Goal: Task Accomplishment & Management: Complete application form

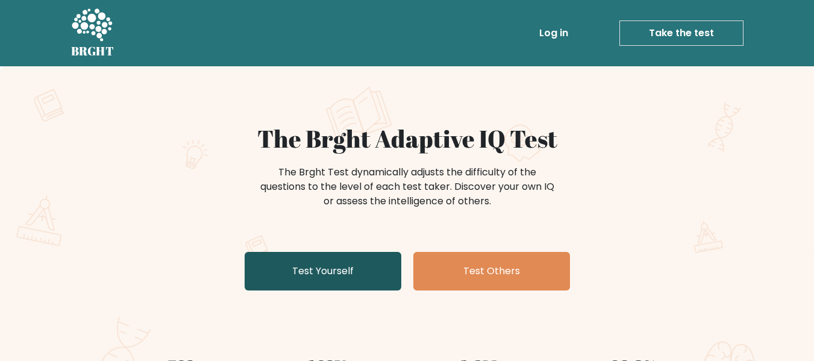
click at [334, 266] on link "Test Yourself" at bounding box center [323, 271] width 157 height 39
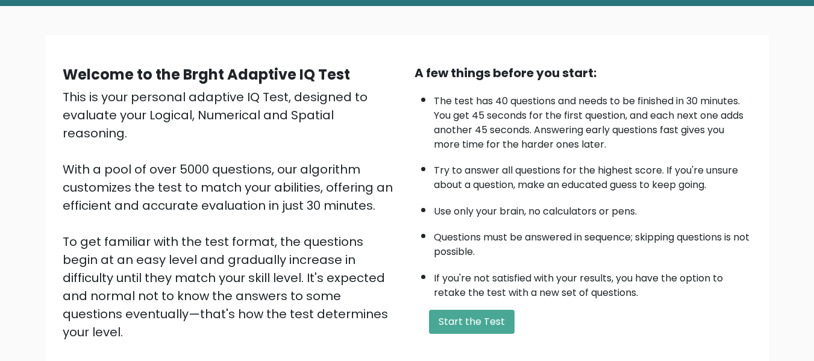
scroll to position [121, 0]
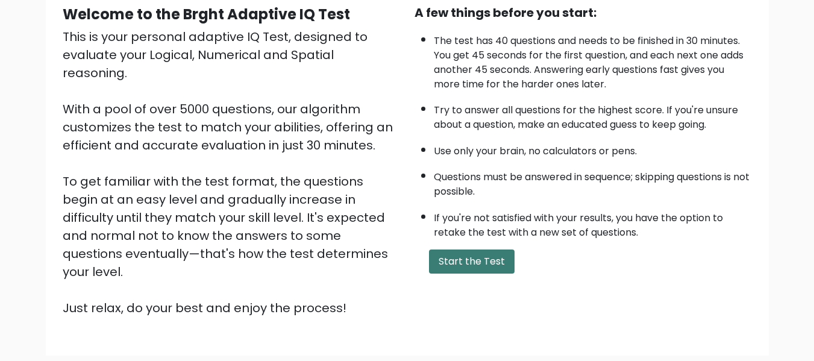
click at [456, 260] on button "Start the Test" at bounding box center [472, 262] width 86 height 24
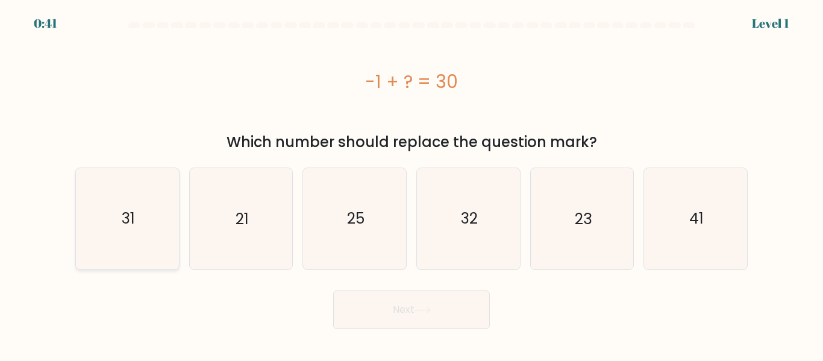
click at [136, 243] on icon "31" at bounding box center [127, 218] width 101 height 101
click at [412, 184] on input "a. 31" at bounding box center [412, 182] width 1 height 3
radio input "true"
click at [406, 314] on button "Next" at bounding box center [411, 309] width 157 height 39
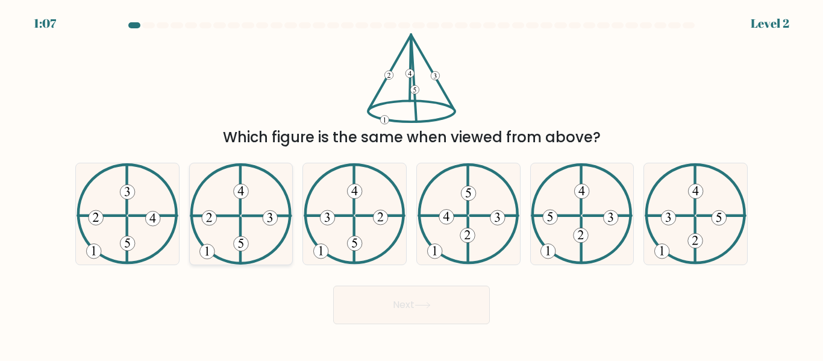
click at [247, 234] on icon at bounding box center [241, 213] width 102 height 101
click at [412, 184] on input "b." at bounding box center [412, 182] width 1 height 3
radio input "true"
click at [430, 303] on icon at bounding box center [423, 305] width 16 height 7
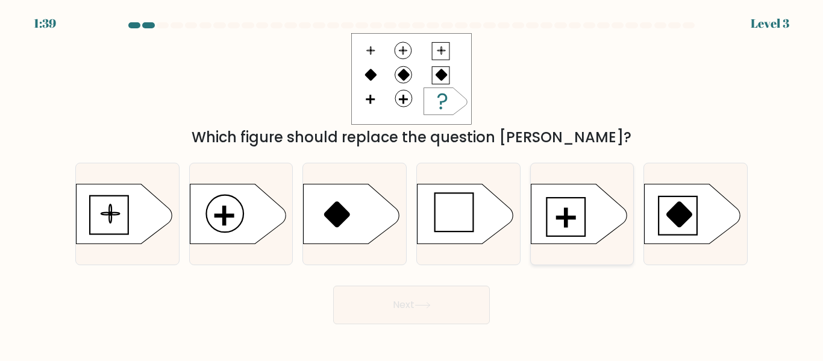
click at [609, 239] on icon at bounding box center [582, 214] width 103 height 61
click at [412, 184] on input "e." at bounding box center [412, 182] width 1 height 3
radio input "true"
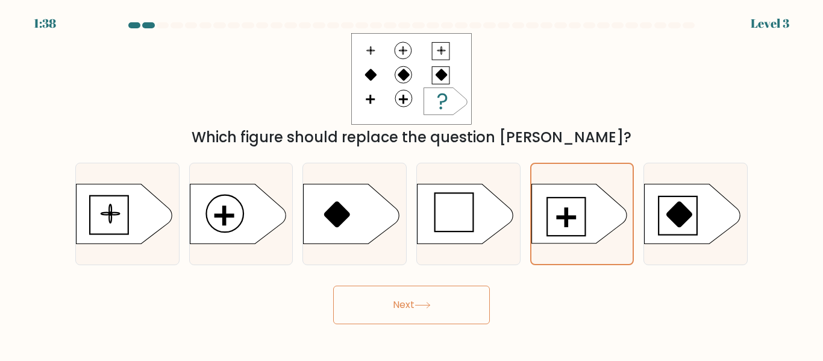
click at [432, 310] on button "Next" at bounding box center [411, 305] width 157 height 39
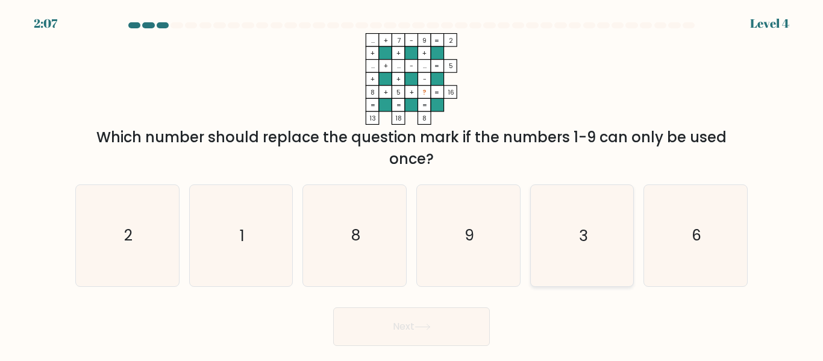
click at [600, 228] on icon "3" at bounding box center [582, 235] width 101 height 101
click at [412, 184] on input "e. 3" at bounding box center [412, 182] width 1 height 3
radio input "true"
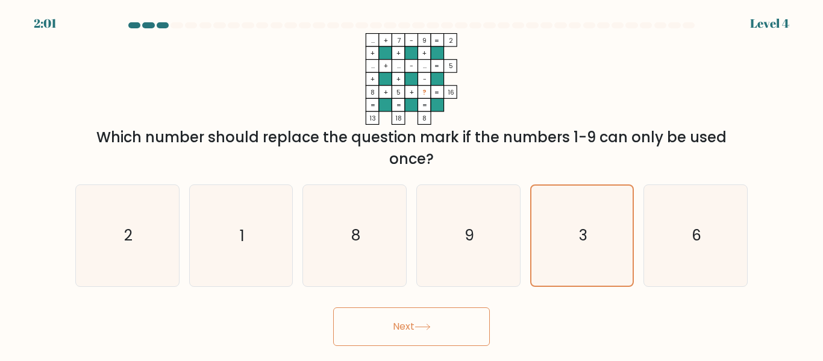
click at [463, 328] on button "Next" at bounding box center [411, 326] width 157 height 39
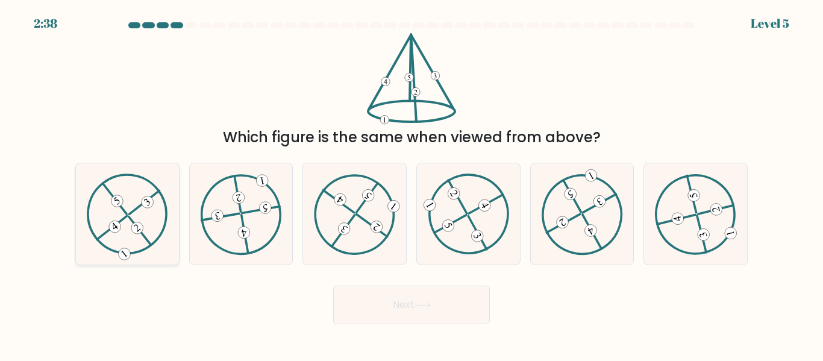
click at [131, 210] on icon at bounding box center [127, 214] width 81 height 81
click at [412, 184] on input "a." at bounding box center [412, 182] width 1 height 3
radio input "true"
click at [444, 304] on button "Next" at bounding box center [411, 305] width 157 height 39
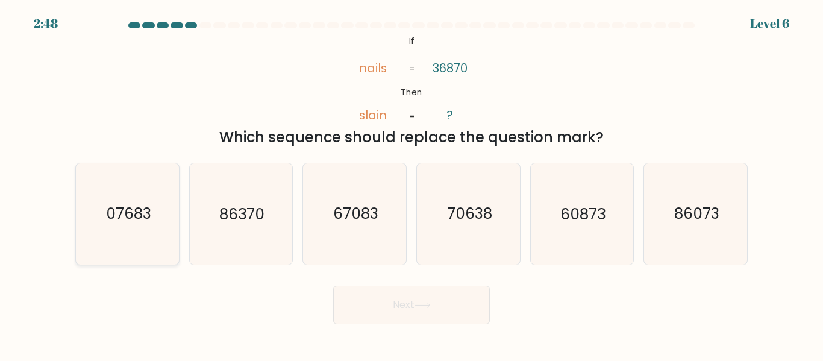
click at [149, 230] on icon "07683" at bounding box center [127, 213] width 101 height 101
click at [412, 184] on input "a. 07683" at bounding box center [412, 182] width 1 height 3
radio input "true"
click at [394, 313] on button "Next" at bounding box center [411, 305] width 157 height 39
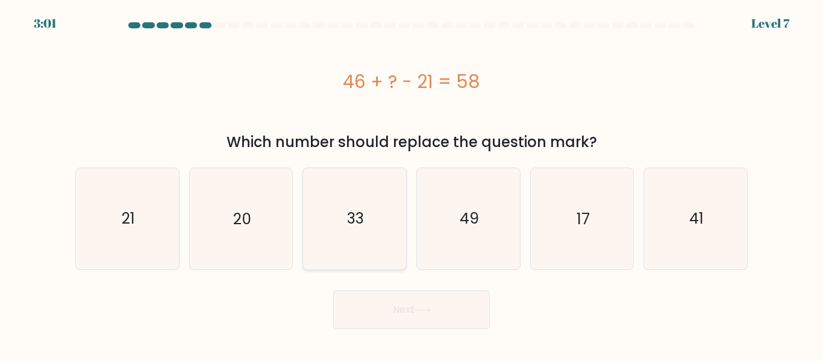
click at [372, 248] on icon "33" at bounding box center [354, 218] width 101 height 101
click at [412, 184] on input "c. 33" at bounding box center [412, 182] width 1 height 3
radio input "true"
click at [453, 321] on button "Next" at bounding box center [411, 309] width 157 height 39
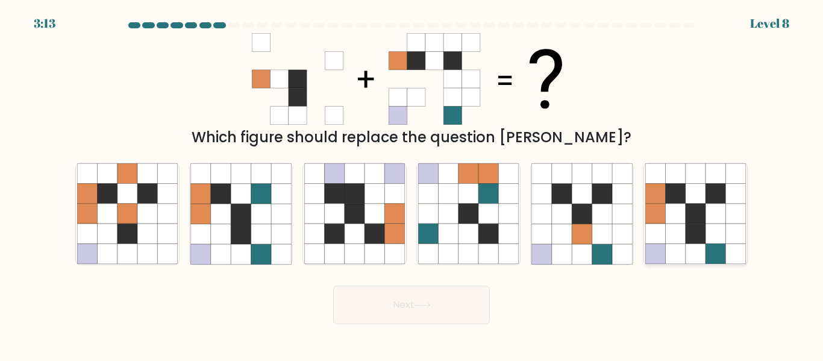
click at [679, 232] on icon at bounding box center [676, 234] width 20 height 20
click at [412, 184] on input "f." at bounding box center [412, 182] width 1 height 3
radio input "true"
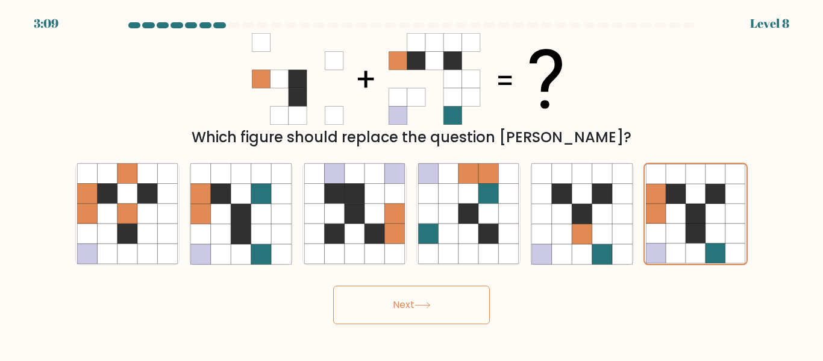
click at [371, 301] on button "Next" at bounding box center [411, 305] width 157 height 39
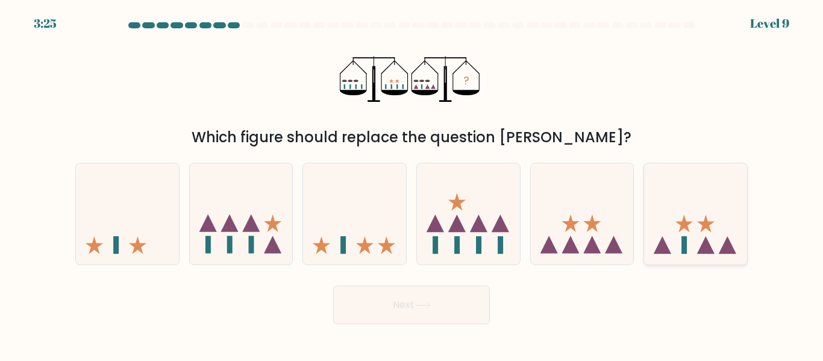
click at [681, 242] on icon at bounding box center [695, 213] width 103 height 85
click at [412, 184] on input "f." at bounding box center [412, 182] width 1 height 3
radio input "true"
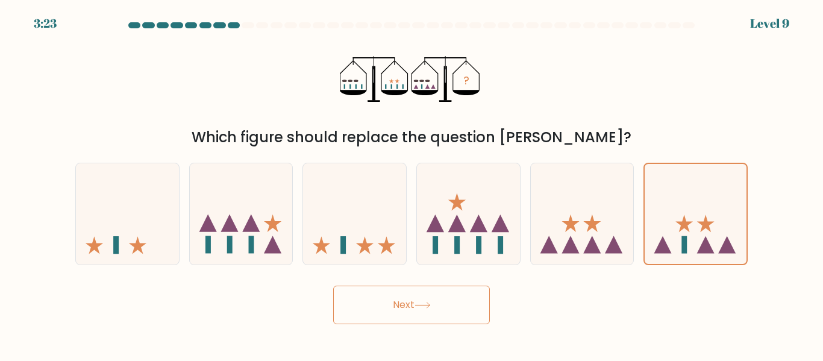
click at [448, 306] on button "Next" at bounding box center [411, 305] width 157 height 39
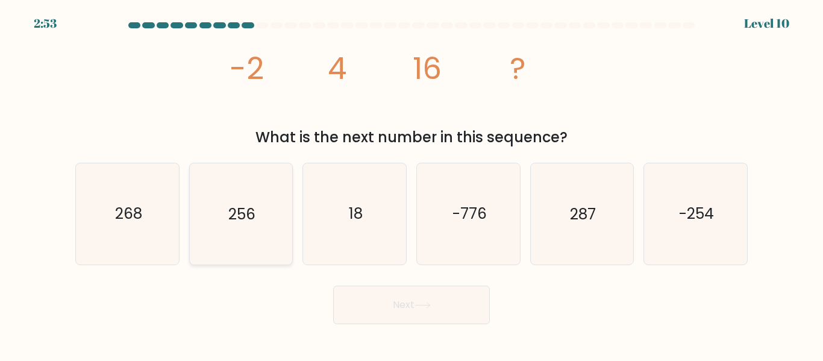
click at [259, 215] on icon "256" at bounding box center [240, 213] width 101 height 101
click at [412, 184] on input "b. 256" at bounding box center [412, 182] width 1 height 3
radio input "true"
click at [426, 304] on icon at bounding box center [423, 305] width 16 height 7
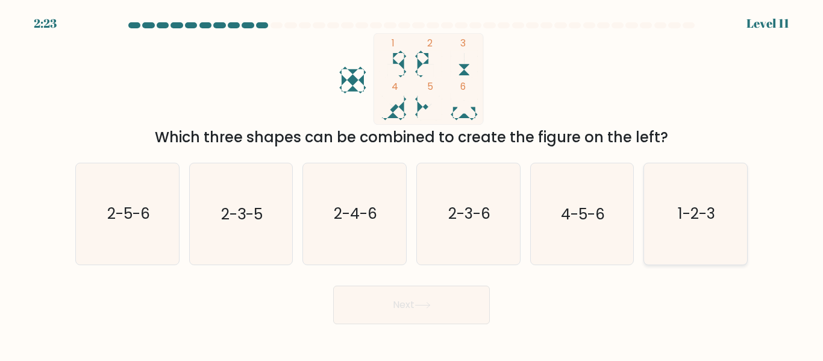
click at [696, 196] on icon "1-2-3" at bounding box center [695, 213] width 101 height 101
click at [412, 184] on input "f. 1-2-3" at bounding box center [412, 182] width 1 height 3
radio input "true"
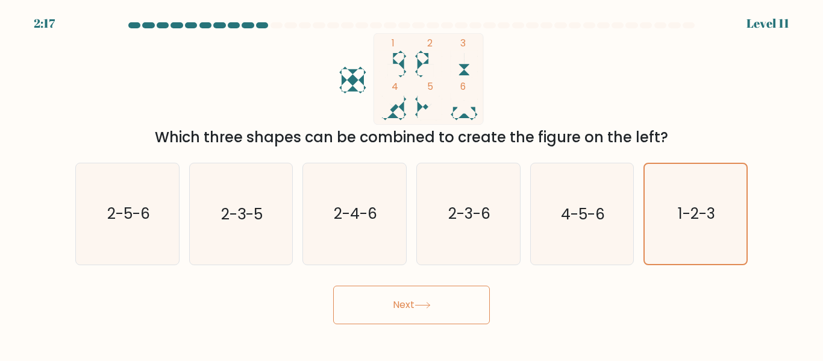
click at [461, 310] on button "Next" at bounding box center [411, 305] width 157 height 39
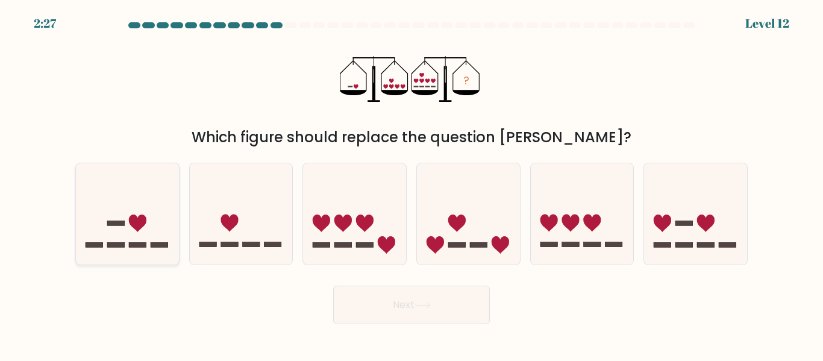
click at [122, 205] on icon at bounding box center [127, 213] width 103 height 85
click at [412, 184] on input "a." at bounding box center [412, 182] width 1 height 3
radio input "true"
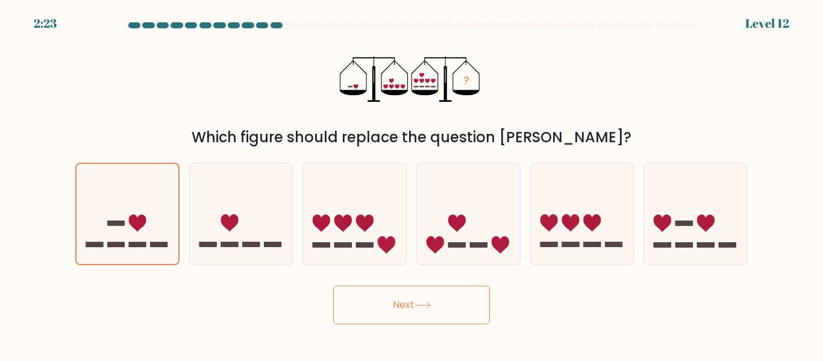
click at [382, 312] on button "Next" at bounding box center [411, 305] width 157 height 39
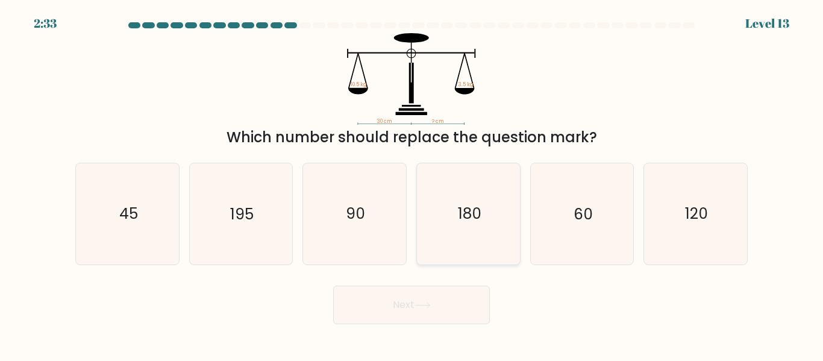
click at [458, 250] on icon "180" at bounding box center [468, 213] width 101 height 101
click at [412, 184] on input "d. 180" at bounding box center [412, 182] width 1 height 3
radio input "true"
click at [383, 194] on icon "90" at bounding box center [354, 213] width 101 height 101
click at [412, 184] on input "c. 90" at bounding box center [412, 182] width 1 height 3
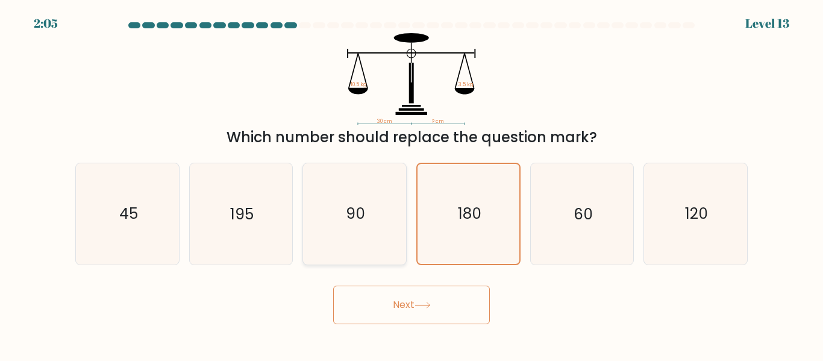
radio input "true"
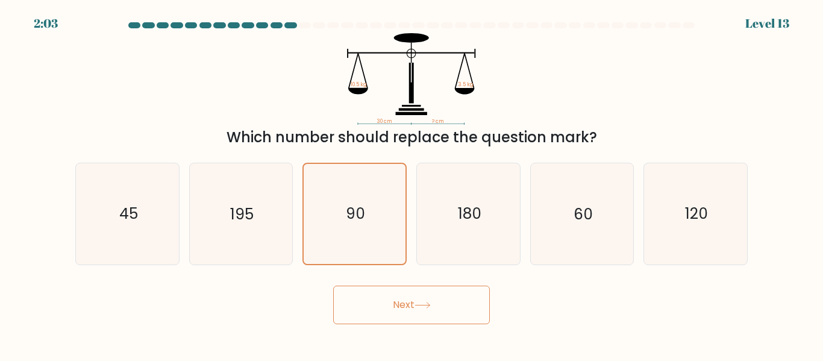
click at [441, 301] on button "Next" at bounding box center [411, 305] width 157 height 39
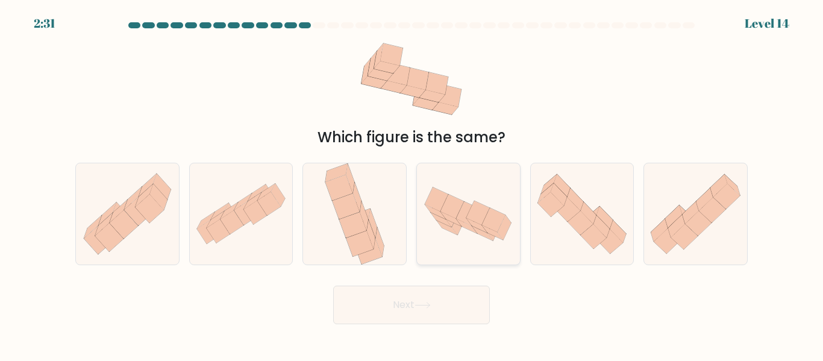
click at [474, 239] on icon at bounding box center [468, 214] width 103 height 67
click at [412, 184] on input "d." at bounding box center [412, 182] width 1 height 3
radio input "true"
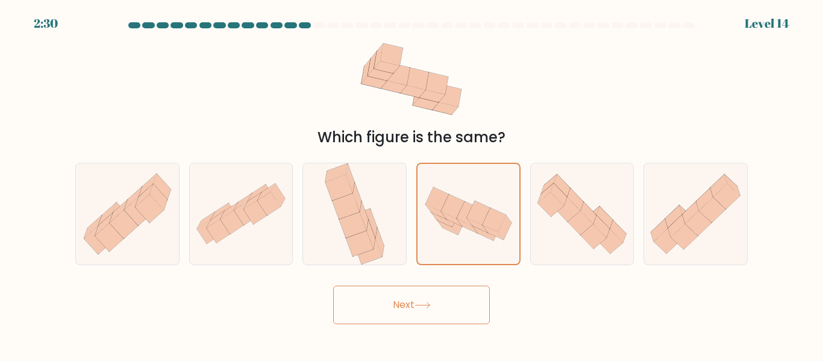
click at [437, 300] on button "Next" at bounding box center [411, 305] width 157 height 39
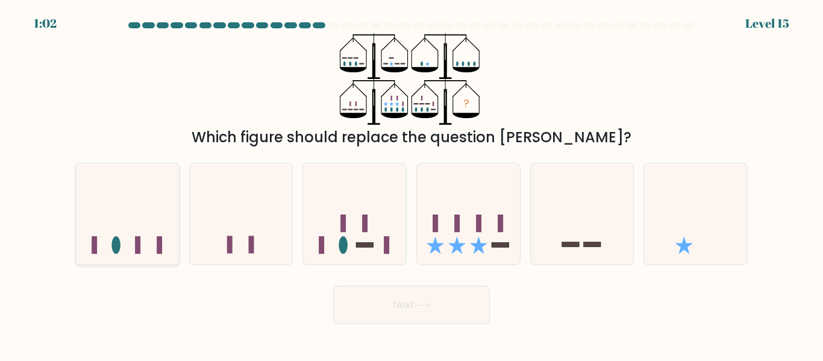
click at [122, 252] on icon at bounding box center [127, 213] width 103 height 85
click at [412, 184] on input "a." at bounding box center [412, 182] width 1 height 3
radio input "true"
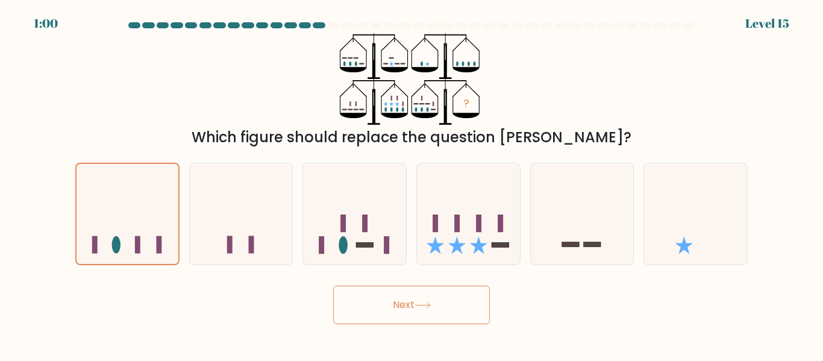
click at [390, 303] on button "Next" at bounding box center [411, 305] width 157 height 39
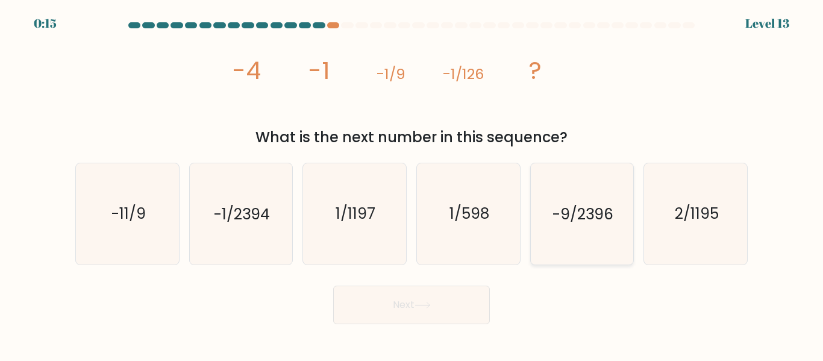
click at [607, 239] on icon "-9/2396" at bounding box center [582, 213] width 101 height 101
click at [412, 184] on input "e. -9/2396" at bounding box center [412, 182] width 1 height 3
radio input "true"
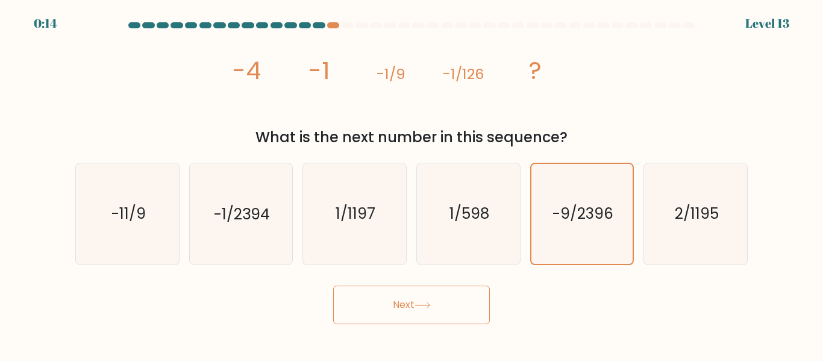
click at [436, 301] on button "Next" at bounding box center [411, 305] width 157 height 39
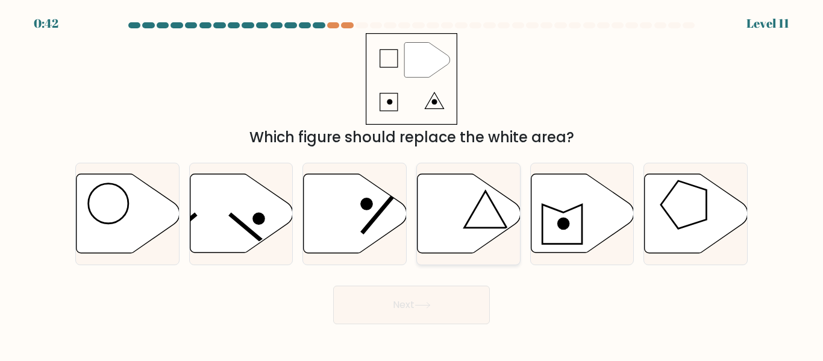
click at [465, 221] on icon at bounding box center [469, 213] width 103 height 79
click at [412, 184] on input "d." at bounding box center [412, 182] width 1 height 3
radio input "true"
click at [441, 295] on button "Next" at bounding box center [411, 305] width 157 height 39
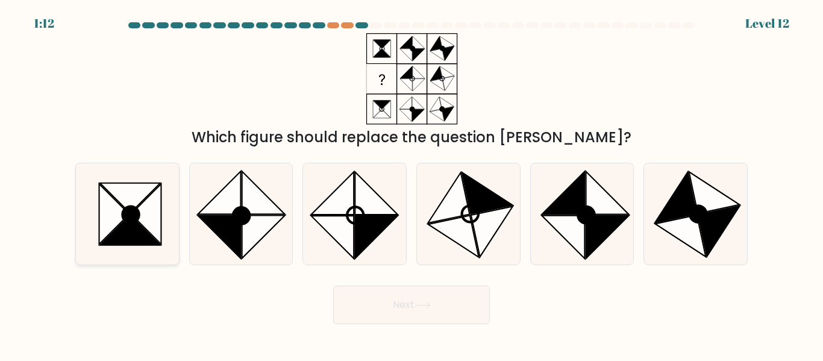
click at [131, 210] on icon at bounding box center [130, 215] width 16 height 16
click at [412, 184] on input "a." at bounding box center [412, 182] width 1 height 3
radio input "true"
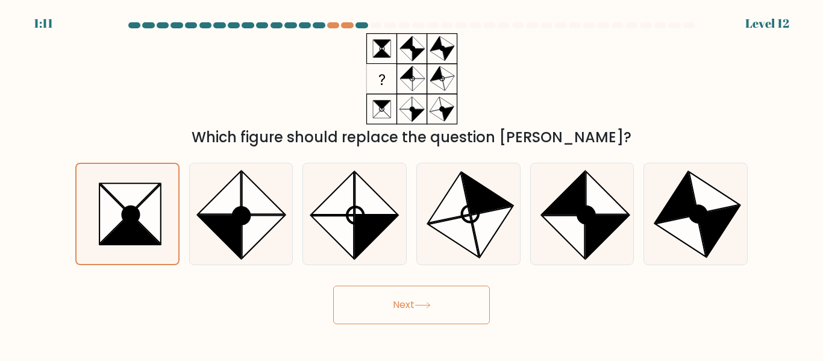
click at [398, 315] on button "Next" at bounding box center [411, 305] width 157 height 39
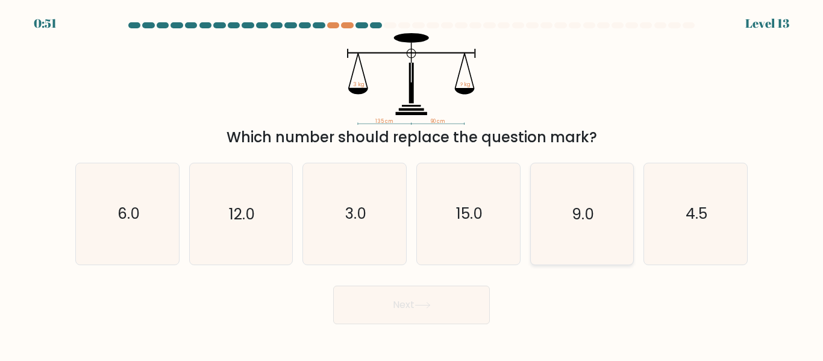
click at [595, 216] on icon "9.0" at bounding box center [582, 213] width 101 height 101
click at [412, 184] on input "e. 9.0" at bounding box center [412, 182] width 1 height 3
radio input "true"
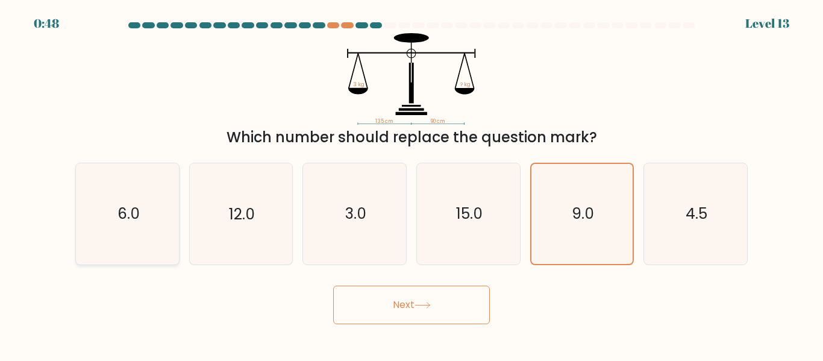
click at [140, 241] on icon "6.0" at bounding box center [127, 213] width 101 height 101
click at [412, 184] on input "a. 6.0" at bounding box center [412, 182] width 1 height 3
radio input "true"
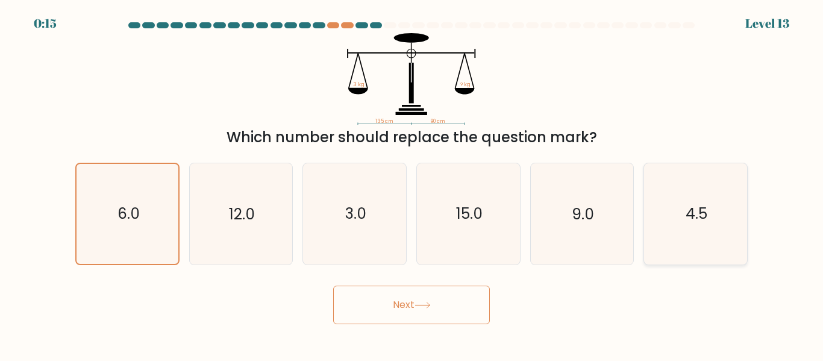
click at [672, 230] on icon "4.5" at bounding box center [695, 213] width 101 height 101
click at [412, 184] on input "f. 4.5" at bounding box center [412, 182] width 1 height 3
radio input "true"
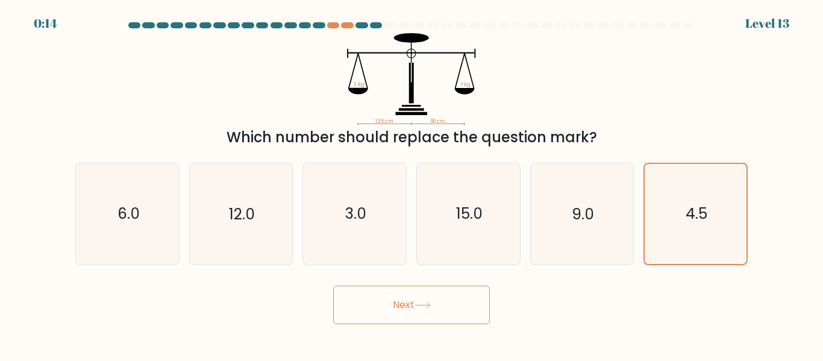
click at [394, 297] on button "Next" at bounding box center [411, 305] width 157 height 39
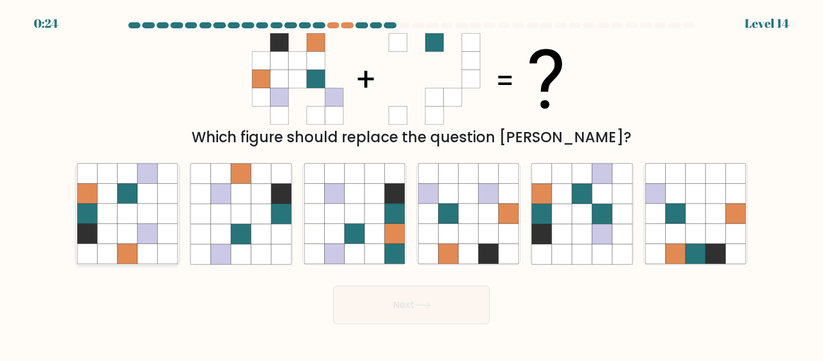
click at [124, 243] on icon at bounding box center [128, 234] width 20 height 20
click at [412, 184] on input "a." at bounding box center [412, 182] width 1 height 3
radio input "true"
click at [416, 301] on button "Next" at bounding box center [411, 305] width 157 height 39
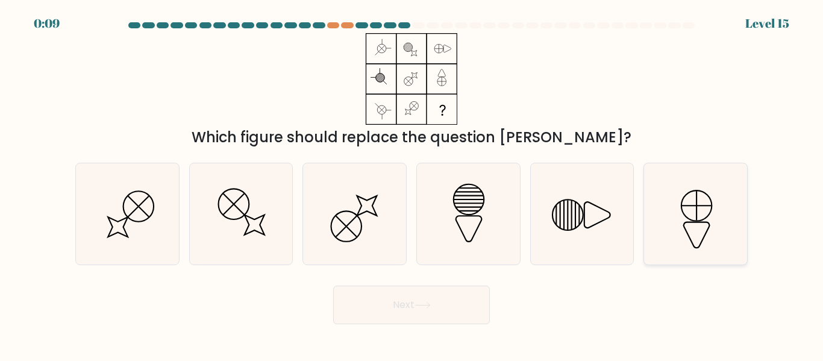
click at [685, 232] on icon at bounding box center [695, 213] width 101 height 101
click at [412, 184] on input "f." at bounding box center [412, 182] width 1 height 3
radio input "true"
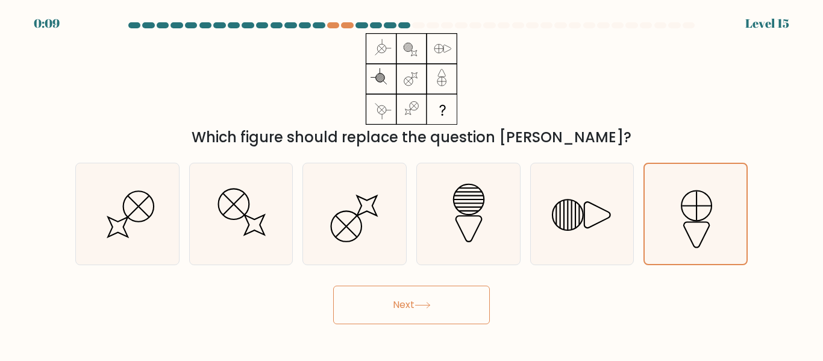
click at [419, 307] on icon at bounding box center [423, 305] width 16 height 7
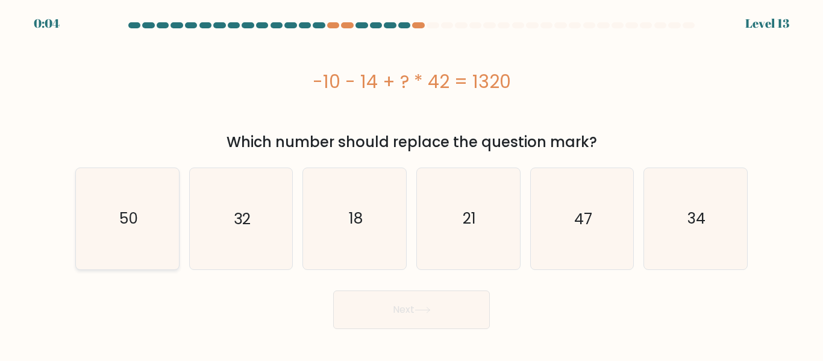
drag, startPoint x: 151, startPoint y: 212, endPoint x: 164, endPoint y: 219, distance: 15.1
click at [155, 214] on icon "50" at bounding box center [127, 218] width 101 height 101
click at [412, 184] on input "a. 50" at bounding box center [412, 182] width 1 height 3
radio input "true"
click at [380, 313] on button "Next" at bounding box center [411, 309] width 157 height 39
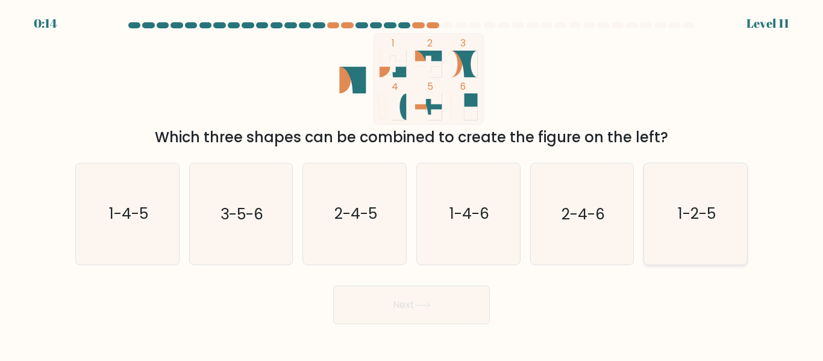
click at [680, 202] on icon "1-2-5" at bounding box center [695, 213] width 101 height 101
click at [412, 184] on input "f. 1-2-5" at bounding box center [412, 182] width 1 height 3
radio input "true"
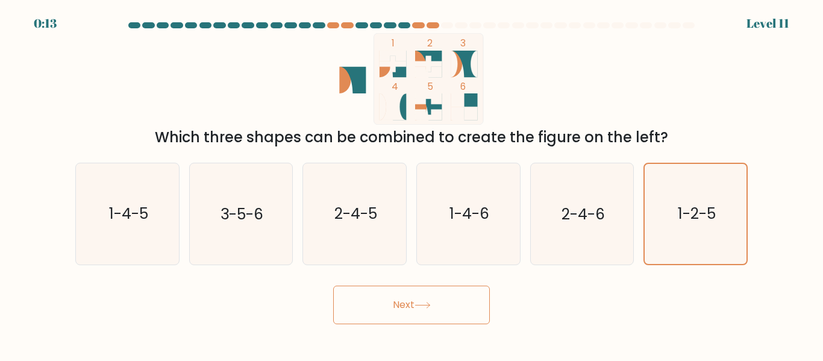
click at [434, 301] on button "Next" at bounding box center [411, 305] width 157 height 39
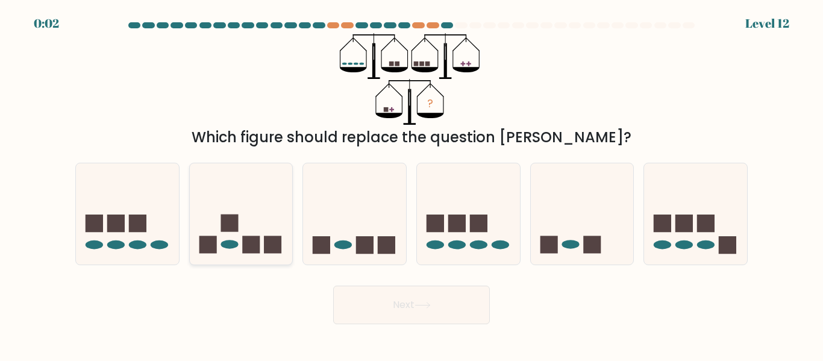
click at [246, 206] on icon at bounding box center [241, 213] width 103 height 85
click at [412, 184] on input "b." at bounding box center [412, 182] width 1 height 3
radio input "true"
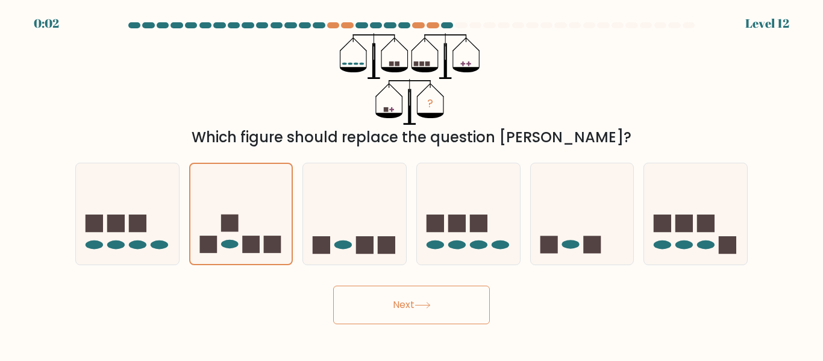
click at [453, 298] on button "Next" at bounding box center [411, 305] width 157 height 39
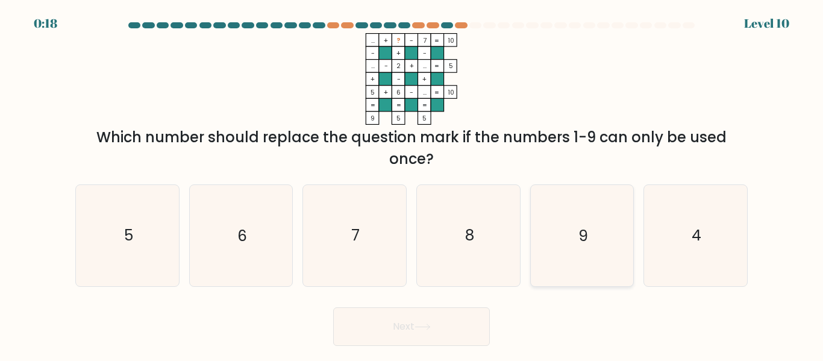
click at [583, 220] on icon "9" at bounding box center [582, 235] width 101 height 101
click at [412, 184] on input "e. 9" at bounding box center [412, 182] width 1 height 3
radio input "true"
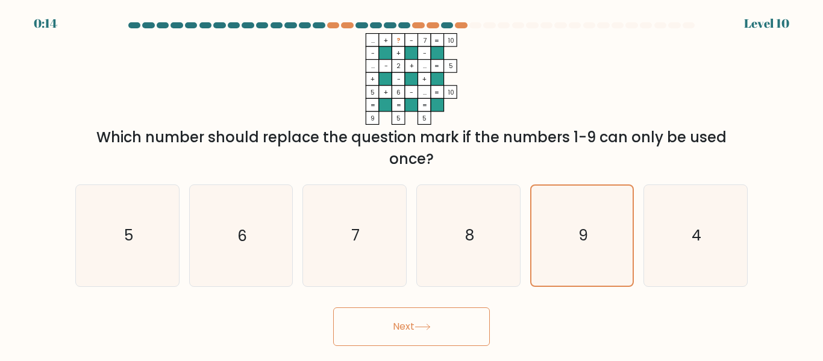
click at [422, 316] on button "Next" at bounding box center [411, 326] width 157 height 39
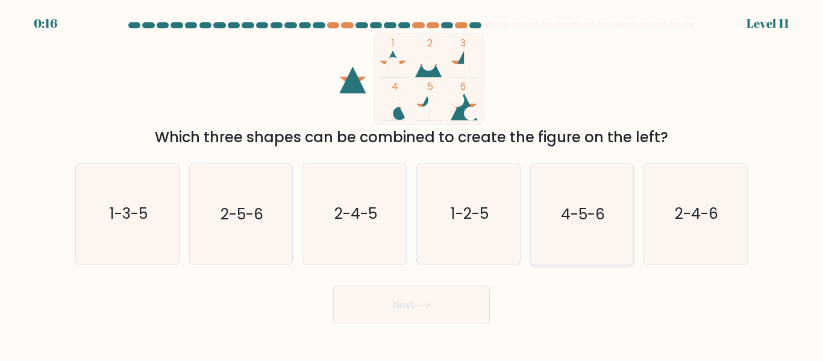
click at [564, 230] on icon "4-5-6" at bounding box center [582, 213] width 101 height 101
click at [412, 184] on input "e. 4-5-6" at bounding box center [412, 182] width 1 height 3
radio input "true"
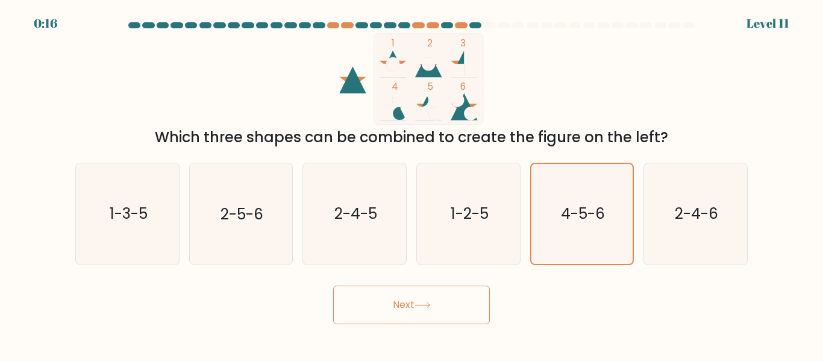
click at [423, 305] on icon at bounding box center [422, 305] width 14 height 5
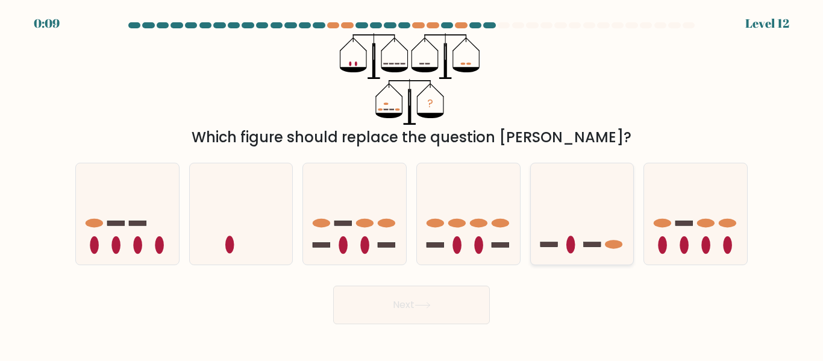
click at [584, 233] on icon at bounding box center [582, 213] width 103 height 85
click at [412, 184] on input "e." at bounding box center [412, 182] width 1 height 3
radio input "true"
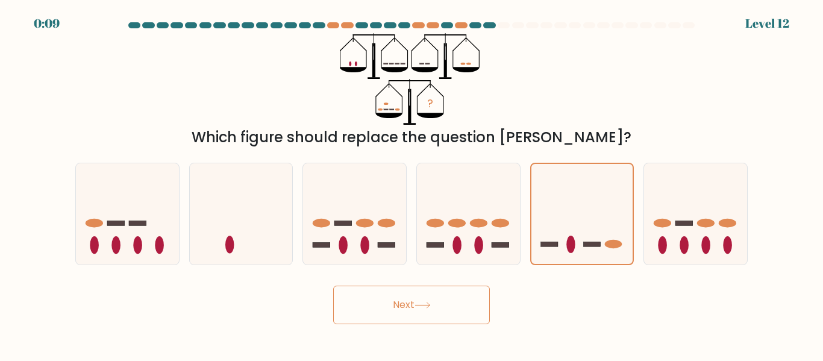
click at [415, 310] on button "Next" at bounding box center [411, 305] width 157 height 39
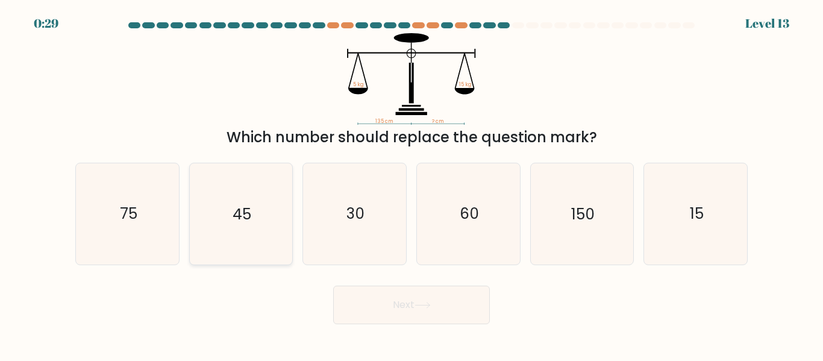
click at [238, 224] on text "45" at bounding box center [242, 214] width 19 height 21
click at [412, 184] on input "b. 45" at bounding box center [412, 182] width 1 height 3
radio input "true"
click at [416, 306] on button "Next" at bounding box center [411, 305] width 157 height 39
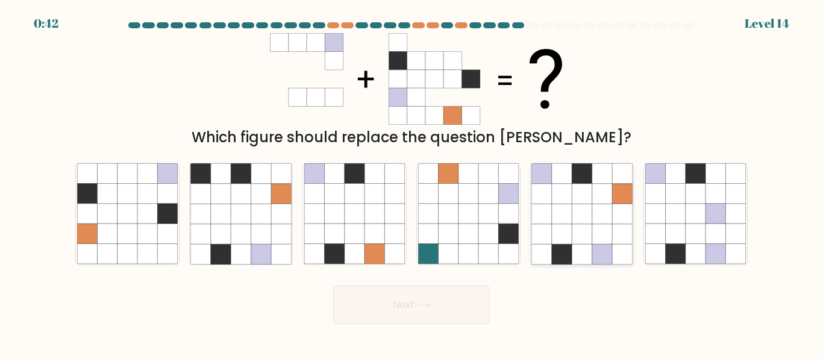
click at [577, 215] on icon at bounding box center [582, 214] width 20 height 20
click at [412, 184] on input "e." at bounding box center [412, 182] width 1 height 3
radio input "true"
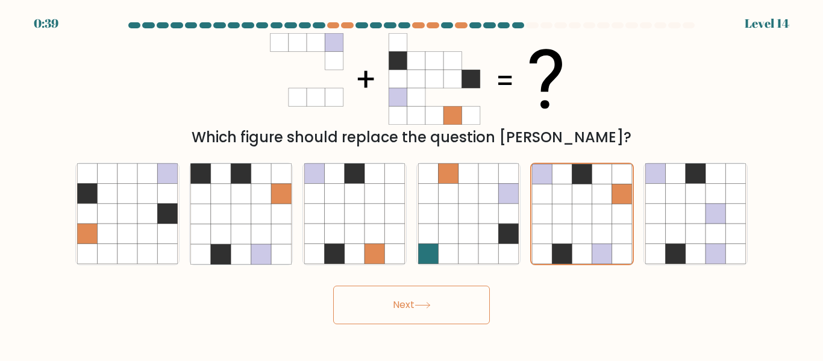
click at [413, 313] on button "Next" at bounding box center [411, 305] width 157 height 39
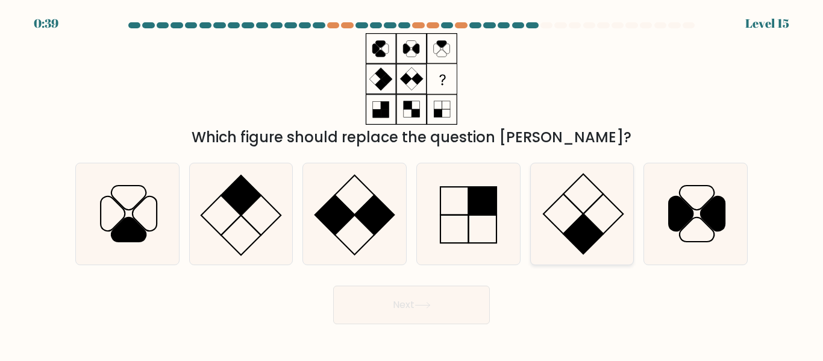
click at [576, 237] on rect at bounding box center [584, 234] width 40 height 40
click at [412, 184] on input "e." at bounding box center [412, 182] width 1 height 3
radio input "true"
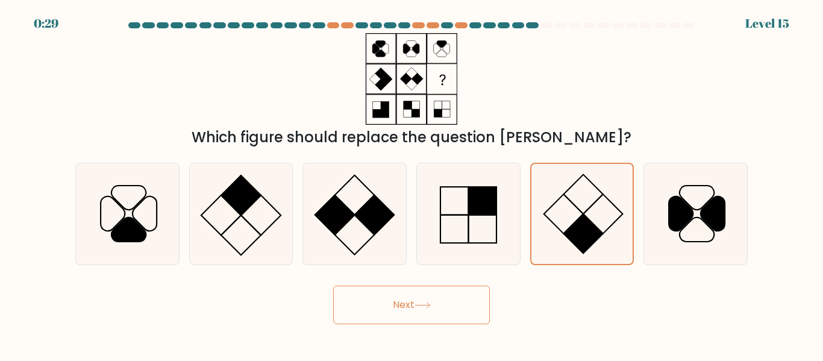
click at [429, 313] on button "Next" at bounding box center [411, 305] width 157 height 39
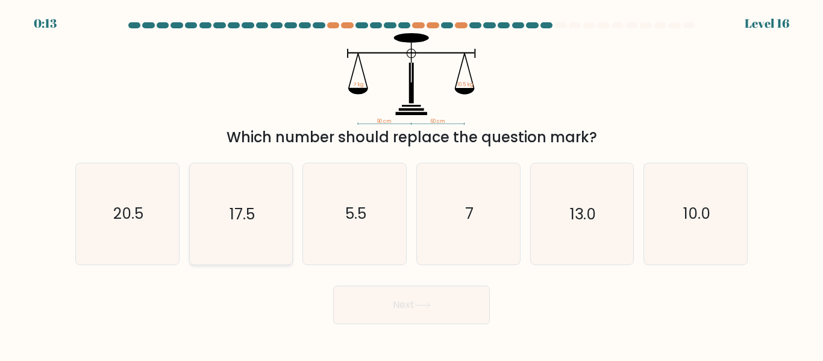
click at [250, 216] on text "17.5" at bounding box center [242, 214] width 25 height 21
click at [412, 184] on input "b. 17.5" at bounding box center [412, 182] width 1 height 3
radio input "true"
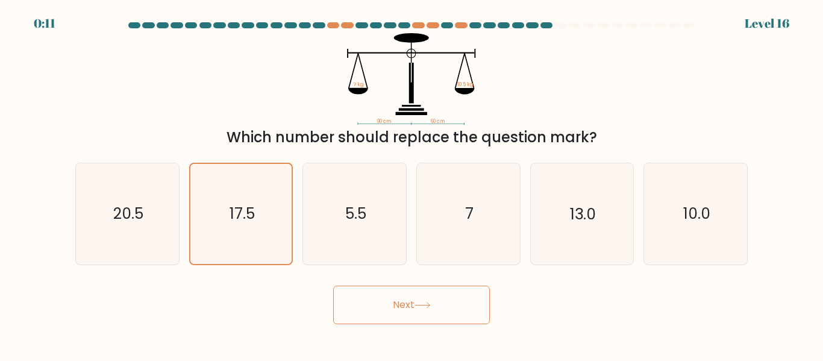
click at [365, 304] on button "Next" at bounding box center [411, 305] width 157 height 39
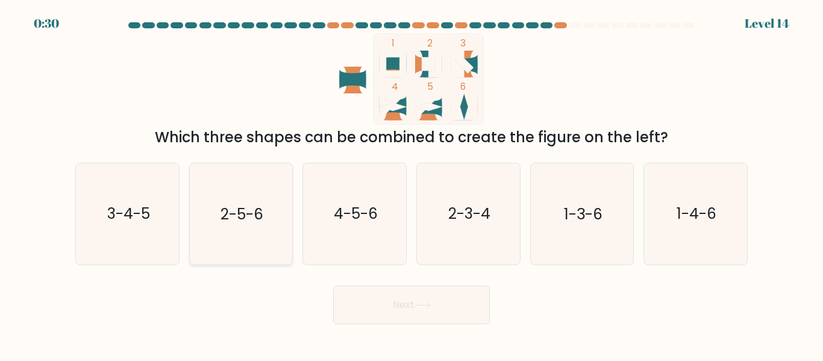
click at [271, 235] on icon "2-5-6" at bounding box center [240, 213] width 101 height 101
click at [412, 184] on input "b. 2-5-6" at bounding box center [412, 182] width 1 height 3
radio input "true"
click at [378, 293] on button "Next" at bounding box center [411, 305] width 157 height 39
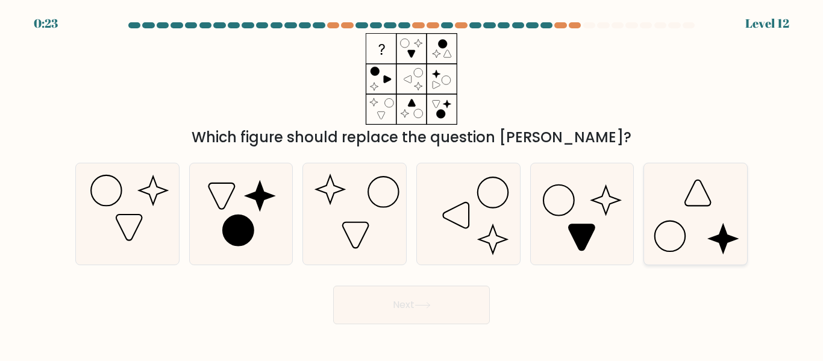
click at [689, 234] on icon at bounding box center [695, 213] width 101 height 101
click at [412, 184] on input "f." at bounding box center [412, 182] width 1 height 3
radio input "true"
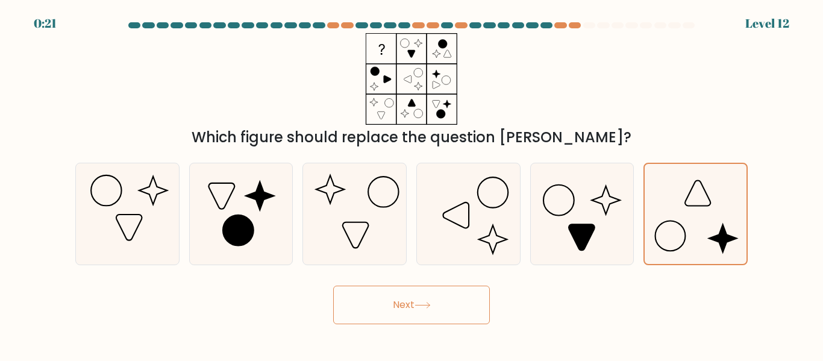
click at [430, 304] on icon at bounding box center [423, 305] width 16 height 7
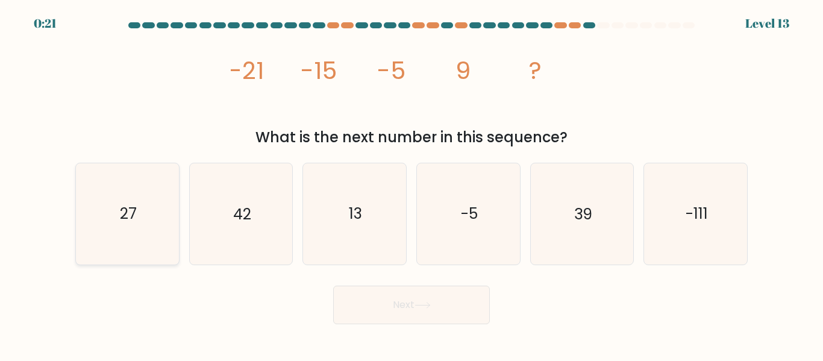
click at [140, 212] on icon "27" at bounding box center [127, 213] width 101 height 101
click at [412, 184] on input "a. 27" at bounding box center [412, 182] width 1 height 3
radio input "true"
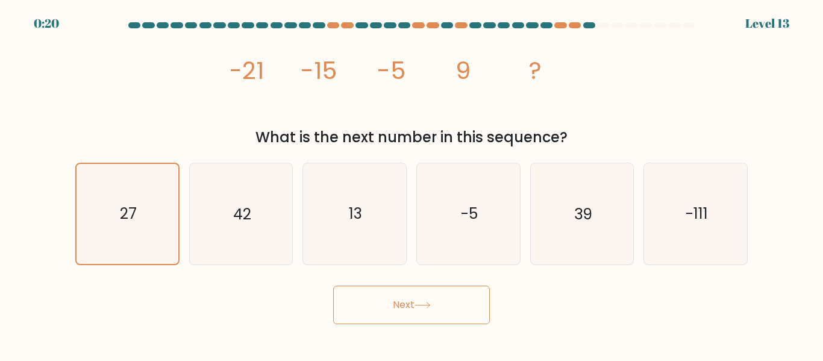
click at [433, 298] on button "Next" at bounding box center [411, 305] width 157 height 39
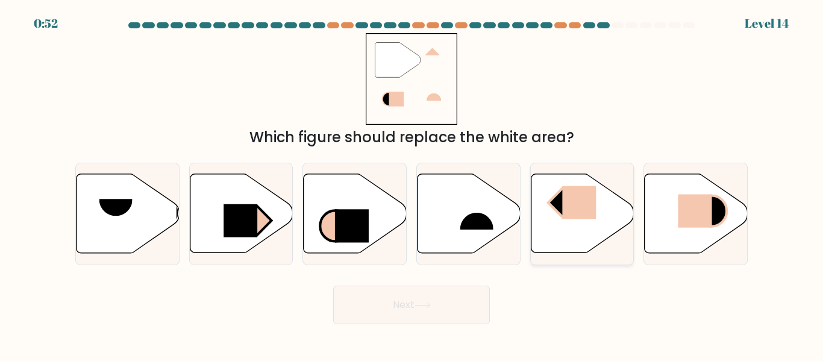
click at [573, 228] on icon at bounding box center [582, 213] width 103 height 79
click at [412, 184] on input "e." at bounding box center [412, 182] width 1 height 3
radio input "true"
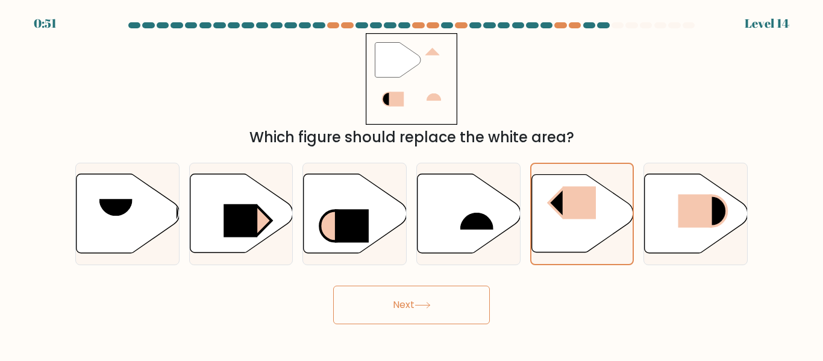
click at [394, 296] on button "Next" at bounding box center [411, 305] width 157 height 39
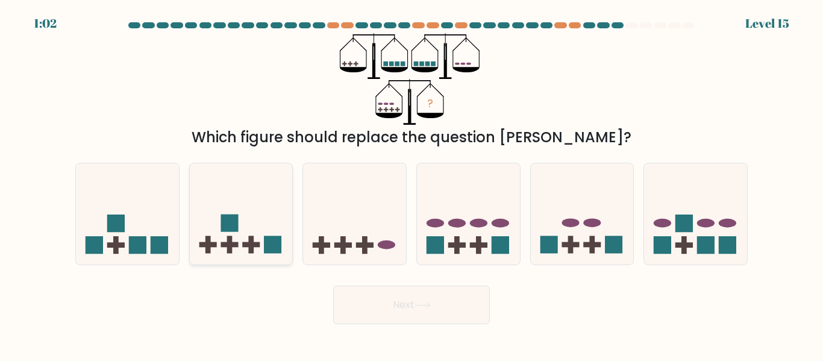
click at [282, 237] on icon at bounding box center [241, 213] width 103 height 85
click at [412, 184] on input "b." at bounding box center [412, 182] width 1 height 3
radio input "true"
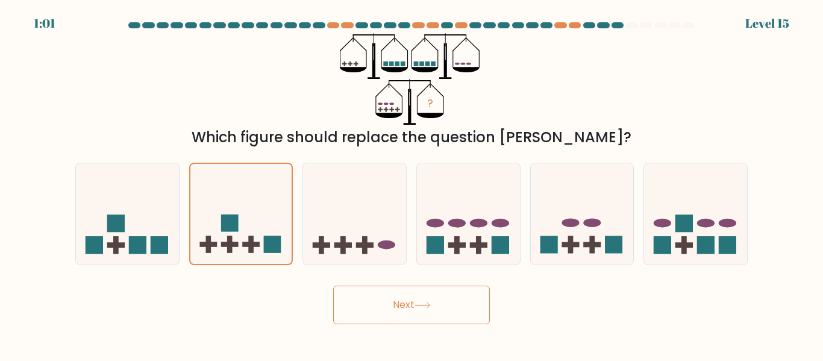
click at [447, 299] on button "Next" at bounding box center [411, 305] width 157 height 39
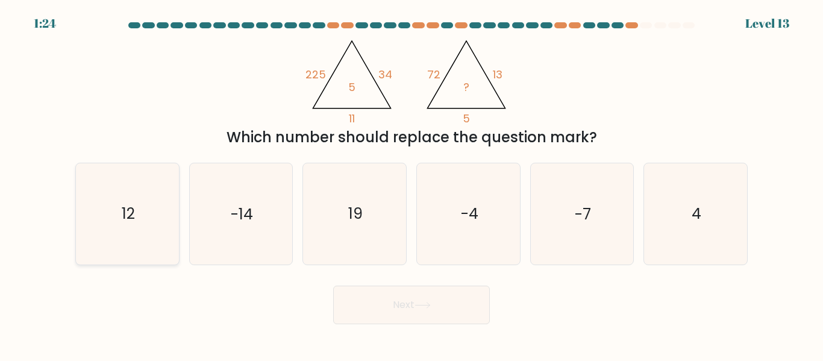
click at [166, 203] on icon "12" at bounding box center [127, 213] width 101 height 101
click at [412, 184] on input "a. 12" at bounding box center [412, 182] width 1 height 3
radio input "true"
click at [392, 316] on button "Next" at bounding box center [411, 305] width 157 height 39
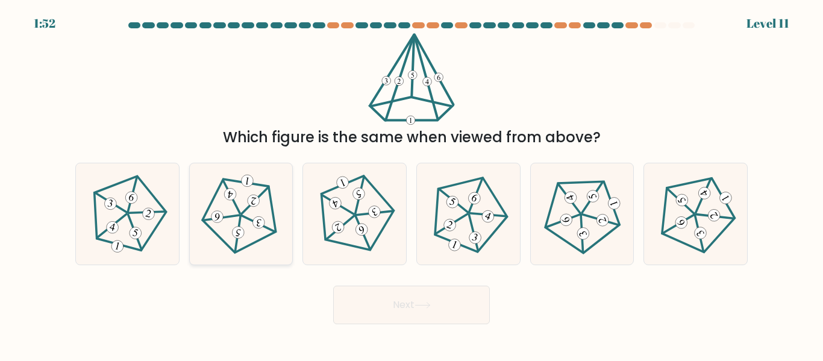
click at [268, 234] on icon at bounding box center [241, 214] width 81 height 81
click at [412, 184] on input "b." at bounding box center [412, 182] width 1 height 3
radio input "true"
click at [453, 318] on button "Next" at bounding box center [411, 305] width 157 height 39
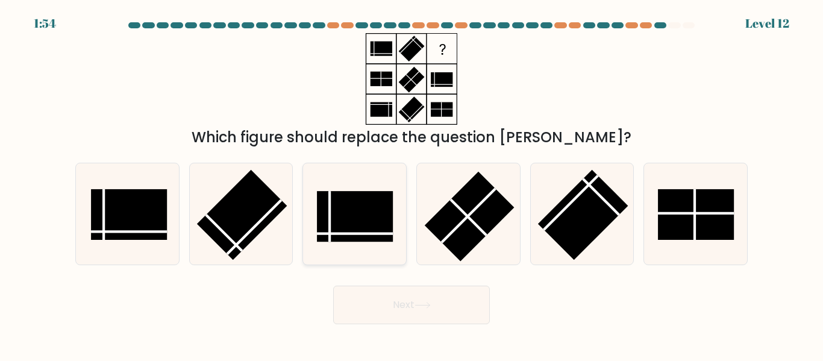
click at [348, 223] on rect at bounding box center [355, 217] width 76 height 51
click at [412, 184] on input "c." at bounding box center [412, 182] width 1 height 3
radio input "true"
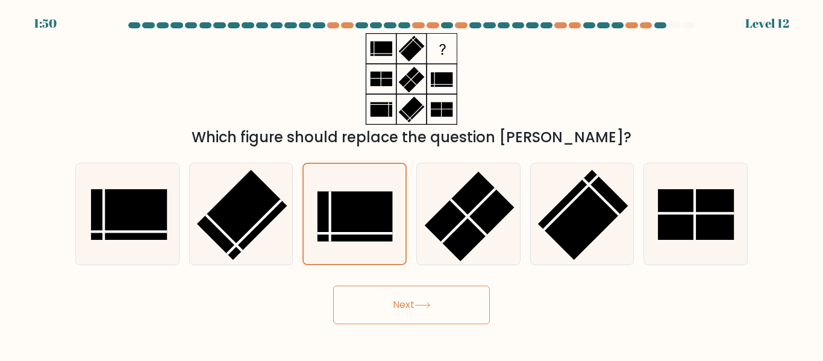
click at [416, 323] on button "Next" at bounding box center [411, 305] width 157 height 39
click at [424, 310] on button "Next" at bounding box center [411, 305] width 157 height 39
click at [419, 311] on button "Next" at bounding box center [411, 305] width 157 height 39
drag, startPoint x: 330, startPoint y: 204, endPoint x: 319, endPoint y: 204, distance: 10.2
click at [330, 203] on line at bounding box center [330, 217] width 0 height 50
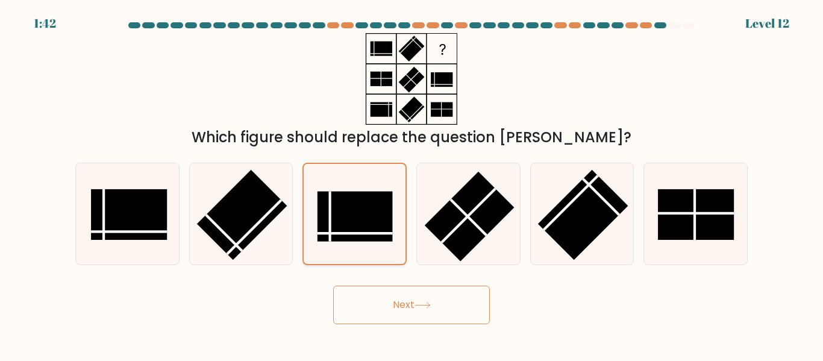
click at [412, 184] on input "c." at bounding box center [412, 182] width 1 height 3
click at [207, 216] on line at bounding box center [224, 233] width 36 height 36
click at [412, 184] on input "b." at bounding box center [412, 182] width 1 height 3
radio input "true"
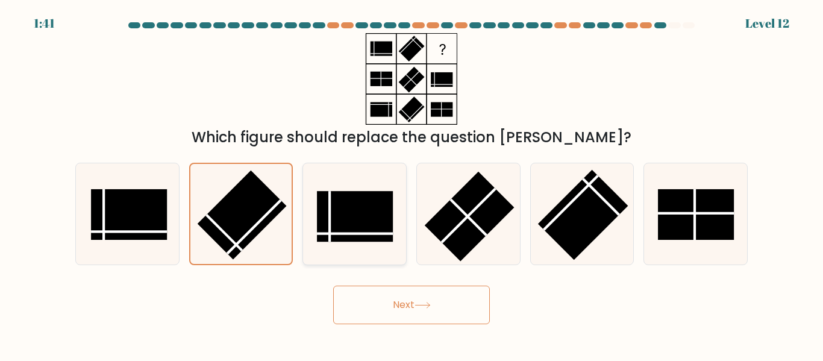
click at [388, 240] on rect at bounding box center [355, 217] width 76 height 51
click at [412, 184] on input "c." at bounding box center [412, 182] width 1 height 3
radio input "true"
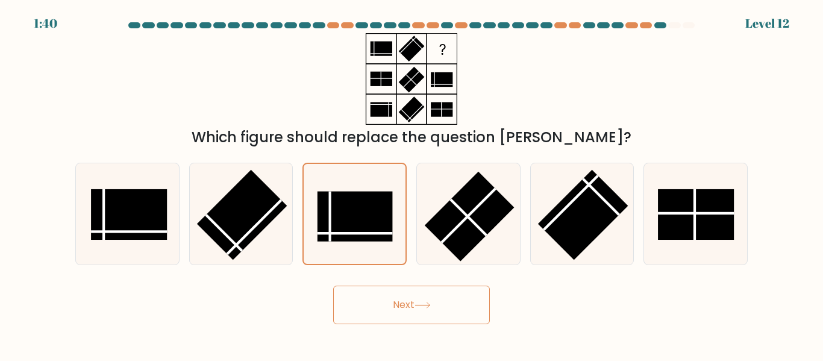
click at [363, 293] on button "Next" at bounding box center [411, 305] width 157 height 39
click at [372, 316] on button "Next" at bounding box center [411, 305] width 157 height 39
click at [374, 316] on button "Next" at bounding box center [411, 305] width 157 height 39
click at [135, 213] on rect at bounding box center [129, 214] width 76 height 51
click at [412, 184] on input "a." at bounding box center [412, 182] width 1 height 3
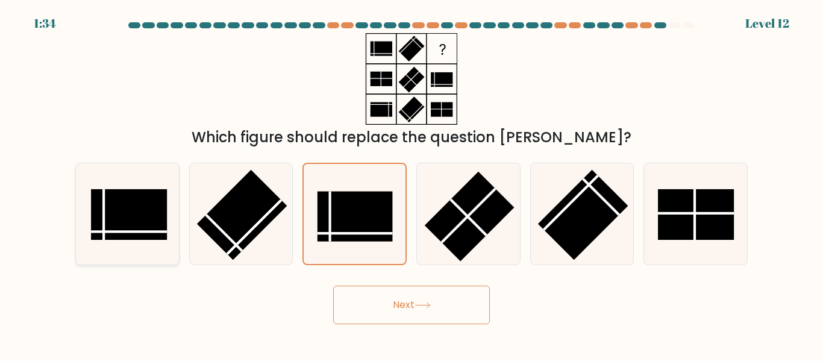
radio input "true"
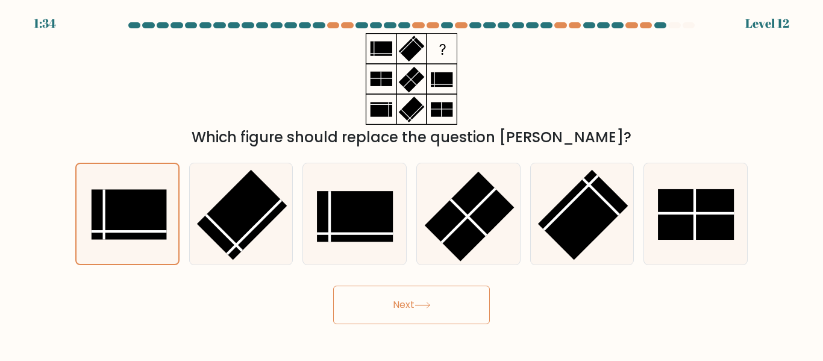
click at [344, 319] on button "Next" at bounding box center [411, 305] width 157 height 39
drag, startPoint x: 356, startPoint y: 309, endPoint x: 381, endPoint y: 303, distance: 26.2
click at [357, 308] on button "Next" at bounding box center [411, 305] width 157 height 39
click at [417, 291] on button "Next" at bounding box center [411, 305] width 157 height 39
drag, startPoint x: 417, startPoint y: 291, endPoint x: 416, endPoint y: 304, distance: 13.3
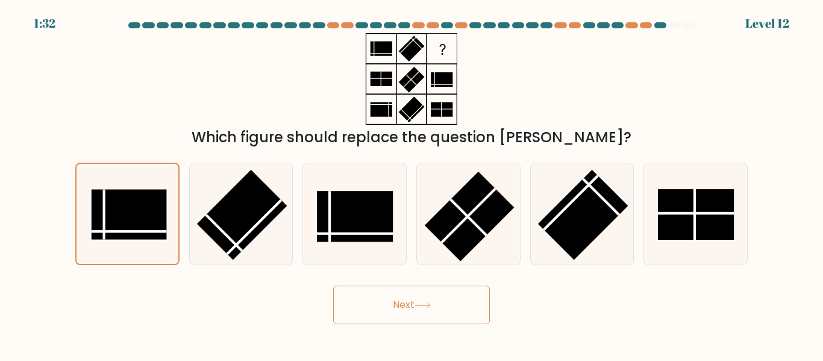
click at [416, 297] on button "Next" at bounding box center [411, 305] width 157 height 39
click at [416, 305] on button "Next" at bounding box center [411, 305] width 157 height 39
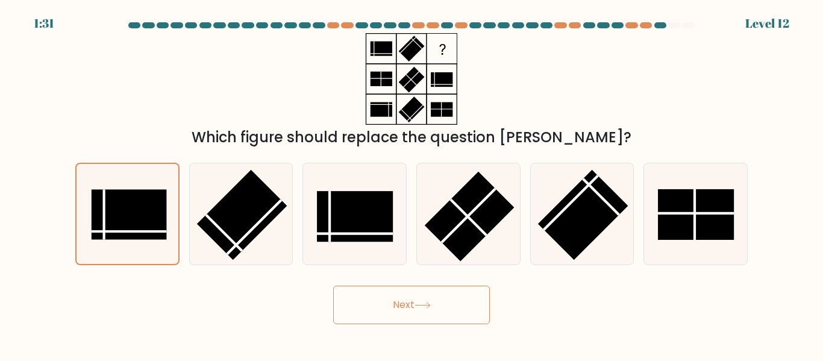
click at [416, 305] on button "Next" at bounding box center [411, 305] width 157 height 39
click at [466, 122] on icon at bounding box center [411, 79] width 151 height 92
click at [361, 173] on icon at bounding box center [354, 213] width 101 height 101
click at [412, 181] on input "c." at bounding box center [412, 182] width 1 height 3
radio input "true"
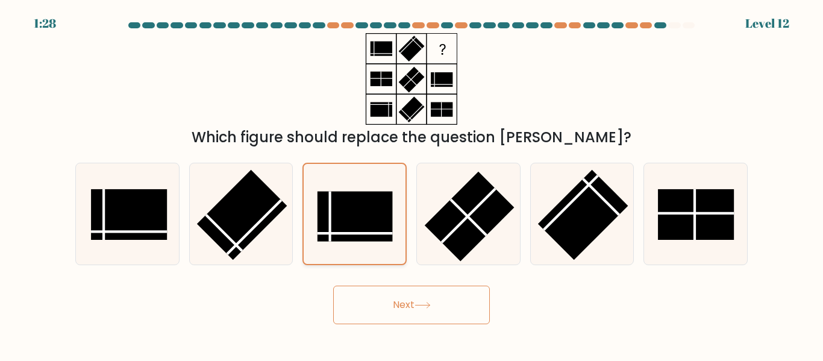
click at [361, 173] on icon at bounding box center [354, 213] width 99 height 99
click at [412, 181] on input "c." at bounding box center [412, 182] width 1 height 3
click at [361, 173] on icon at bounding box center [354, 213] width 99 height 99
click at [412, 181] on input "c." at bounding box center [412, 182] width 1 height 3
drag, startPoint x: 361, startPoint y: 173, endPoint x: 378, endPoint y: 189, distance: 23.0
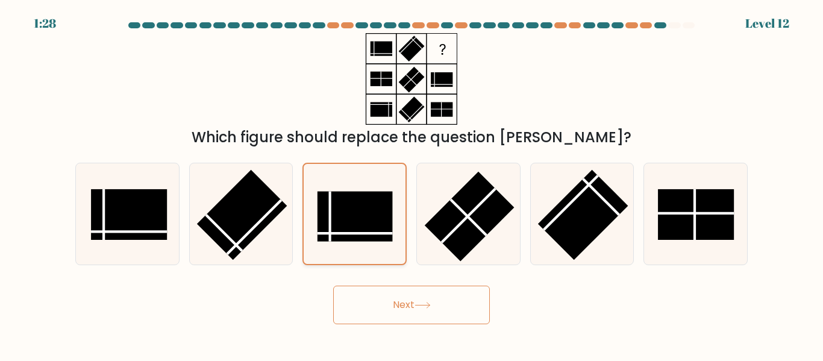
click at [365, 177] on icon at bounding box center [354, 213] width 99 height 99
click at [412, 181] on input "c." at bounding box center [412, 182] width 1 height 3
click at [438, 203] on icon at bounding box center [468, 213] width 101 height 101
click at [412, 184] on input "d." at bounding box center [412, 182] width 1 height 3
radio input "true"
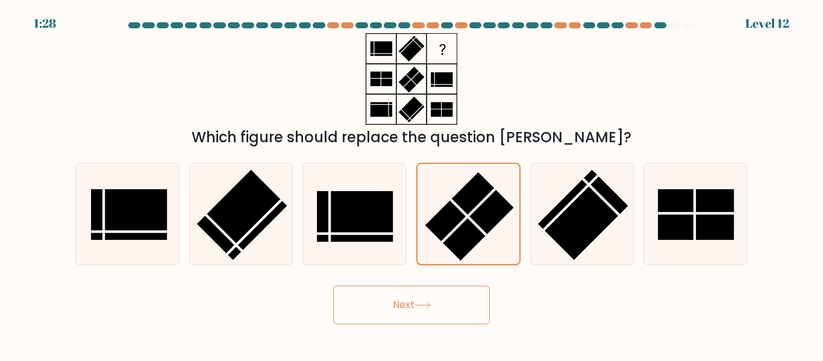
click at [438, 203] on icon at bounding box center [468, 213] width 99 height 99
click at [412, 184] on input "d." at bounding box center [412, 182] width 1 height 3
click at [438, 203] on icon at bounding box center [468, 213] width 99 height 99
click at [412, 184] on input "d." at bounding box center [412, 182] width 1 height 3
click at [408, 301] on button "Next" at bounding box center [411, 305] width 157 height 39
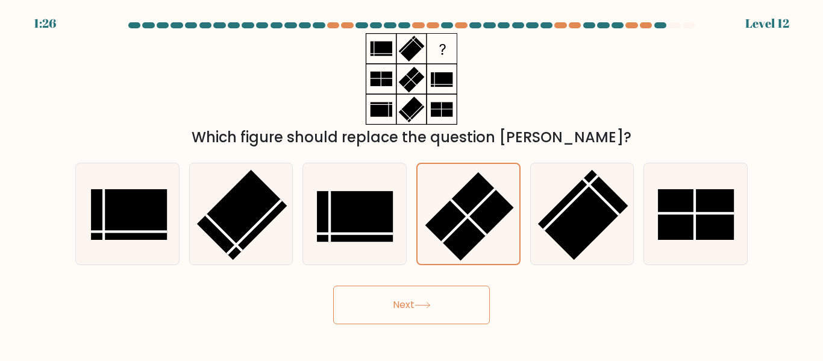
click at [401, 307] on button "Next" at bounding box center [411, 305] width 157 height 39
click at [400, 307] on button "Next" at bounding box center [411, 305] width 157 height 39
click at [399, 307] on button "Next" at bounding box center [411, 305] width 157 height 39
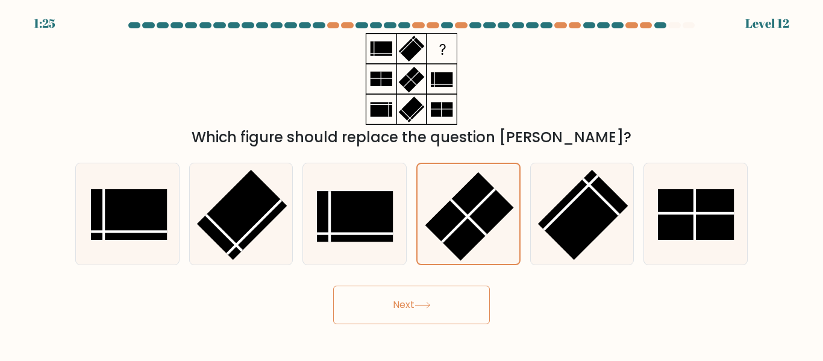
click at [399, 307] on button "Next" at bounding box center [411, 305] width 157 height 39
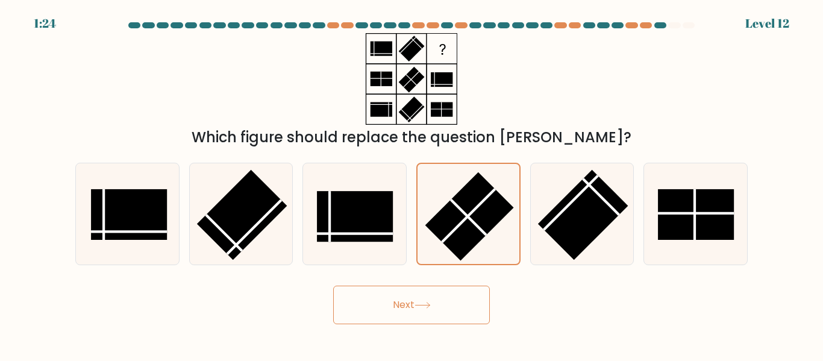
click at [399, 307] on button "Next" at bounding box center [411, 305] width 157 height 39
drag, startPoint x: 399, startPoint y: 307, endPoint x: 666, endPoint y: 360, distance: 272.3
click at [401, 307] on button "Next" at bounding box center [411, 305] width 157 height 39
click at [530, 113] on div "Which figure should replace the question mark?" at bounding box center [411, 90] width 687 height 115
click at [418, 292] on button "Next" at bounding box center [411, 305] width 157 height 39
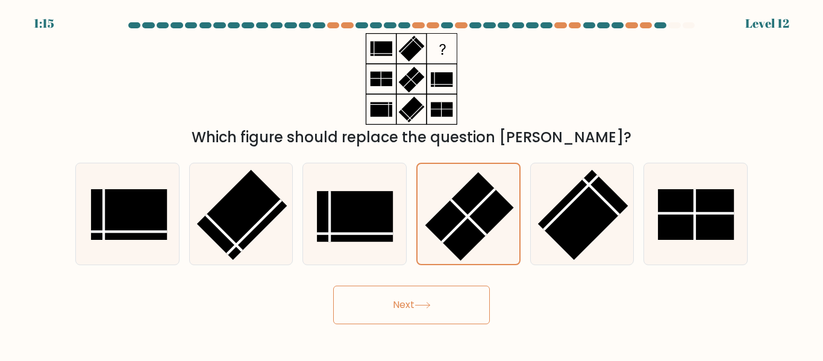
click at [416, 304] on button "Next" at bounding box center [411, 305] width 157 height 39
click at [377, 236] on rect at bounding box center [355, 217] width 76 height 51
click at [412, 184] on input "c." at bounding box center [412, 182] width 1 height 3
radio input "true"
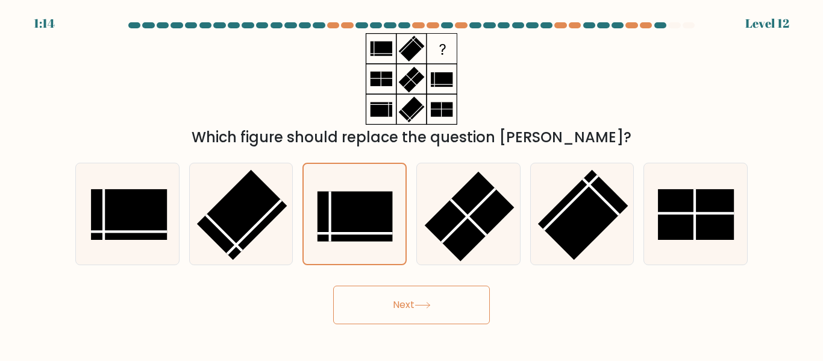
click at [375, 318] on button "Next" at bounding box center [411, 305] width 157 height 39
click at [375, 313] on button "Next" at bounding box center [411, 305] width 157 height 39
click at [394, 300] on button "Next" at bounding box center [411, 305] width 157 height 39
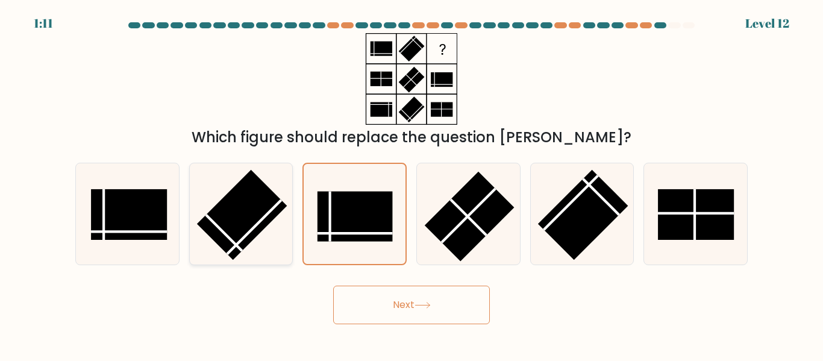
drag, startPoint x: 128, startPoint y: 186, endPoint x: 272, endPoint y: 238, distance: 153.1
click at [132, 189] on icon at bounding box center [127, 213] width 101 height 101
click at [412, 184] on input "a." at bounding box center [412, 182] width 1 height 3
radio input "true"
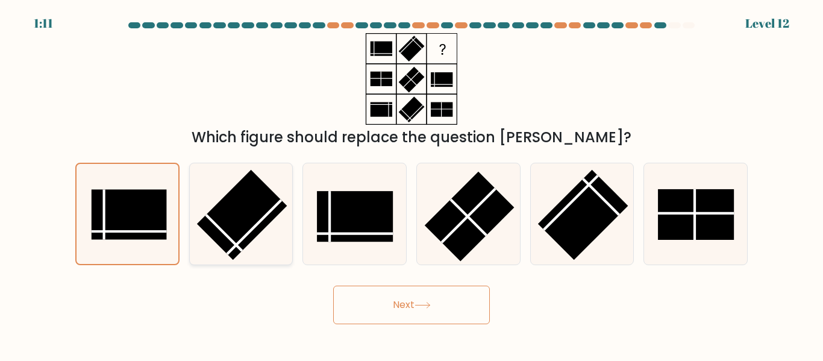
click at [274, 237] on icon at bounding box center [240, 213] width 101 height 101
click at [412, 184] on input "b." at bounding box center [412, 182] width 1 height 3
radio input "true"
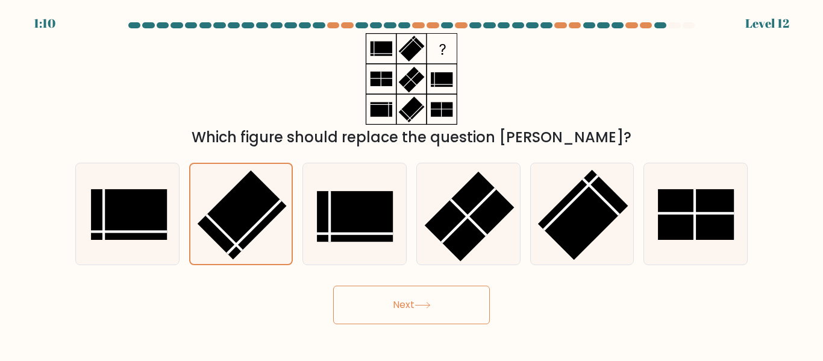
drag, startPoint x: 351, startPoint y: 225, endPoint x: 410, endPoint y: 218, distance: 59.4
click at [364, 224] on rect at bounding box center [355, 217] width 76 height 51
click at [412, 184] on input "c." at bounding box center [412, 182] width 1 height 3
radio input "true"
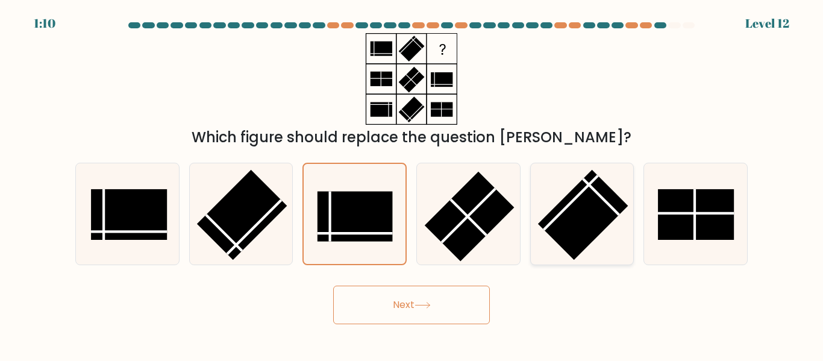
drag, startPoint x: 442, startPoint y: 212, endPoint x: 556, endPoint y: 224, distance: 114.5
click at [461, 216] on icon at bounding box center [468, 213] width 101 height 101
click at [412, 184] on input "d." at bounding box center [412, 182] width 1 height 3
radio input "true"
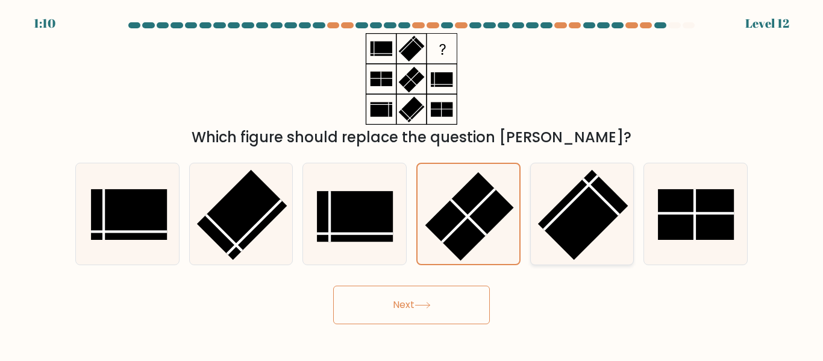
drag, startPoint x: 598, startPoint y: 228, endPoint x: 618, endPoint y: 225, distance: 20.1
click at [608, 228] on icon at bounding box center [582, 213] width 101 height 101
click at [412, 184] on input "e." at bounding box center [412, 182] width 1 height 3
radio input "true"
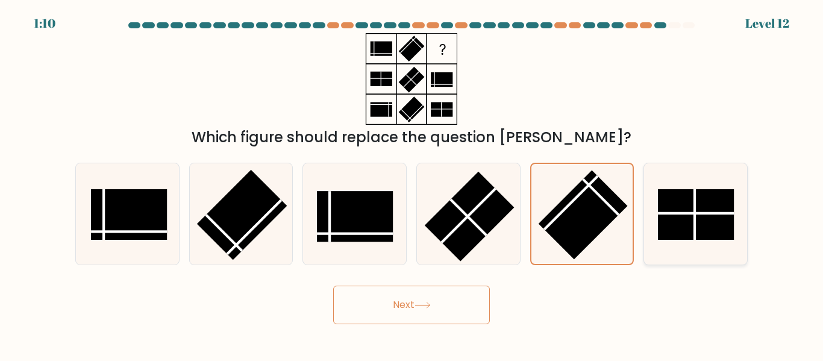
click at [679, 225] on icon at bounding box center [695, 213] width 101 height 101
click at [412, 184] on input "f." at bounding box center [412, 182] width 1 height 3
radio input "true"
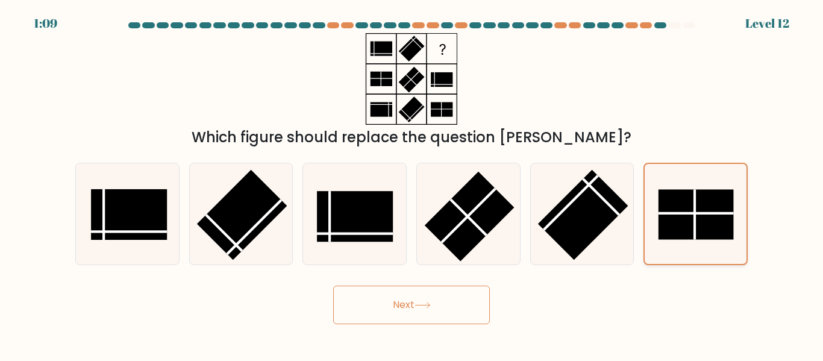
click at [720, 233] on rect at bounding box center [696, 215] width 75 height 50
click at [412, 184] on input "f." at bounding box center [412, 182] width 1 height 3
click at [427, 301] on button "Next" at bounding box center [411, 305] width 157 height 39
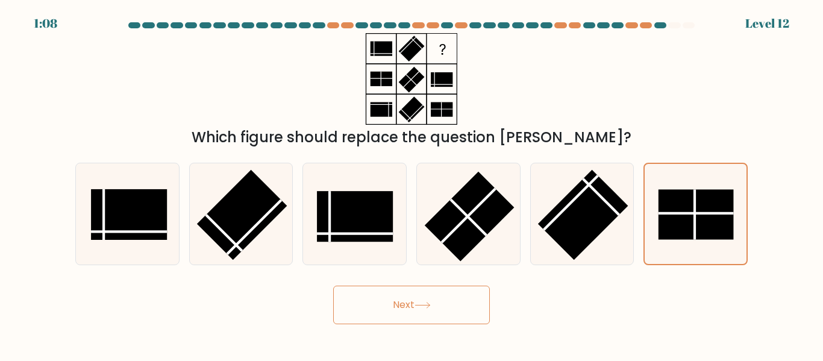
click at [427, 301] on button "Next" at bounding box center [411, 305] width 157 height 39
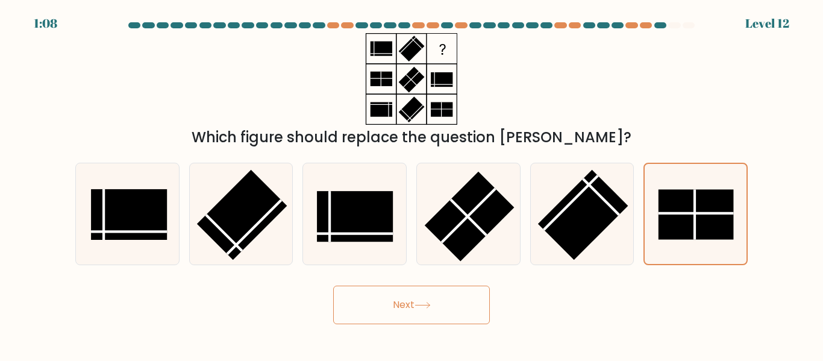
click at [427, 301] on button "Next" at bounding box center [411, 305] width 157 height 39
click at [362, 189] on icon at bounding box center [354, 213] width 101 height 101
click at [412, 184] on input "c." at bounding box center [412, 182] width 1 height 3
radio input "true"
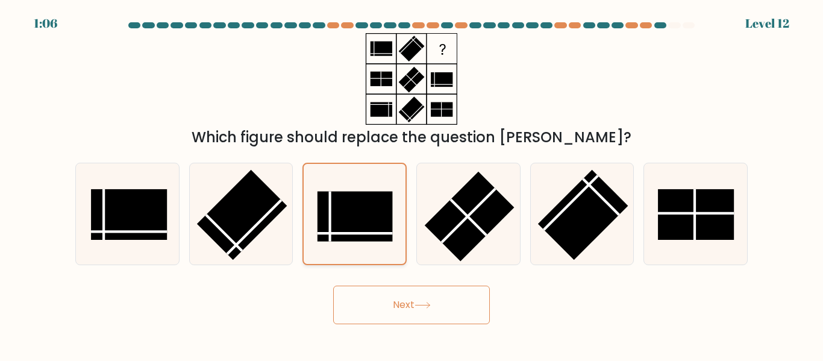
click at [362, 189] on icon at bounding box center [354, 213] width 99 height 99
click at [412, 184] on input "c." at bounding box center [412, 182] width 1 height 3
click at [362, 189] on icon at bounding box center [354, 213] width 99 height 99
click at [412, 184] on input "c." at bounding box center [412, 182] width 1 height 3
click at [362, 189] on icon at bounding box center [354, 213] width 99 height 99
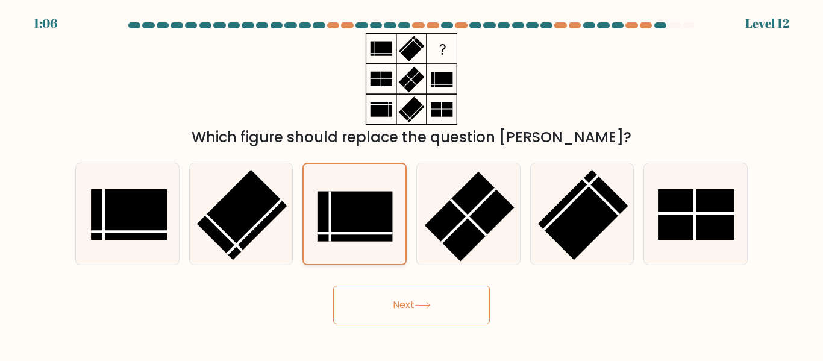
click at [412, 184] on input "c." at bounding box center [412, 182] width 1 height 3
click at [362, 189] on icon at bounding box center [354, 213] width 99 height 99
click at [412, 184] on input "c." at bounding box center [412, 182] width 1 height 3
drag, startPoint x: 362, startPoint y: 189, endPoint x: 365, endPoint y: 239, distance: 49.5
click at [362, 198] on icon at bounding box center [354, 213] width 99 height 99
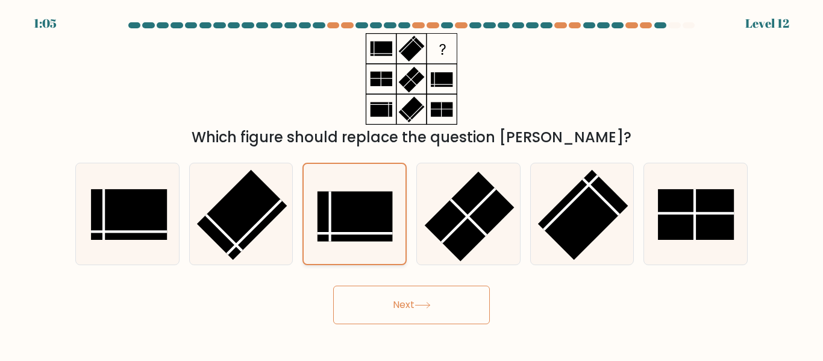
click at [412, 184] on input "c." at bounding box center [412, 182] width 1 height 3
click at [375, 312] on button "Next" at bounding box center [411, 305] width 157 height 39
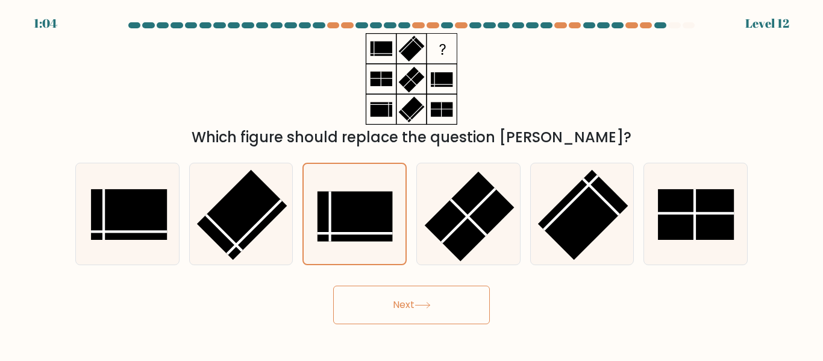
click at [375, 312] on button "Next" at bounding box center [411, 305] width 157 height 39
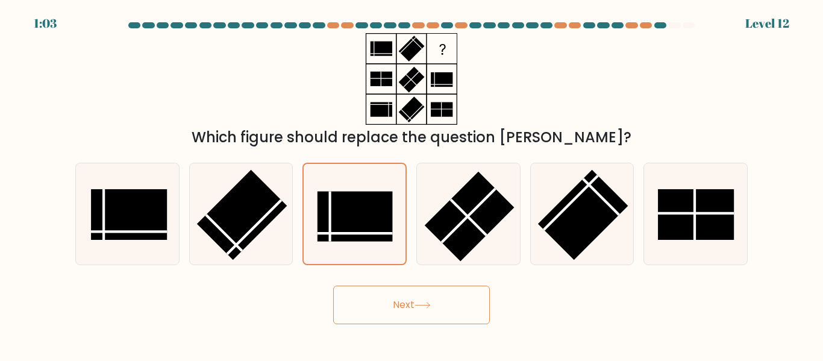
click at [375, 312] on button "Next" at bounding box center [411, 305] width 157 height 39
click at [390, 299] on button "Next" at bounding box center [411, 305] width 157 height 39
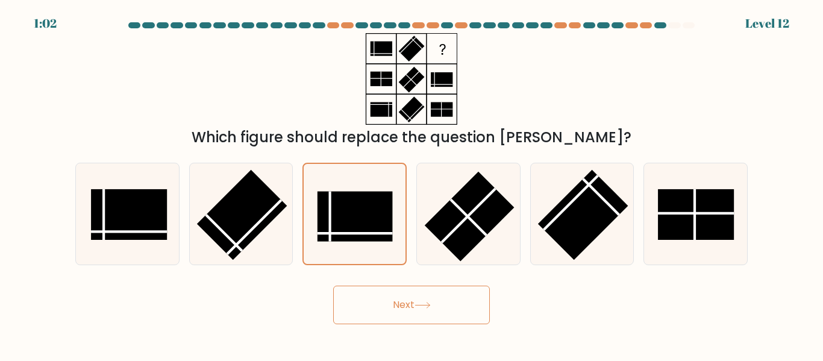
click at [390, 299] on button "Next" at bounding box center [411, 305] width 157 height 39
click at [392, 297] on button "Next" at bounding box center [411, 305] width 157 height 39
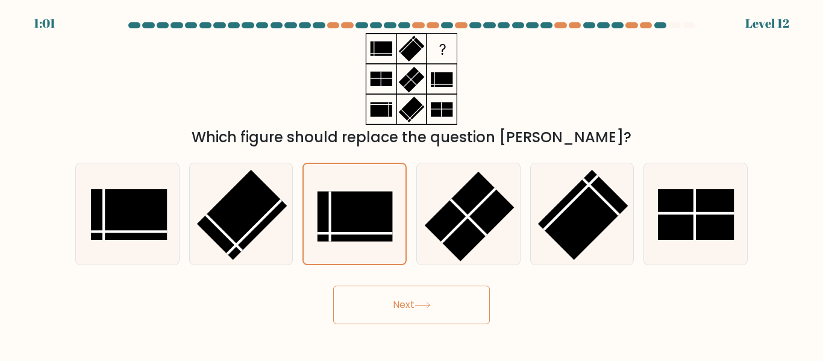
click at [392, 297] on button "Next" at bounding box center [411, 305] width 157 height 39
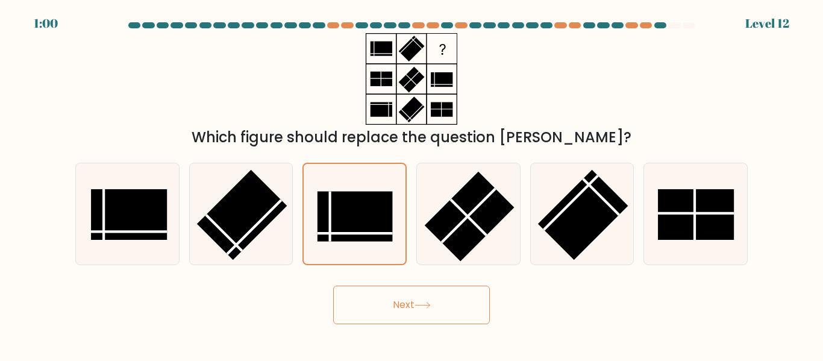
click at [392, 297] on button "Next" at bounding box center [411, 305] width 157 height 39
click at [333, 286] on button "Next" at bounding box center [411, 305] width 157 height 39
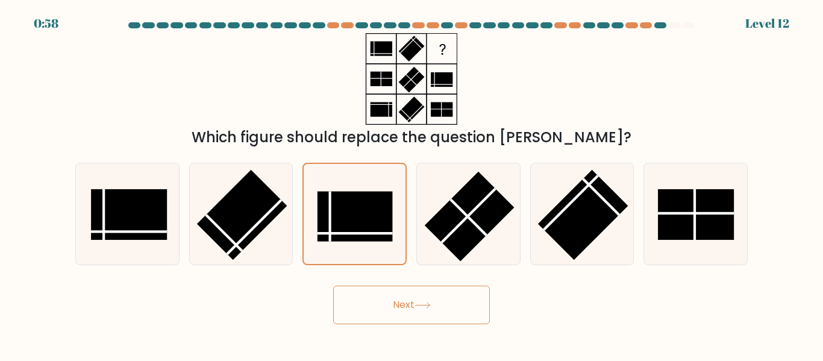
click at [333, 286] on button "Next" at bounding box center [411, 305] width 157 height 39
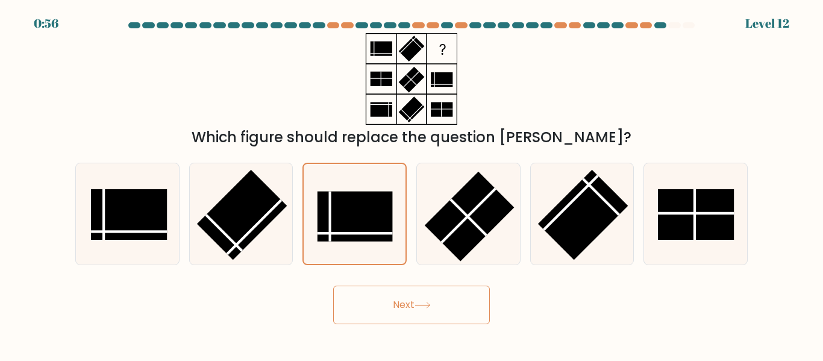
click at [333, 286] on button "Next" at bounding box center [411, 305] width 157 height 39
click at [388, 295] on button "Next" at bounding box center [411, 305] width 157 height 39
click at [503, 189] on icon at bounding box center [468, 213] width 101 height 101
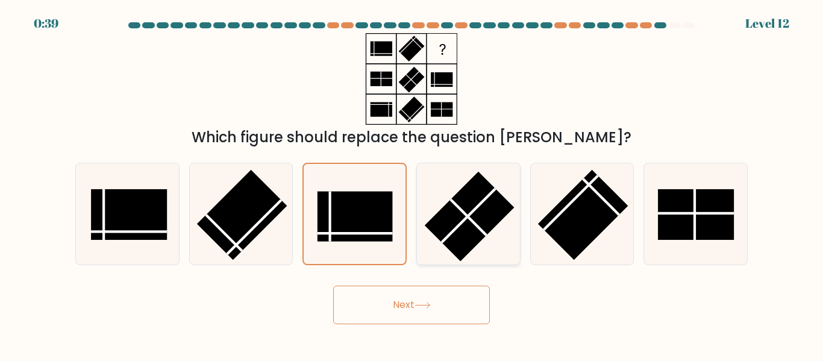
click at [412, 184] on input "d." at bounding box center [412, 182] width 1 height 3
radio input "true"
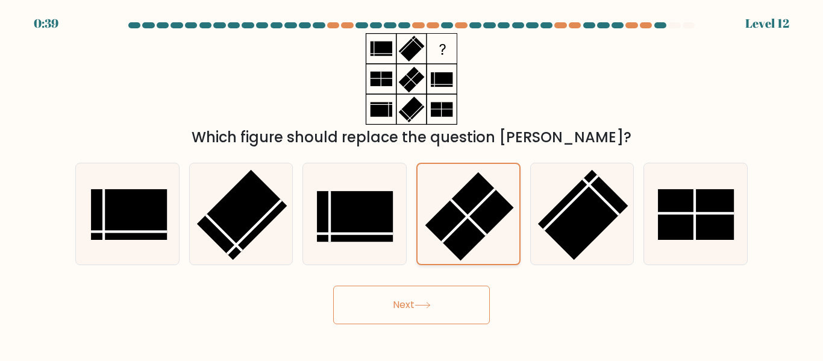
click at [503, 189] on icon at bounding box center [468, 213] width 99 height 99
click at [412, 184] on input "d." at bounding box center [412, 182] width 1 height 3
click at [584, 215] on rect at bounding box center [583, 215] width 90 height 90
click at [412, 184] on input "e." at bounding box center [412, 182] width 1 height 3
radio input "true"
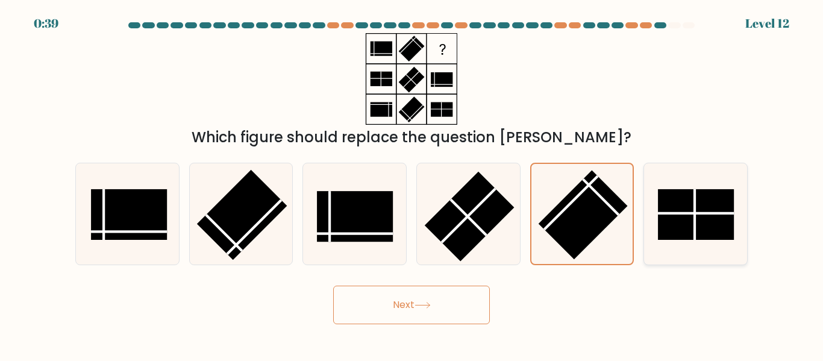
drag, startPoint x: 584, startPoint y: 215, endPoint x: 689, endPoint y: 233, distance: 106.3
click at [591, 215] on rect at bounding box center [583, 215] width 89 height 89
click at [412, 184] on input "e." at bounding box center [412, 182] width 1 height 3
click at [692, 233] on rect at bounding box center [696, 214] width 76 height 51
click at [412, 184] on input "f." at bounding box center [412, 182] width 1 height 3
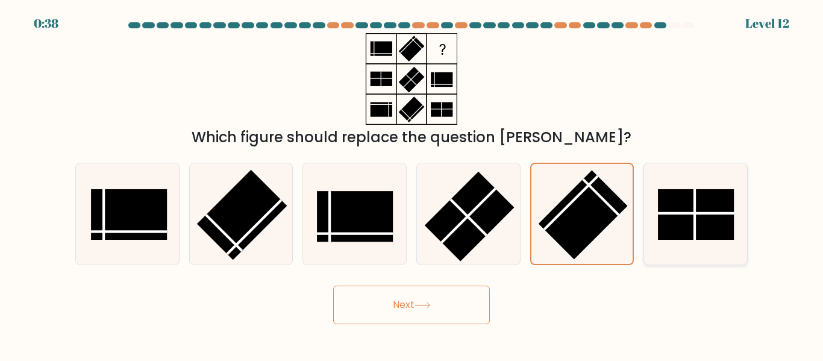
radio input "true"
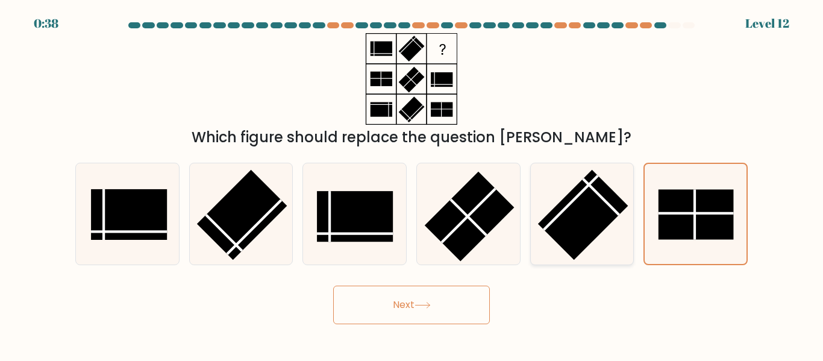
drag, startPoint x: 692, startPoint y: 233, endPoint x: 607, endPoint y: 257, distance: 88.5
click at [692, 233] on rect at bounding box center [696, 215] width 75 height 50
click at [412, 184] on input "f." at bounding box center [412, 182] width 1 height 3
click at [369, 221] on rect at bounding box center [355, 217] width 76 height 51
click at [412, 184] on input "c." at bounding box center [412, 182] width 1 height 3
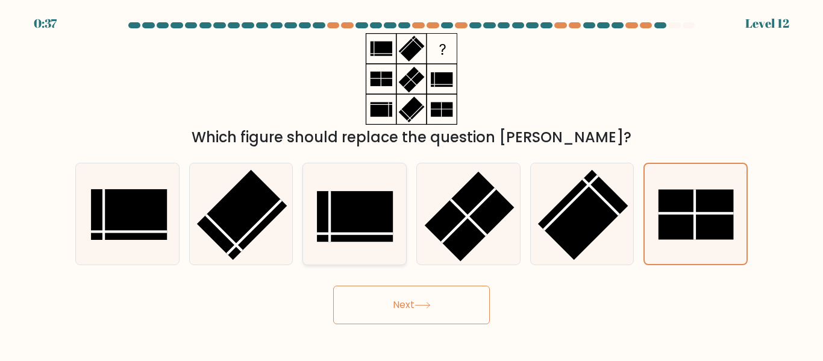
radio input "true"
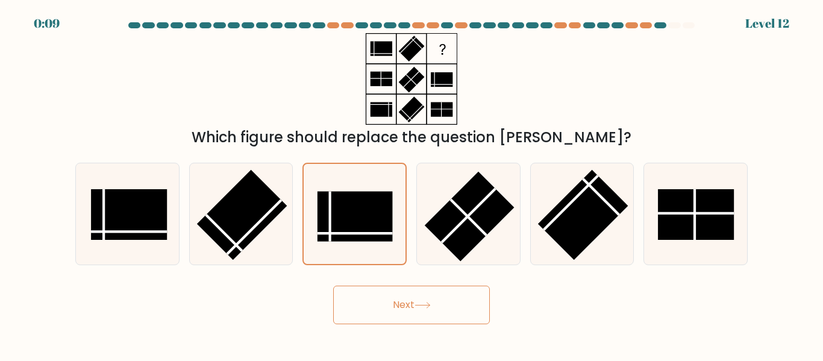
click at [413, 304] on button "Next" at bounding box center [411, 305] width 157 height 39
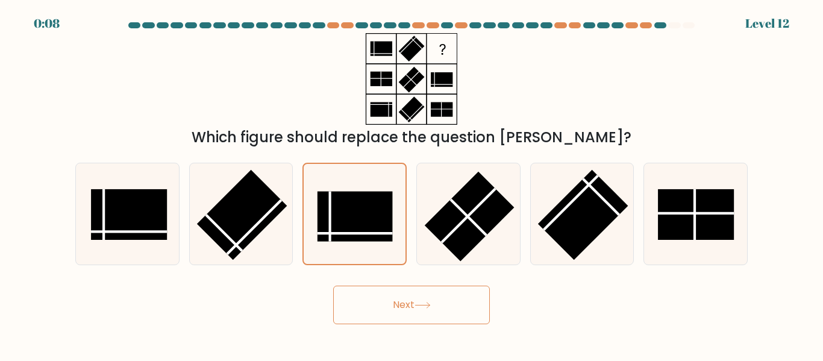
click at [413, 304] on button "Next" at bounding box center [411, 305] width 157 height 39
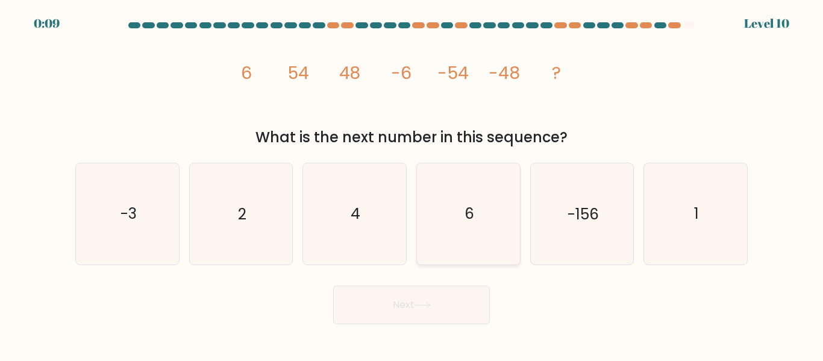
click at [459, 240] on icon "6" at bounding box center [468, 213] width 101 height 101
click at [412, 184] on input "d. 6" at bounding box center [412, 182] width 1 height 3
radio input "true"
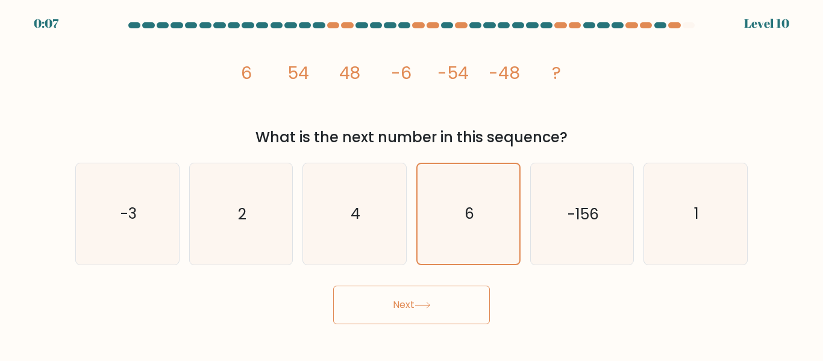
click at [437, 300] on button "Next" at bounding box center [411, 305] width 157 height 39
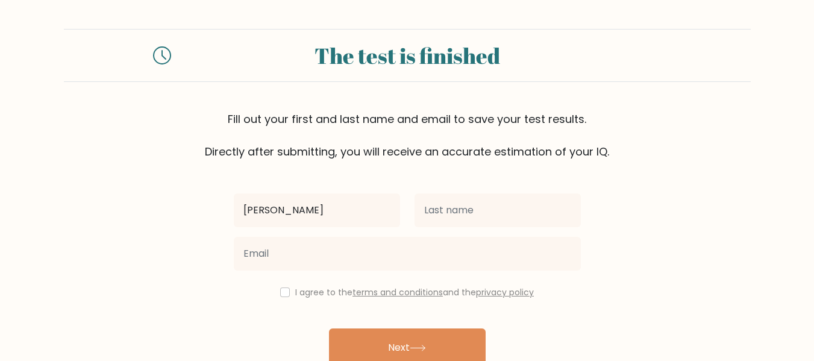
type input "[PERSON_NAME]"
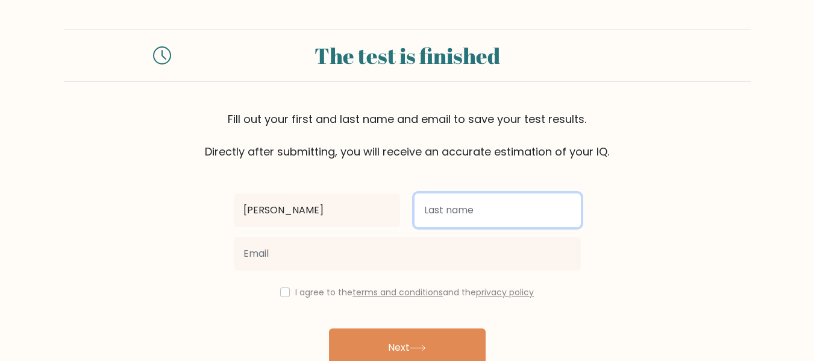
click at [443, 225] on input "text" at bounding box center [498, 210] width 166 height 34
type input "Alamanda"
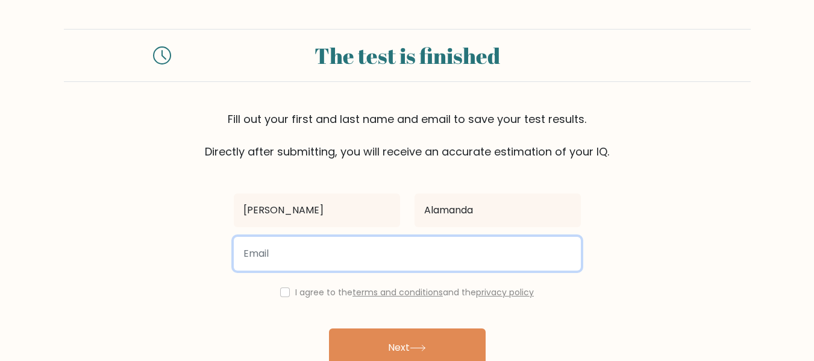
click at [369, 255] on input "email" at bounding box center [407, 254] width 347 height 34
type input "[EMAIL_ADDRESS][DOMAIN_NAME]"
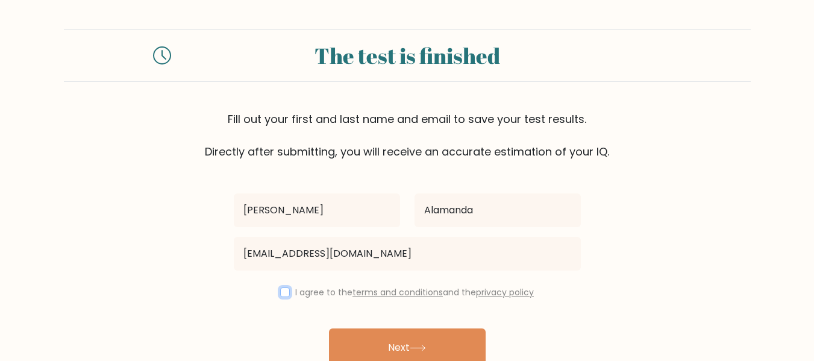
click at [280, 295] on input "checkbox" at bounding box center [285, 292] width 10 height 10
checkbox input "true"
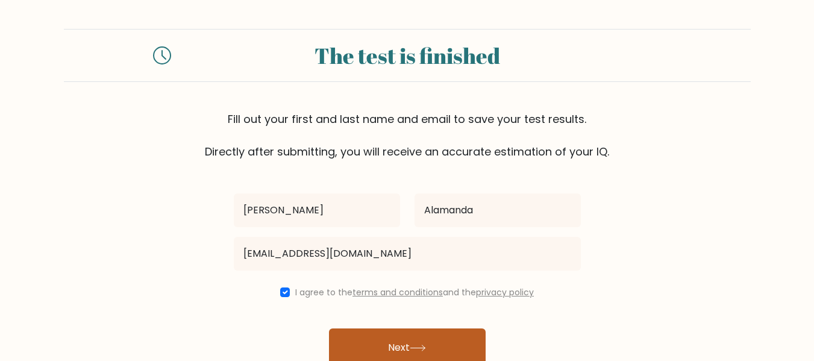
click at [394, 348] on button "Next" at bounding box center [407, 347] width 157 height 39
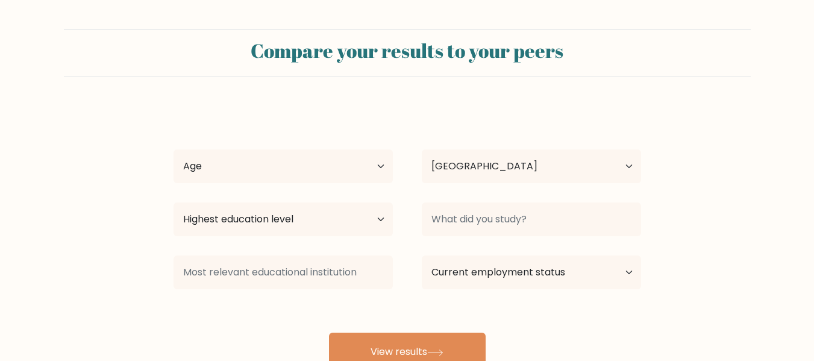
select select "ID"
click at [331, 160] on select "Age Under [DEMOGRAPHIC_DATA] [DEMOGRAPHIC_DATA] [DEMOGRAPHIC_DATA] [DEMOGRAPHIC…" at bounding box center [283, 166] width 219 height 34
select select "25_34"
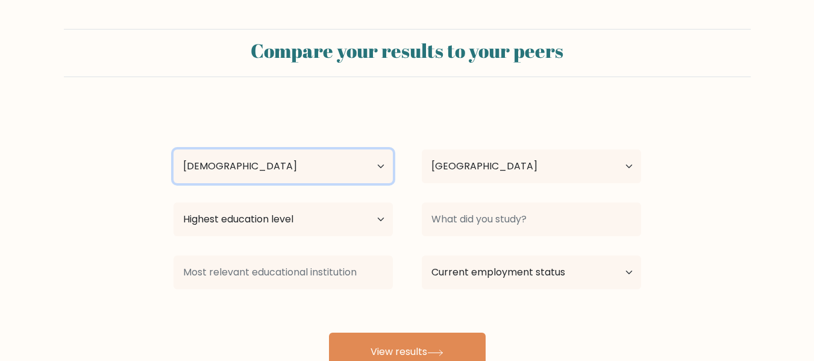
click at [174, 149] on select "Age Under [DEMOGRAPHIC_DATA] [DEMOGRAPHIC_DATA] [DEMOGRAPHIC_DATA] [DEMOGRAPHIC…" at bounding box center [283, 166] width 219 height 34
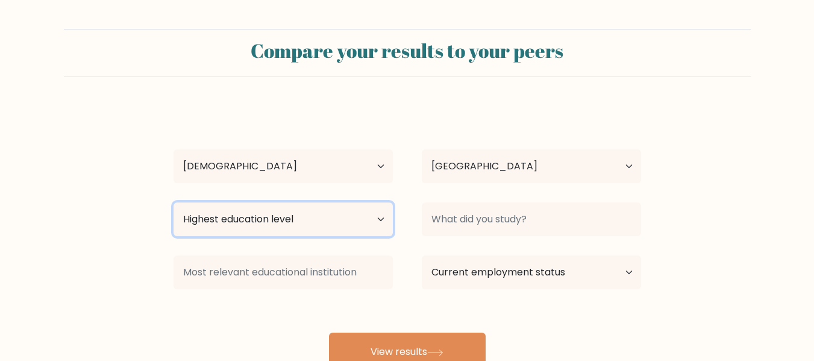
click at [350, 218] on select "Highest education level No schooling Primary Lower Secondary Upper Secondary Oc…" at bounding box center [283, 219] width 219 height 34
select select "bachelors_degree"
click at [174, 202] on select "Highest education level No schooling Primary Lower Secondary Upper Secondary Oc…" at bounding box center [283, 219] width 219 height 34
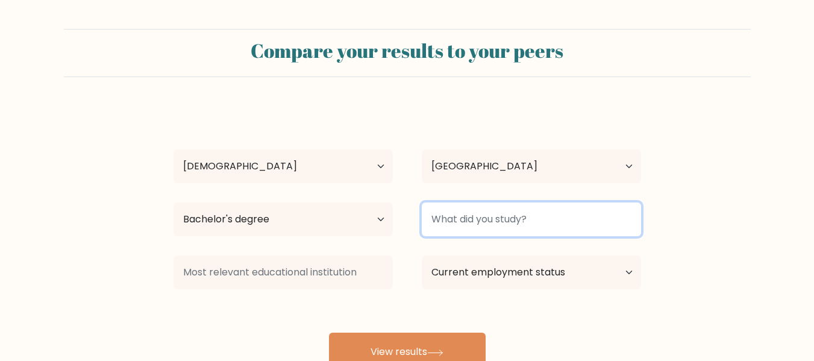
click at [483, 218] on input at bounding box center [531, 219] width 219 height 34
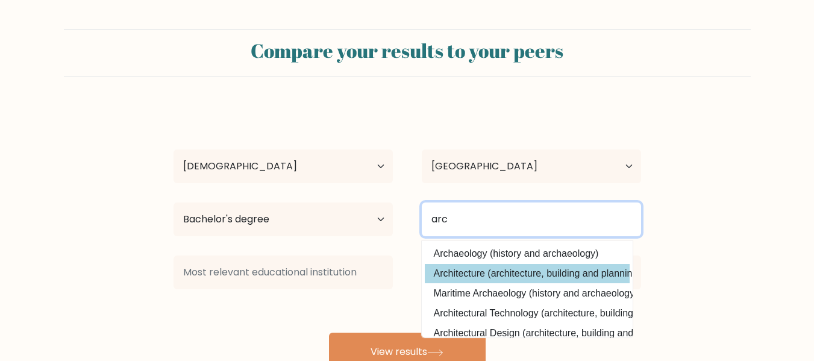
type input "arc"
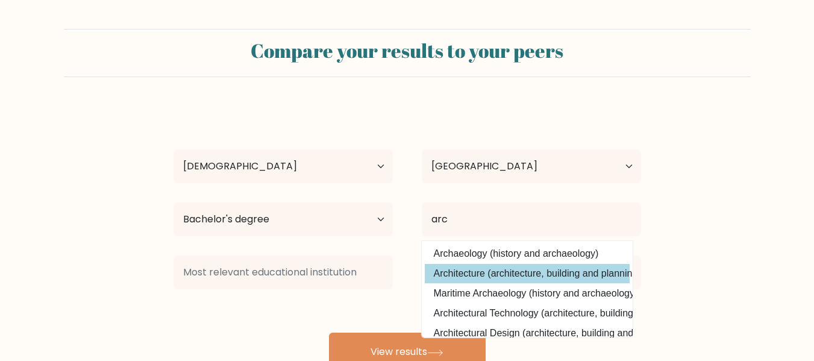
click at [474, 275] on div "Anisa Heryuntia Alamanda Age Under 18 years old 18-24 years old 25-34 years old…" at bounding box center [407, 238] width 482 height 265
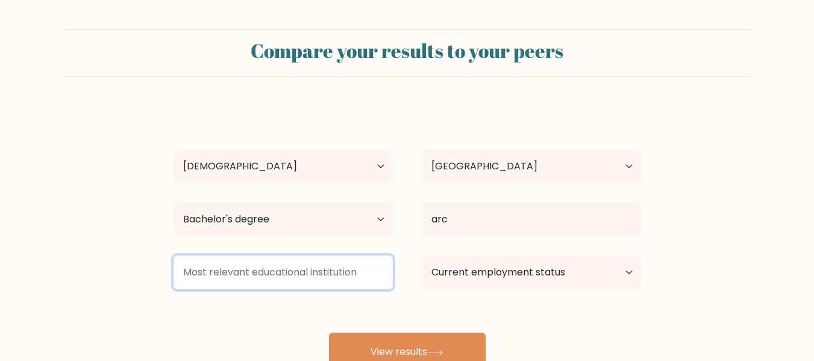
click at [359, 271] on input at bounding box center [283, 273] width 219 height 34
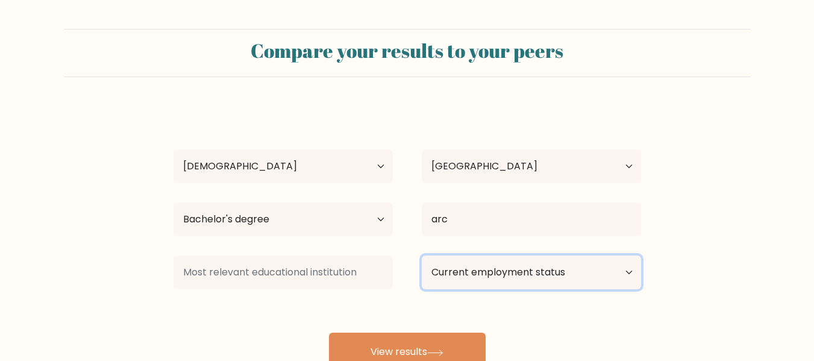
click at [456, 278] on select "Current employment status Employed Student Retired Other / prefer not to answer" at bounding box center [531, 273] width 219 height 34
select select "other"
click at [422, 256] on select "Current employment status Employed Student Retired Other / prefer not to answer" at bounding box center [531, 273] width 219 height 34
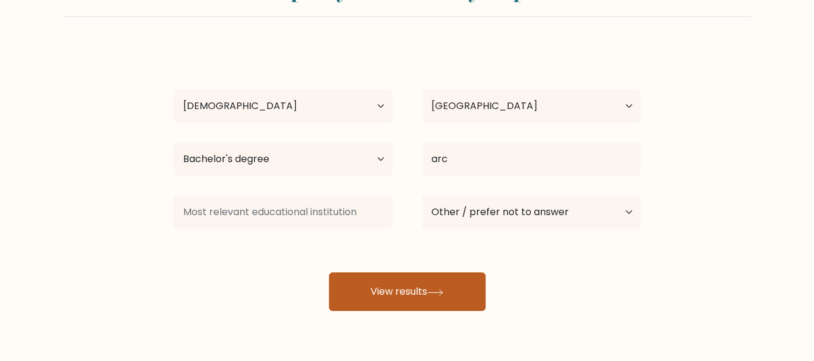
click at [422, 304] on button "View results" at bounding box center [407, 291] width 157 height 39
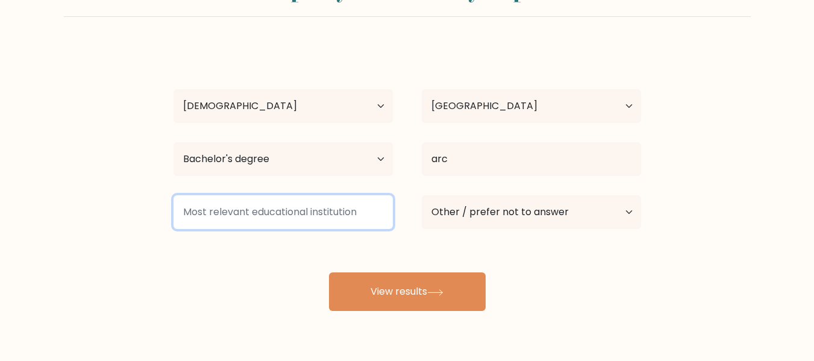
click at [270, 209] on input at bounding box center [283, 212] width 219 height 34
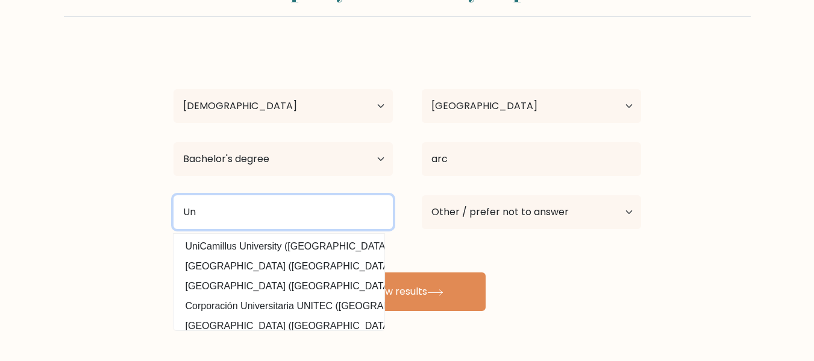
type input "U"
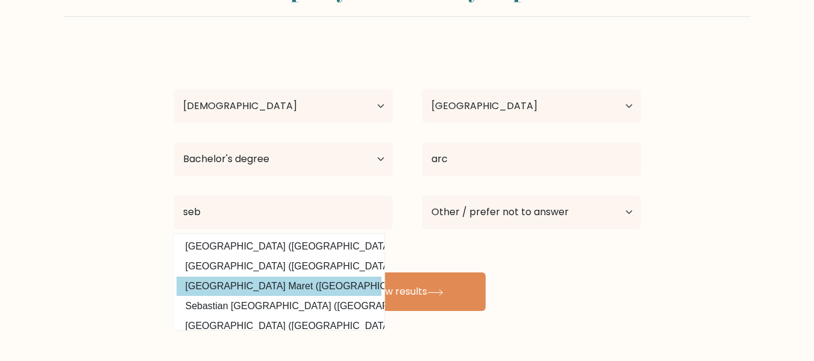
click at [351, 294] on div "Anisa Heryuntia Alamanda Age Under 18 years old 18-24 years old 25-34 years old…" at bounding box center [407, 178] width 482 height 265
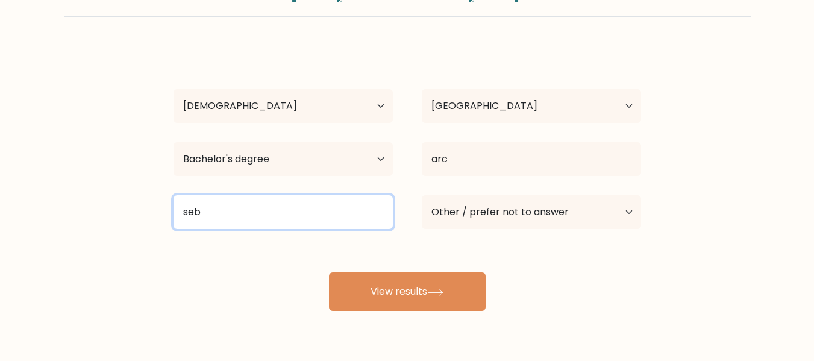
click at [287, 222] on input "seb" at bounding box center [283, 212] width 219 height 34
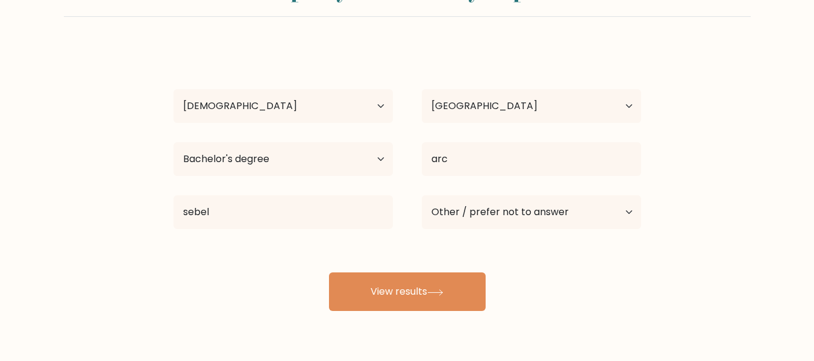
click at [298, 246] on div "Anisa Heryuntia Alamanda Age Under 18 years old 18-24 years old 25-34 years old…" at bounding box center [407, 178] width 482 height 265
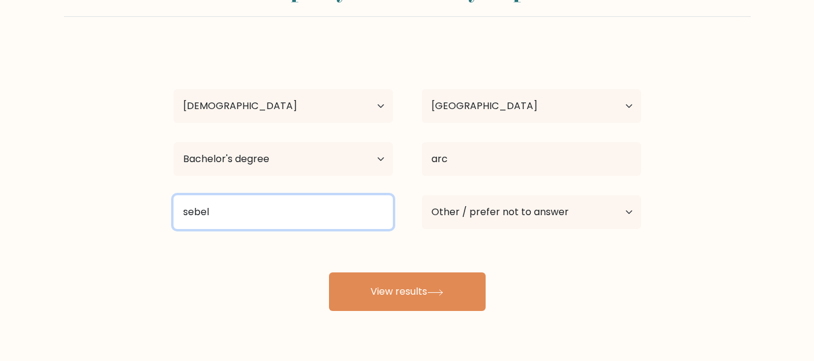
click at [231, 210] on input "sebel" at bounding box center [283, 212] width 219 height 34
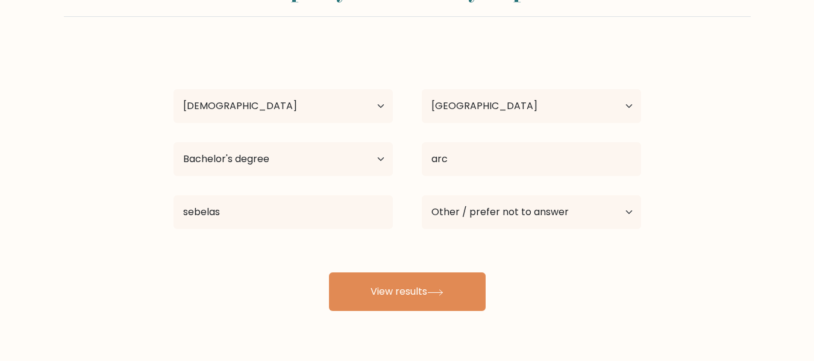
click at [180, 245] on div "Anisa Heryuntia Alamanda Age Under 18 years old 18-24 years old 25-34 years old…" at bounding box center [407, 178] width 482 height 265
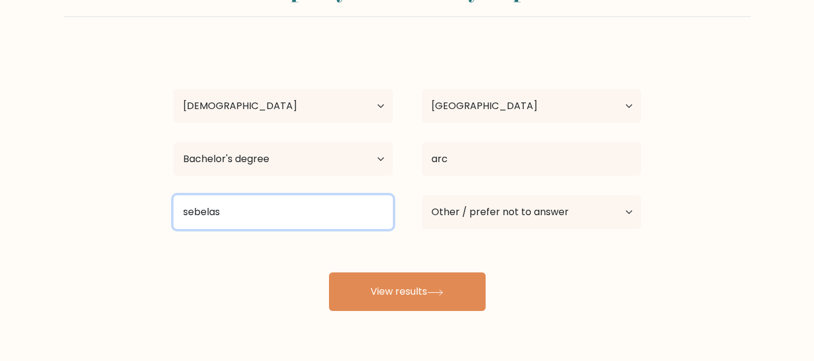
click at [246, 200] on input "sebelas" at bounding box center [283, 212] width 219 height 34
type input "s"
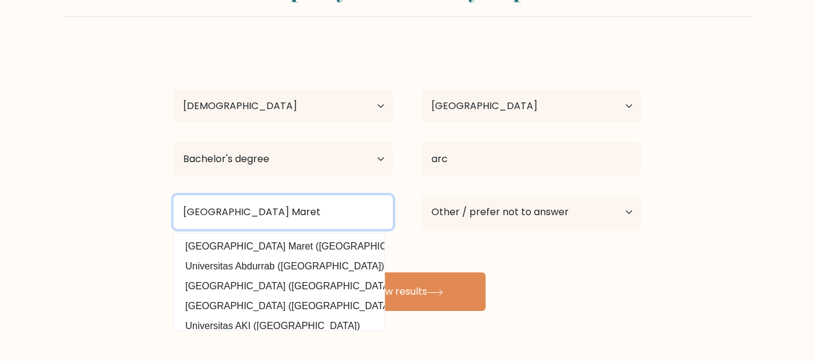
type input "Universitas Sebelas Maret"
click at [329, 272] on button "View results" at bounding box center [407, 291] width 157 height 39
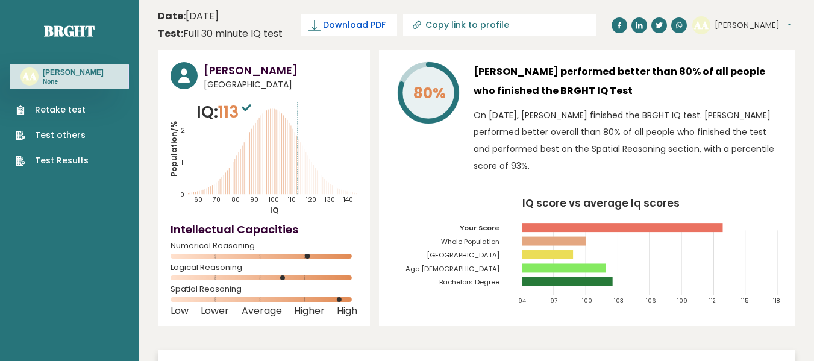
click at [357, 19] on span "Download PDF" at bounding box center [354, 25] width 63 height 13
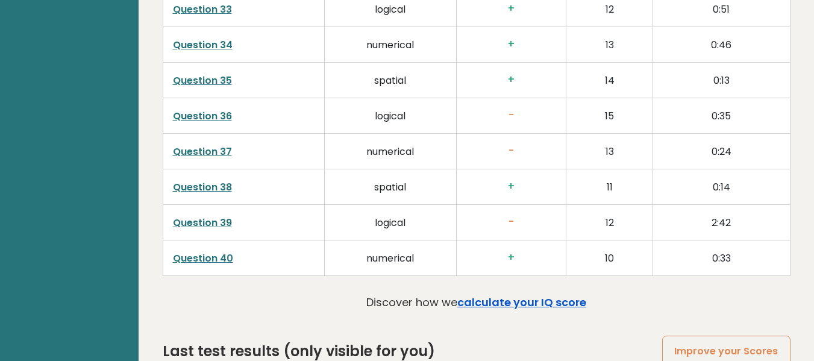
scroll to position [3024, 0]
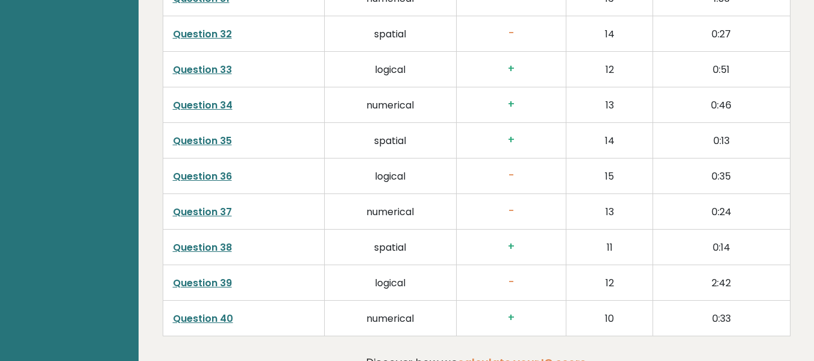
click at [201, 276] on link "Question 39" at bounding box center [202, 283] width 59 height 14
click at [192, 205] on link "Question 37" at bounding box center [202, 212] width 59 height 14
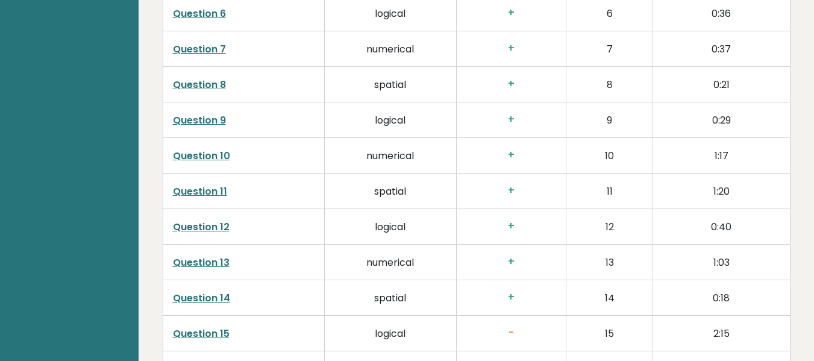
scroll to position [2180, 0]
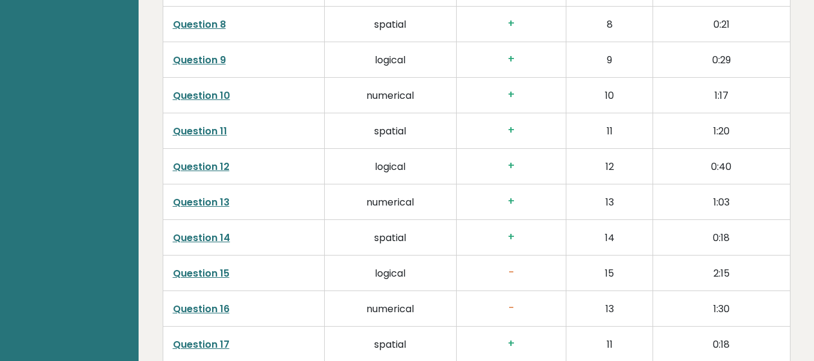
click at [186, 266] on link "Question 15" at bounding box center [201, 273] width 57 height 14
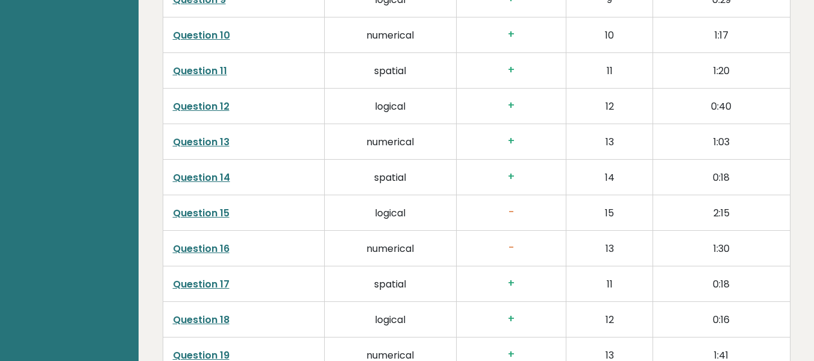
click at [190, 242] on link "Question 16" at bounding box center [201, 249] width 57 height 14
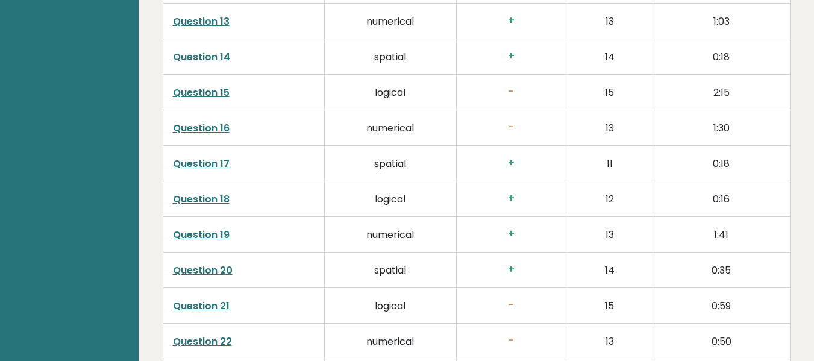
scroll to position [2422, 0]
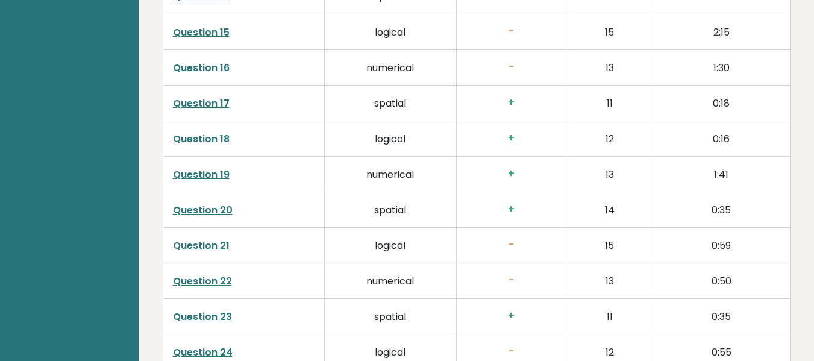
click at [183, 239] on link "Question 21" at bounding box center [201, 246] width 57 height 14
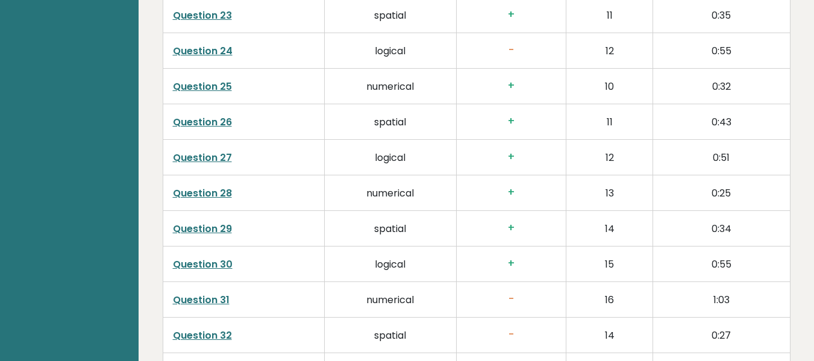
scroll to position [2783, 0]
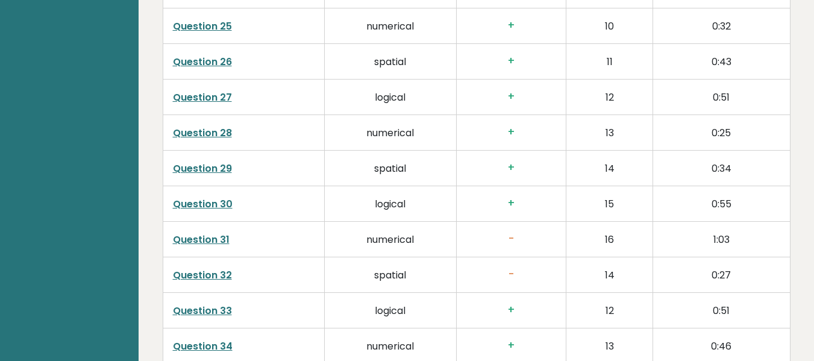
click at [208, 233] on link "Question 31" at bounding box center [201, 240] width 57 height 14
click at [212, 268] on link "Question 32" at bounding box center [202, 275] width 59 height 14
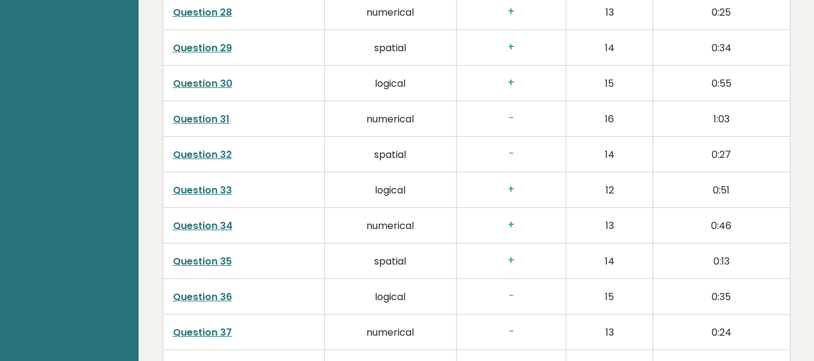
scroll to position [2964, 0]
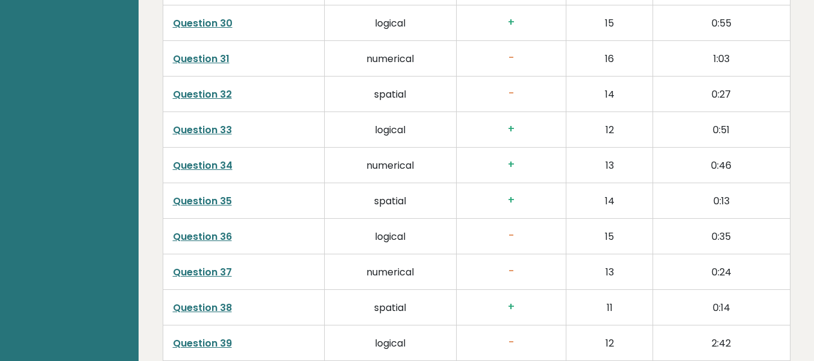
click at [199, 230] on link "Question 36" at bounding box center [202, 237] width 59 height 14
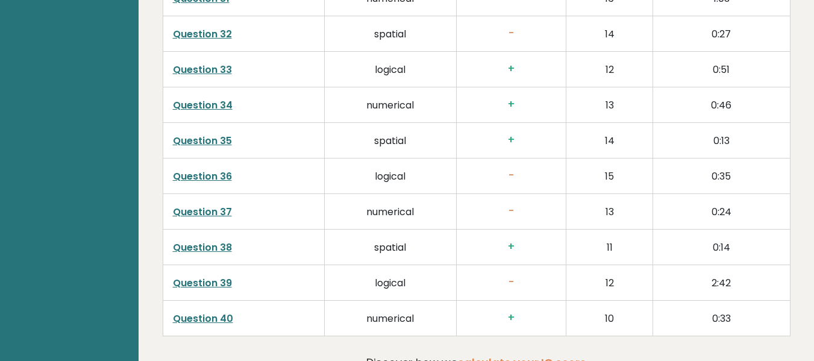
scroll to position [3085, 0]
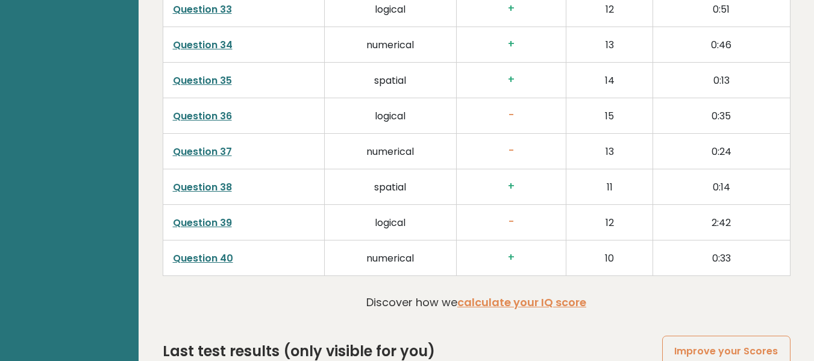
click at [201, 216] on link "Question 39" at bounding box center [202, 223] width 59 height 14
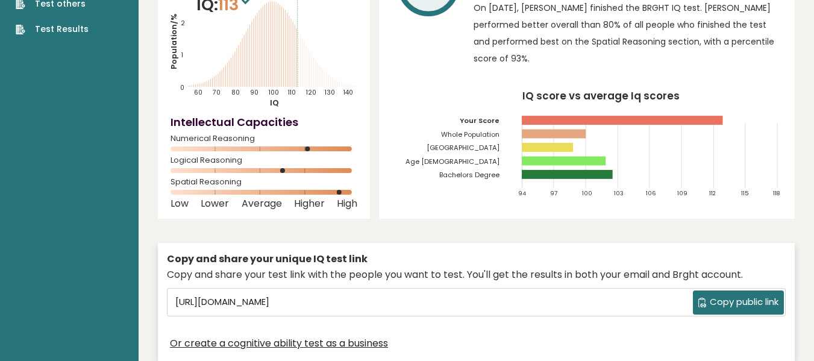
scroll to position [0, 0]
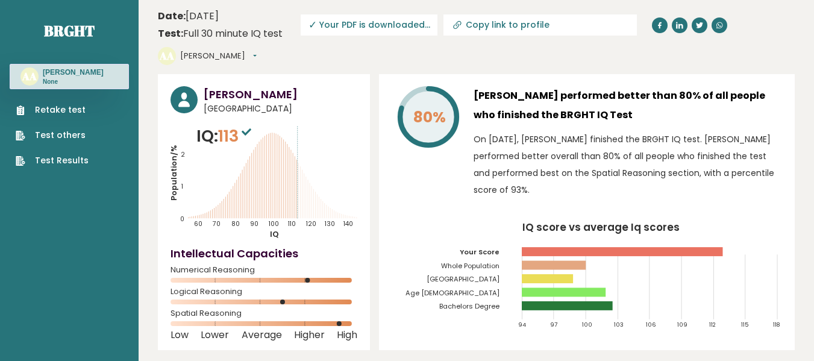
click at [355, 30] on span "✓ Your PDF is downloaded..." at bounding box center [369, 24] width 137 height 21
click at [339, 27] on span "✓ Your PDF is downloaded..." at bounding box center [369, 24] width 137 height 21
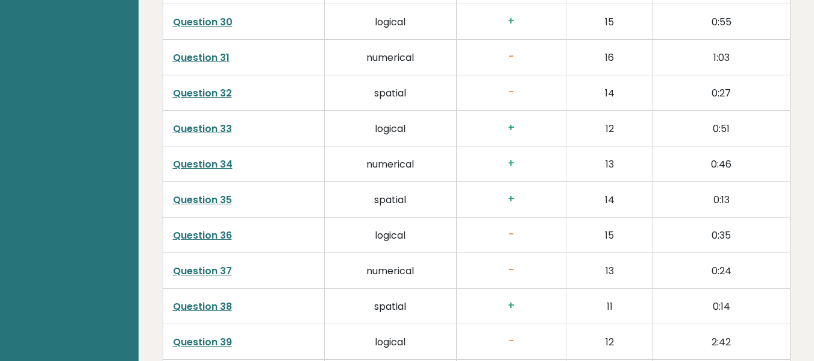
scroll to position [3145, 0]
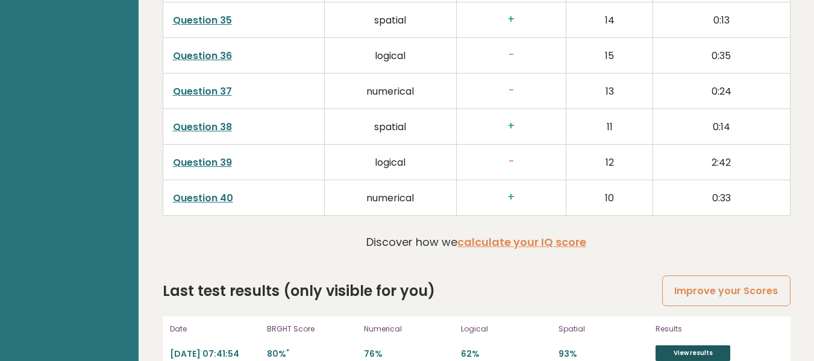
click at [705, 345] on link "View results" at bounding box center [693, 353] width 75 height 16
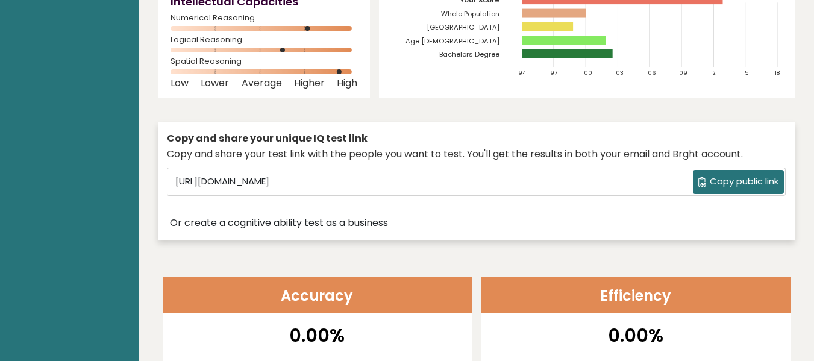
scroll to position [0, 0]
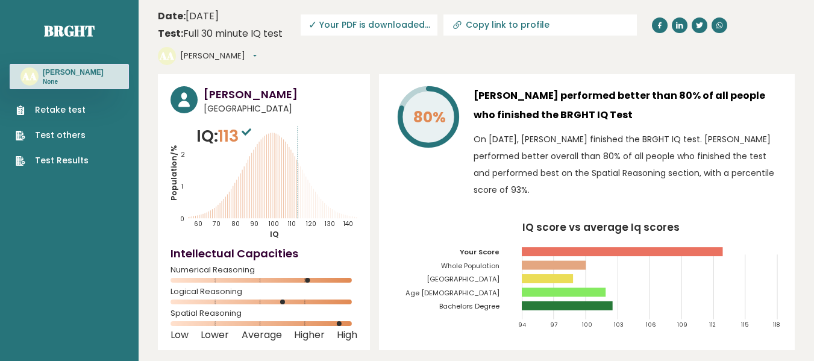
click at [453, 27] on icon at bounding box center [455, 25] width 5 height 5
type input "https://brght.org/profile/anisa-heryuntia-alamanda/?utm_source=share&utm_medium…"
click at [373, 27] on span "✓ Your PDF is downloaded..." at bounding box center [369, 24] width 137 height 21
click at [248, 58] on button "[PERSON_NAME]" at bounding box center [218, 56] width 77 height 12
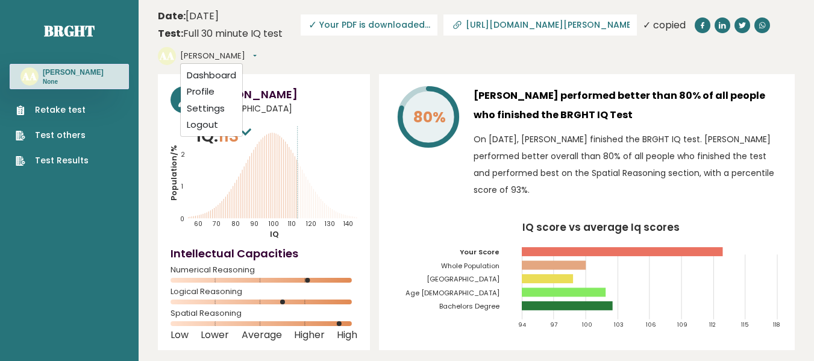
click at [339, 20] on span "✓ Your PDF is downloaded..." at bounding box center [369, 24] width 137 height 21
click at [319, 26] on span "✓ Your PDF is downloaded..." at bounding box center [369, 24] width 137 height 21
click at [311, 24] on span "✓" at bounding box center [313, 24] width 8 height 15
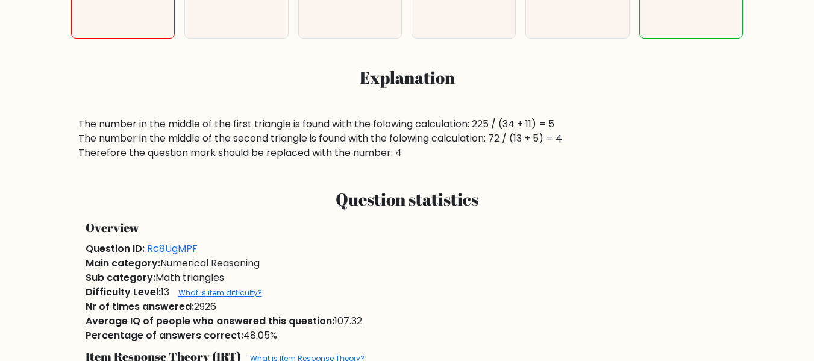
scroll to position [482, 0]
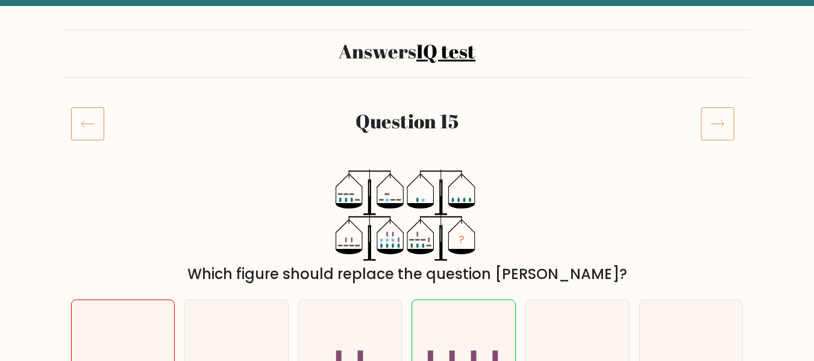
scroll to position [121, 0]
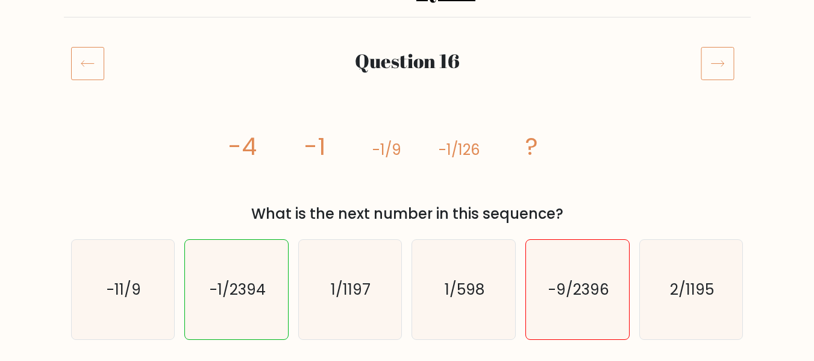
scroll to position [181, 0]
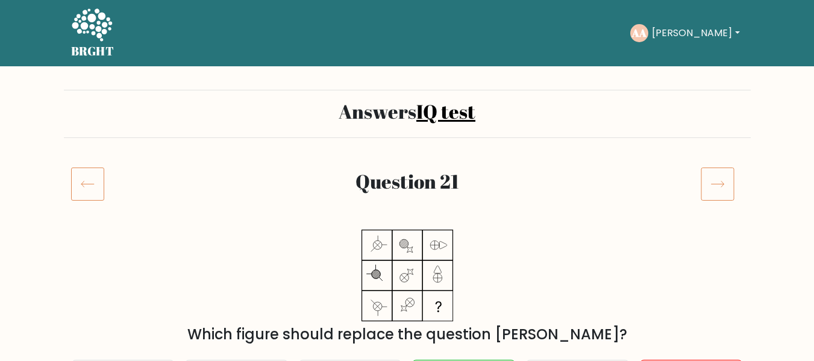
scroll to position [121, 0]
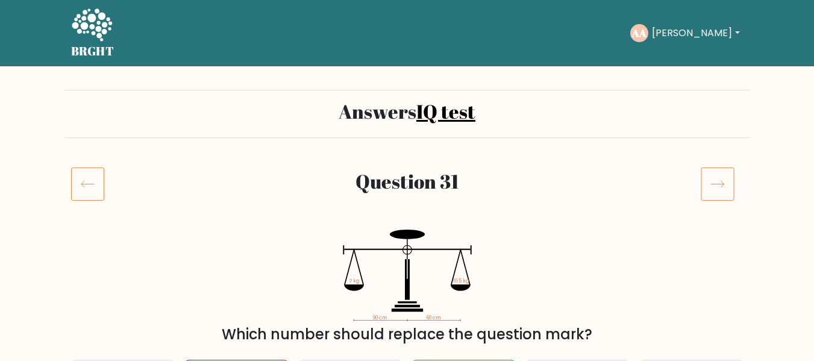
scroll to position [121, 0]
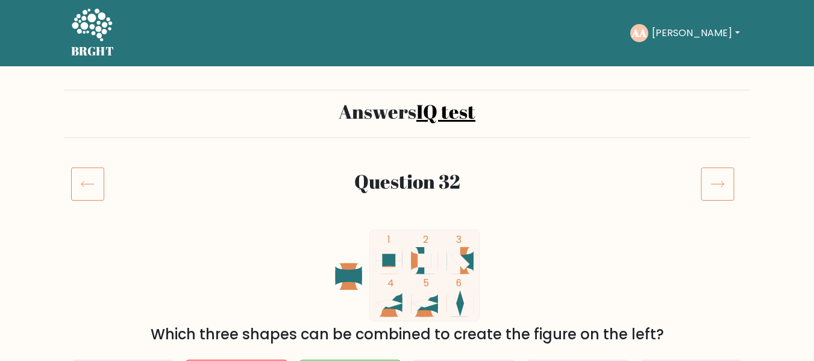
scroll to position [121, 0]
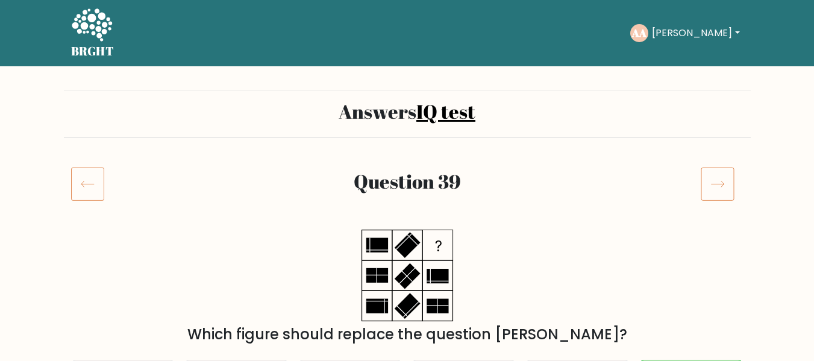
scroll to position [60, 0]
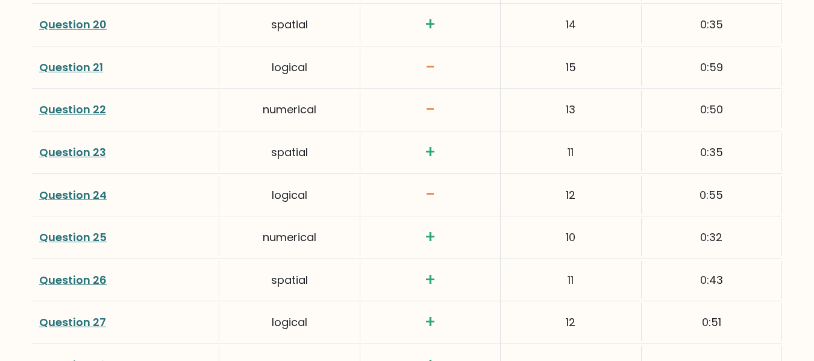
scroll to position [2190, 0]
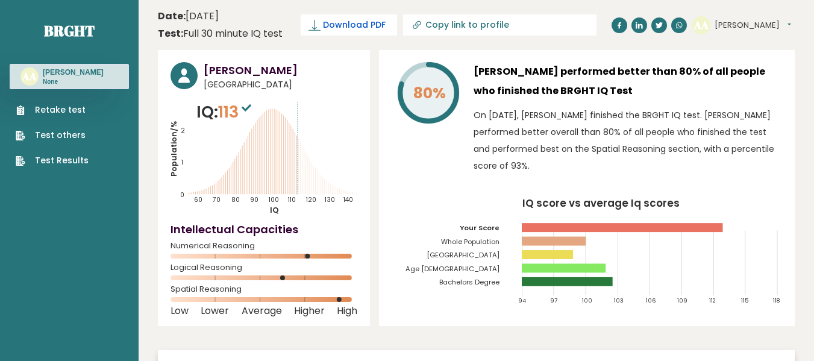
click at [350, 16] on link "Download PDF" at bounding box center [349, 24] width 96 height 21
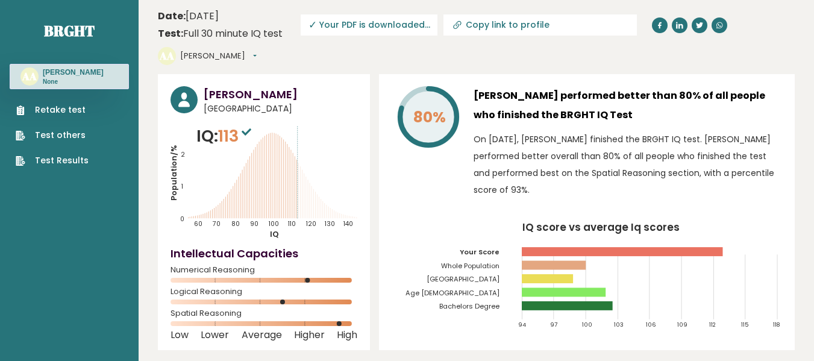
click at [257, 50] on button "[PERSON_NAME]" at bounding box center [218, 56] width 77 height 12
click at [495, 29] on input "Copy link to profile" at bounding box center [548, 25] width 164 height 10
type input "https://brght.org/profile/anisa-heryuntia-alamanda/?utm_source=share&utm_medium…"
click at [489, 54] on header "Date: October 10, 2025 Test: Full 30 minute IQ test Download PDF Downloading...…" at bounding box center [476, 37] width 637 height 62
click at [248, 148] on p "IQ: 113" at bounding box center [225, 136] width 58 height 24
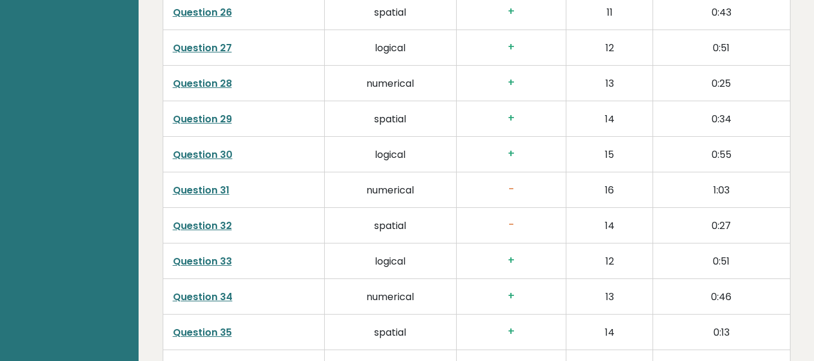
scroll to position [3169, 0]
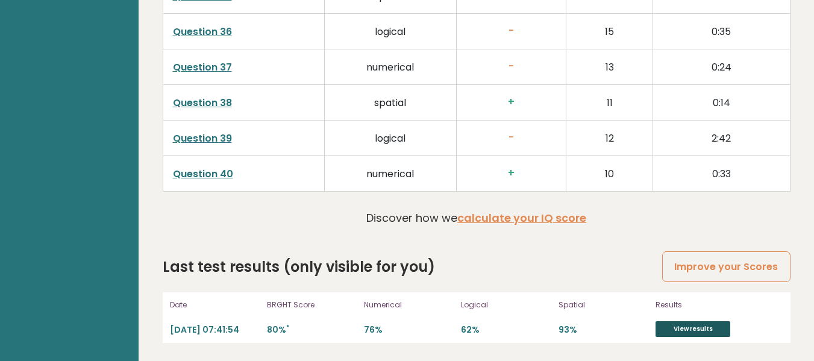
click at [680, 332] on link "View results" at bounding box center [693, 329] width 75 height 16
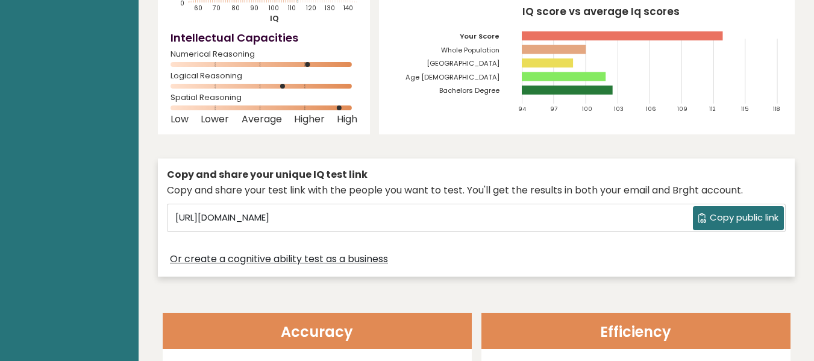
scroll to position [0, 0]
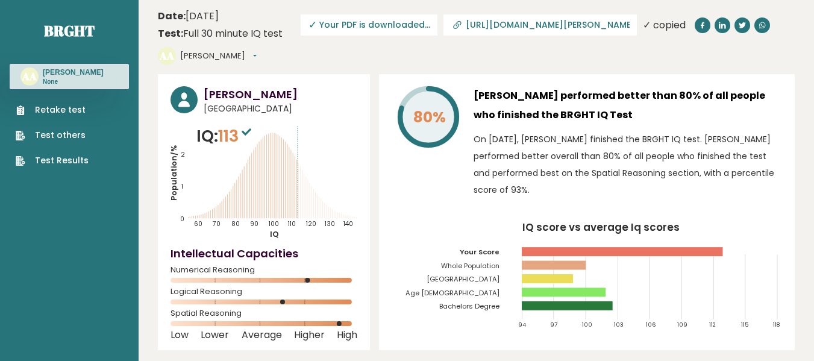
click at [39, 116] on link "Retake test" at bounding box center [52, 110] width 73 height 13
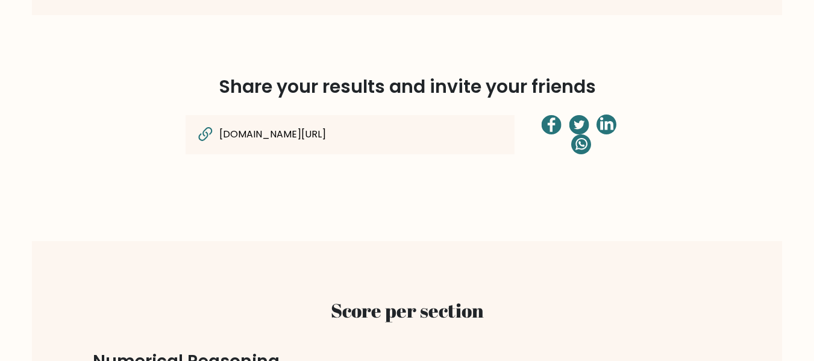
scroll to position [1085, 0]
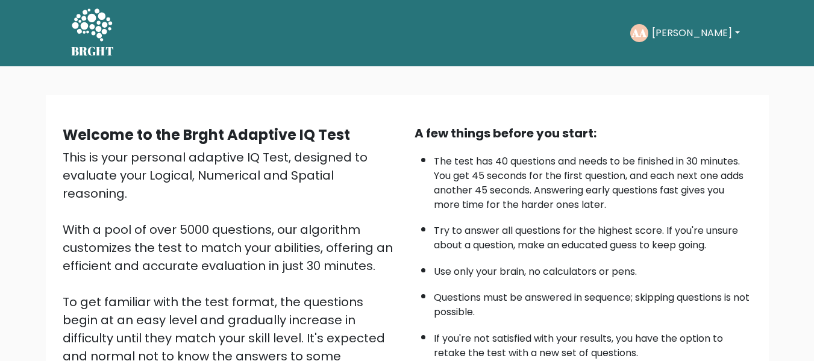
scroll to position [181, 0]
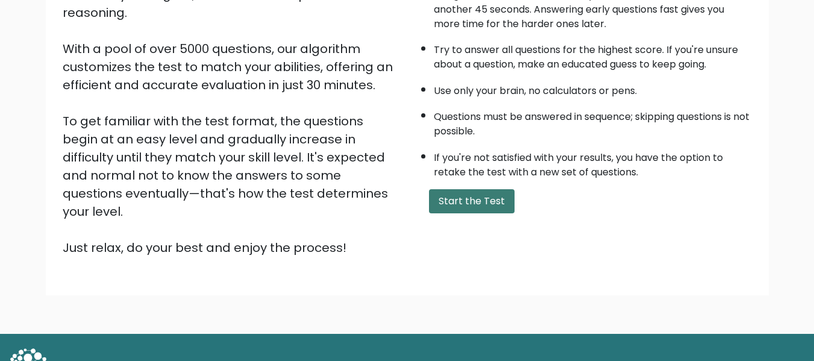
click at [495, 200] on button "Start the Test" at bounding box center [472, 201] width 86 height 24
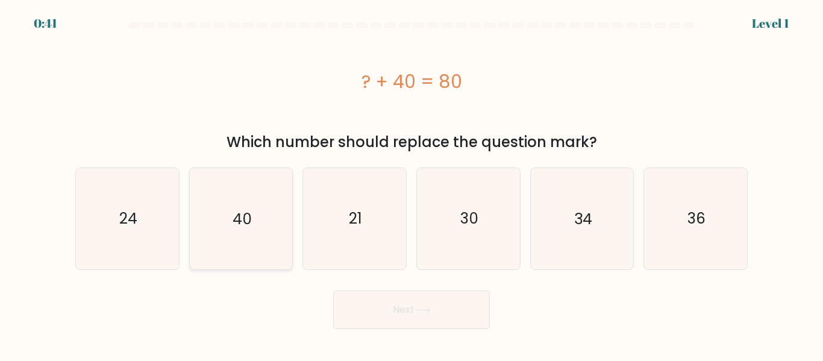
click at [254, 239] on icon "40" at bounding box center [240, 218] width 101 height 101
click at [412, 184] on input "b. 40" at bounding box center [412, 182] width 1 height 3
radio input "true"
click at [442, 316] on button "Next" at bounding box center [411, 309] width 157 height 39
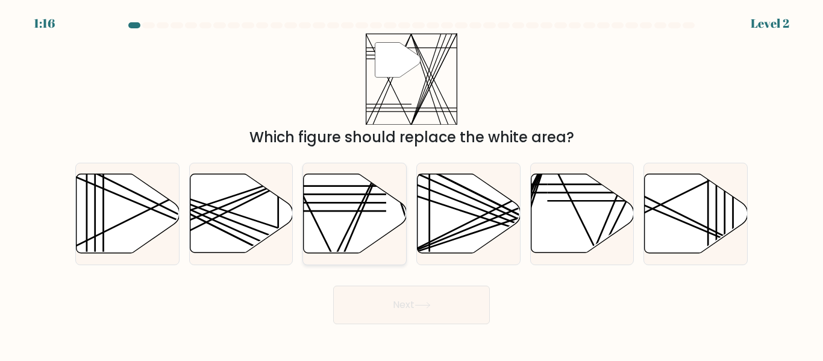
click at [348, 230] on line at bounding box center [334, 257] width 101 height 204
click at [412, 184] on input "c." at bounding box center [412, 182] width 1 height 3
radio input "true"
click at [445, 295] on button "Next" at bounding box center [411, 305] width 157 height 39
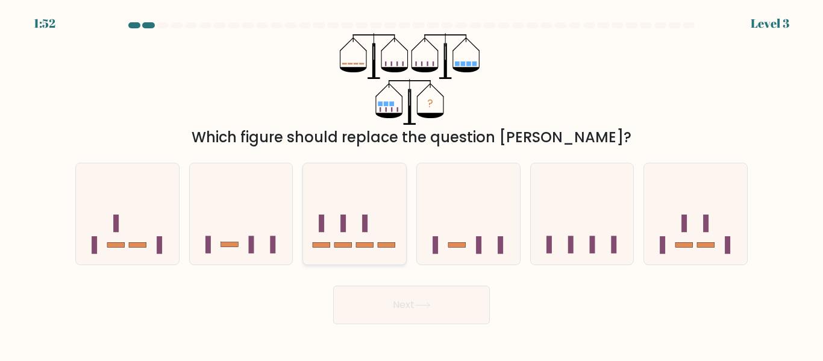
click at [366, 244] on rect at bounding box center [364, 244] width 17 height 5
click at [412, 184] on input "c." at bounding box center [412, 182] width 1 height 3
radio input "true"
click at [410, 309] on button "Next" at bounding box center [411, 305] width 157 height 39
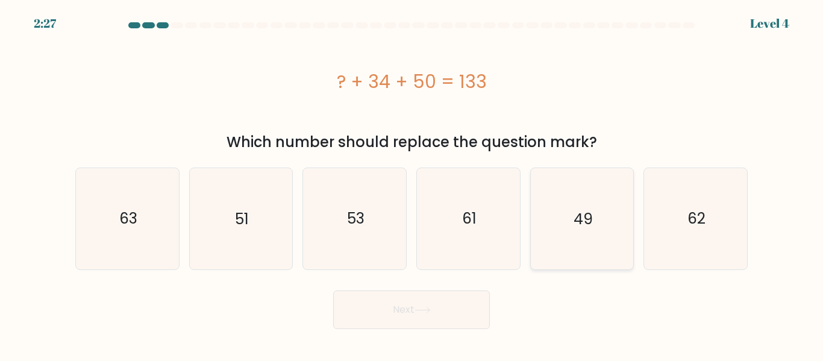
click at [582, 251] on icon "49" at bounding box center [582, 218] width 101 height 101
click at [412, 184] on input "e. 49" at bounding box center [412, 182] width 1 height 3
radio input "true"
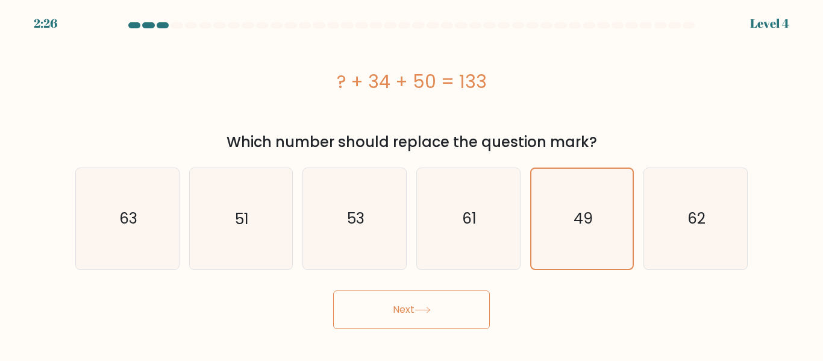
click at [372, 304] on button "Next" at bounding box center [411, 309] width 157 height 39
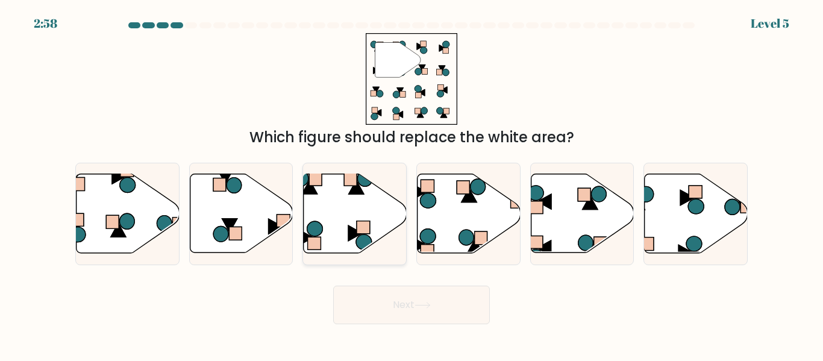
click at [347, 245] on icon at bounding box center [355, 213] width 103 height 79
click at [412, 184] on input "c." at bounding box center [412, 182] width 1 height 3
radio input "true"
click at [401, 306] on button "Next" at bounding box center [411, 305] width 157 height 39
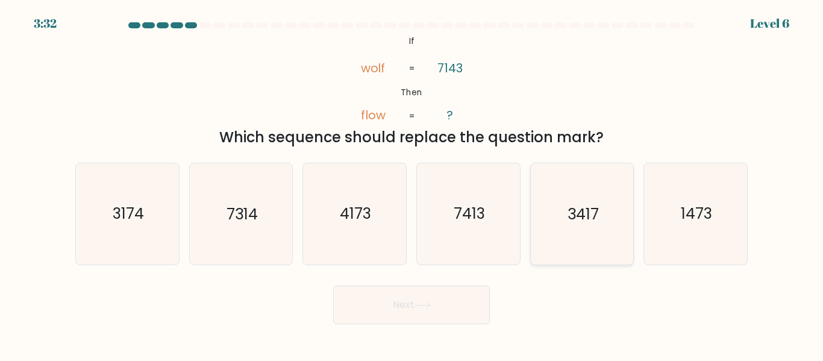
click at [562, 245] on icon "3417" at bounding box center [582, 213] width 101 height 101
click at [412, 184] on input "e. 3417" at bounding box center [412, 182] width 1 height 3
radio input "true"
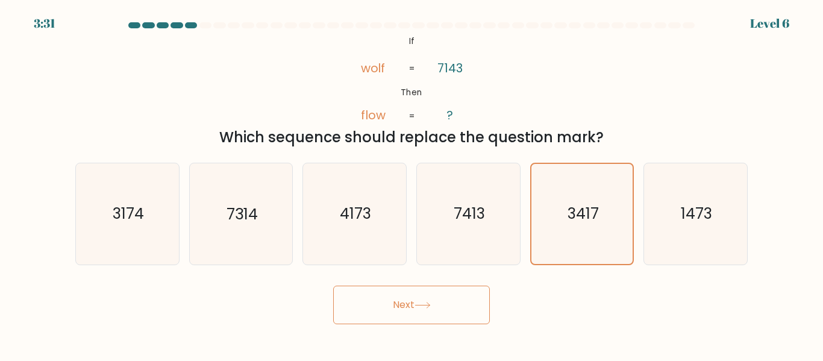
click at [454, 292] on button "Next" at bounding box center [411, 305] width 157 height 39
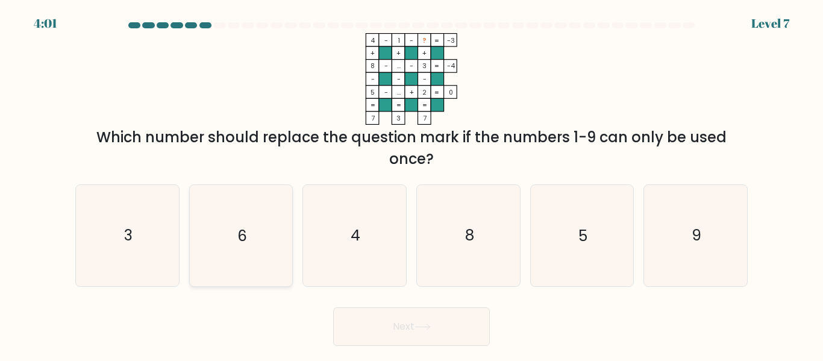
click at [260, 222] on icon "6" at bounding box center [240, 235] width 101 height 101
click at [412, 184] on input "b. 6" at bounding box center [412, 182] width 1 height 3
radio input "true"
click at [441, 333] on button "Next" at bounding box center [411, 326] width 157 height 39
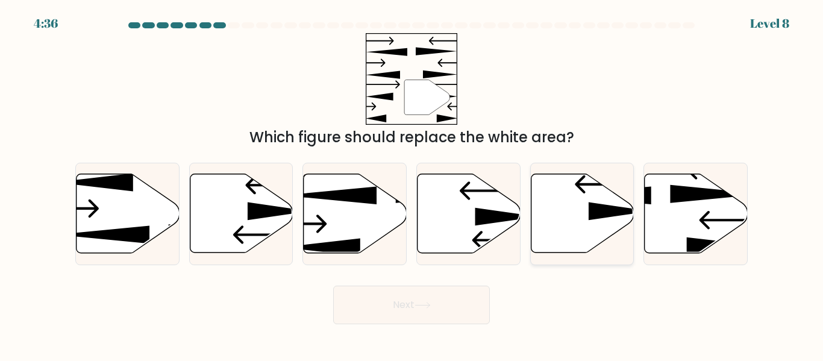
click at [587, 240] on icon at bounding box center [582, 213] width 103 height 79
click at [412, 184] on input "e." at bounding box center [412, 182] width 1 height 3
radio input "true"
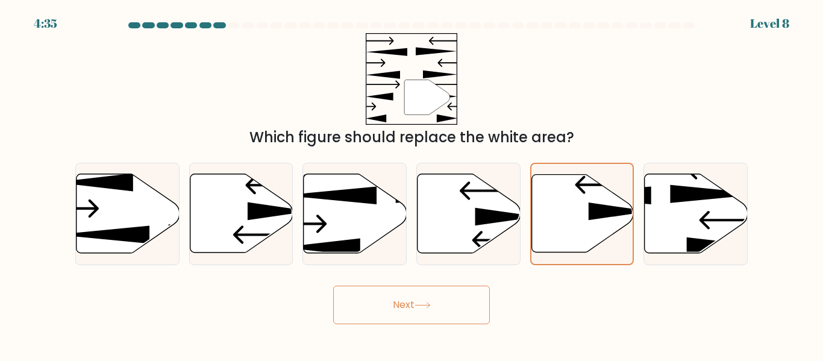
click at [438, 289] on button "Next" at bounding box center [411, 305] width 157 height 39
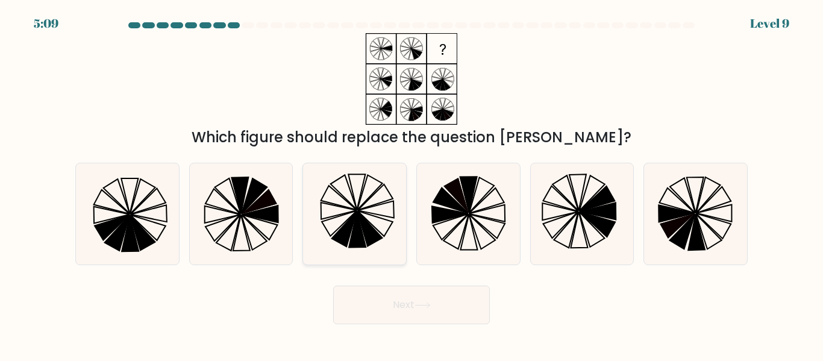
click at [369, 205] on icon at bounding box center [354, 213] width 101 height 101
click at [412, 184] on input "c." at bounding box center [412, 182] width 1 height 3
radio input "true"
click at [420, 304] on icon at bounding box center [423, 305] width 16 height 7
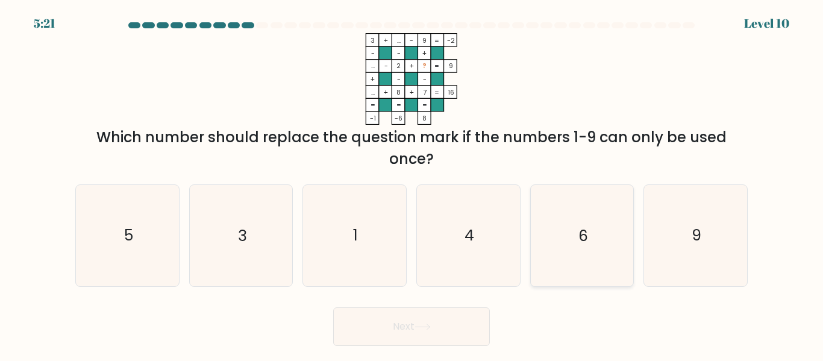
click at [602, 225] on icon "6" at bounding box center [582, 235] width 101 height 101
click at [412, 184] on input "e. 6" at bounding box center [412, 182] width 1 height 3
radio input "true"
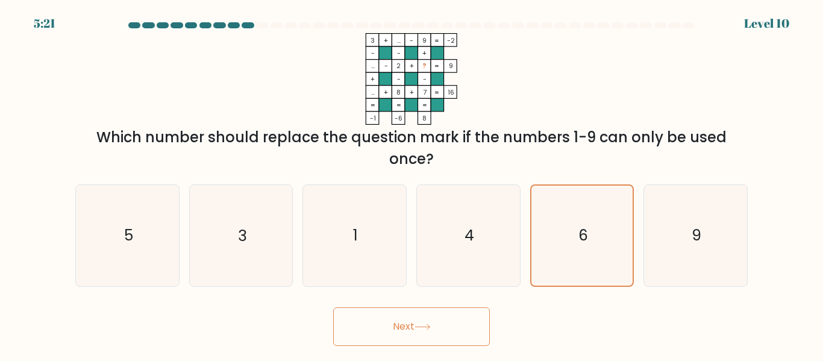
click at [413, 330] on button "Next" at bounding box center [411, 326] width 157 height 39
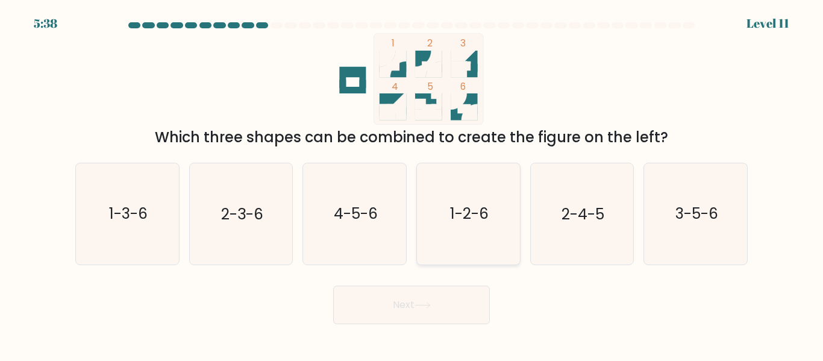
click at [461, 207] on text "1-2-6" at bounding box center [469, 214] width 39 height 21
click at [412, 184] on input "d. 1-2-6" at bounding box center [412, 182] width 1 height 3
radio input "true"
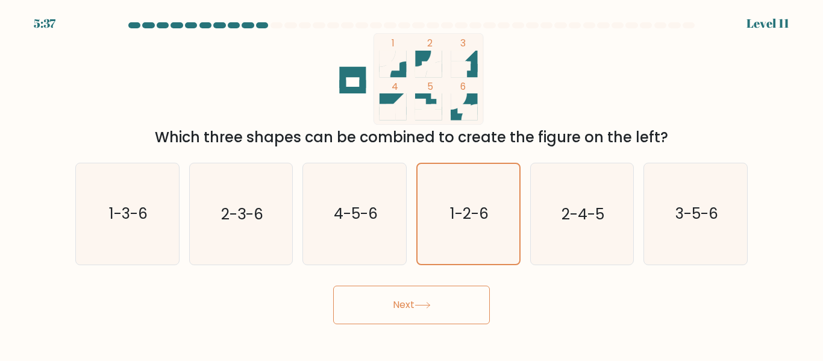
click at [450, 309] on button "Next" at bounding box center [411, 305] width 157 height 39
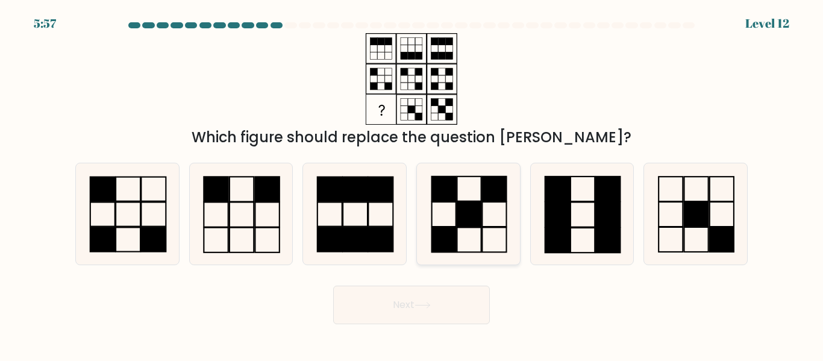
click at [466, 235] on icon at bounding box center [468, 213] width 101 height 101
click at [412, 184] on input "d." at bounding box center [412, 182] width 1 height 3
radio input "true"
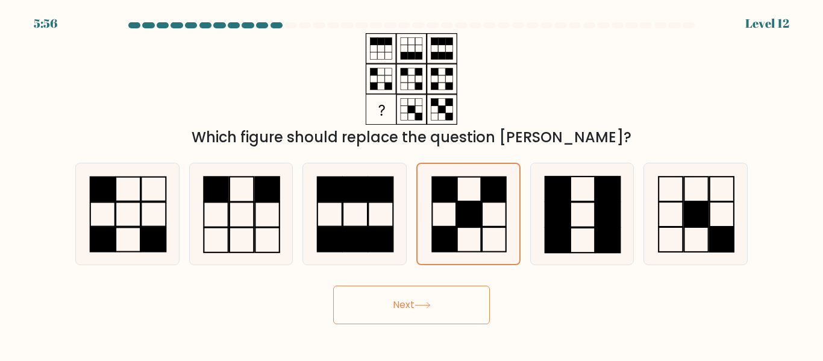
click at [439, 328] on body "5:56 Level 12" at bounding box center [411, 180] width 823 height 361
click at [430, 306] on icon at bounding box center [422, 305] width 14 height 5
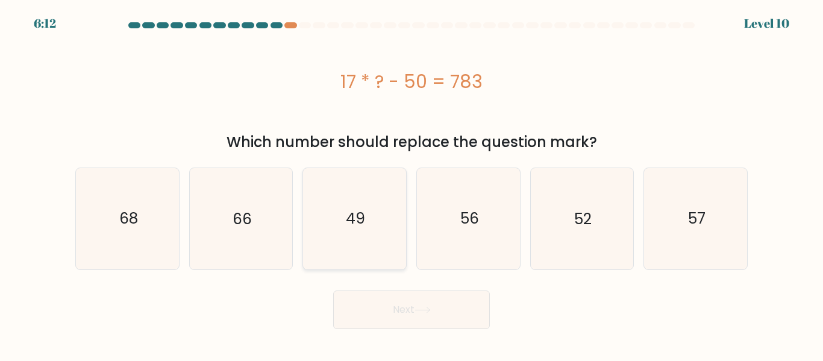
click at [375, 185] on icon "49" at bounding box center [354, 218] width 101 height 101
click at [412, 184] on input "c. 49" at bounding box center [412, 182] width 1 height 3
radio input "true"
click at [406, 310] on button "Next" at bounding box center [411, 309] width 157 height 39
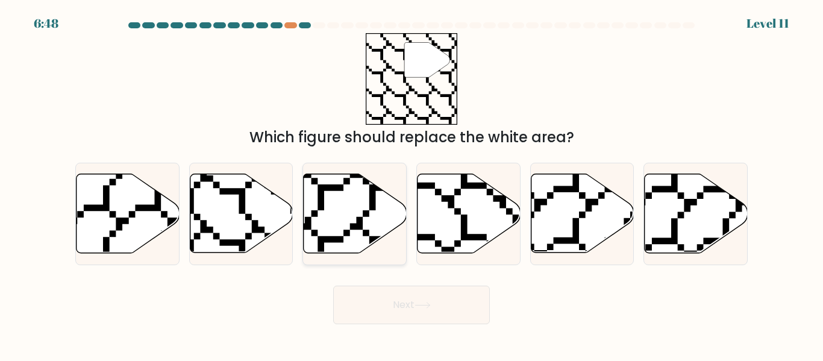
click at [352, 234] on icon at bounding box center [355, 213] width 103 height 79
click at [412, 184] on input "c." at bounding box center [412, 182] width 1 height 3
radio input "true"
click at [470, 225] on icon at bounding box center [469, 213] width 103 height 79
click at [412, 184] on input "d." at bounding box center [412, 182] width 1 height 3
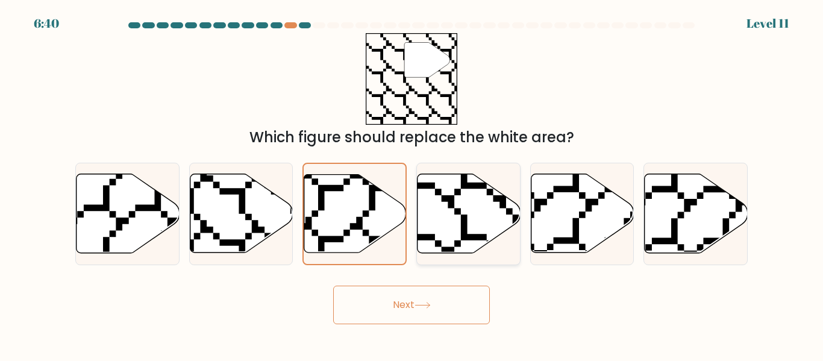
radio input "true"
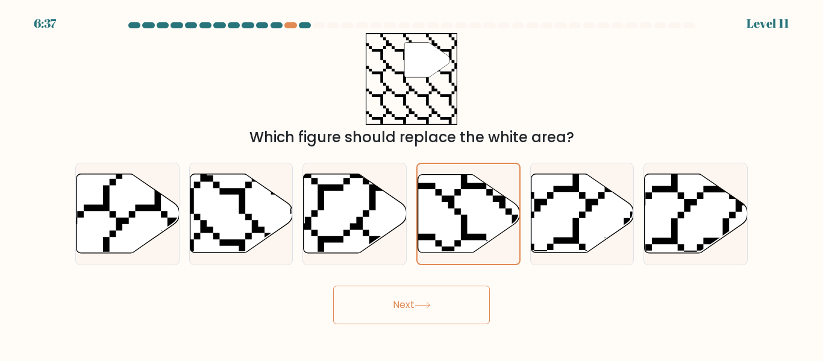
click at [436, 282] on div "Next" at bounding box center [411, 302] width 687 height 45
click at [431, 308] on icon at bounding box center [423, 305] width 16 height 7
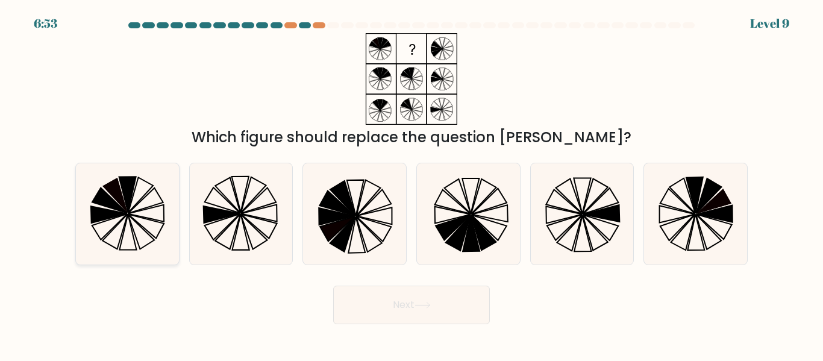
click at [134, 218] on icon at bounding box center [127, 213] width 101 height 101
click at [412, 184] on input "a." at bounding box center [412, 182] width 1 height 3
radio input "true"
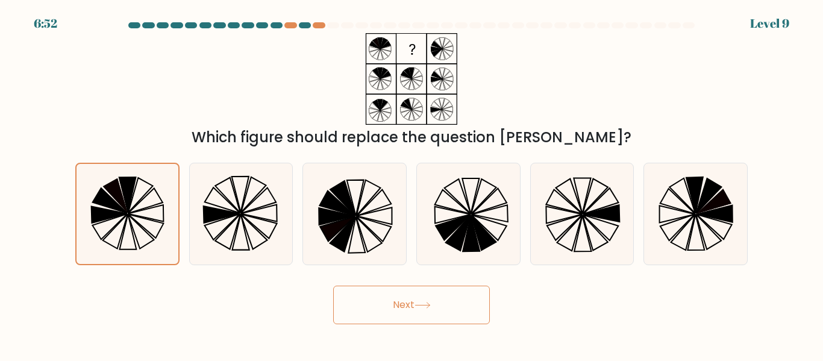
click at [444, 309] on button "Next" at bounding box center [411, 305] width 157 height 39
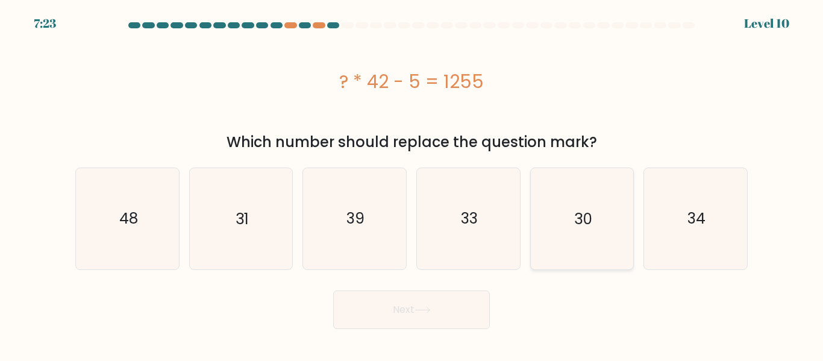
click at [553, 241] on icon "30" at bounding box center [582, 218] width 101 height 101
click at [412, 184] on input "e. 30" at bounding box center [412, 182] width 1 height 3
radio input "true"
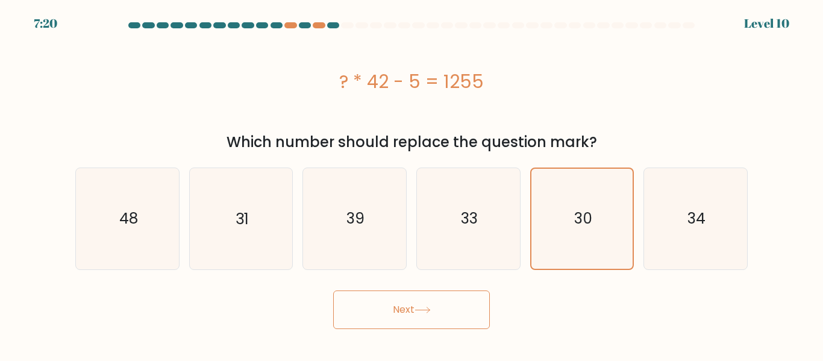
click at [438, 318] on button "Next" at bounding box center [411, 309] width 157 height 39
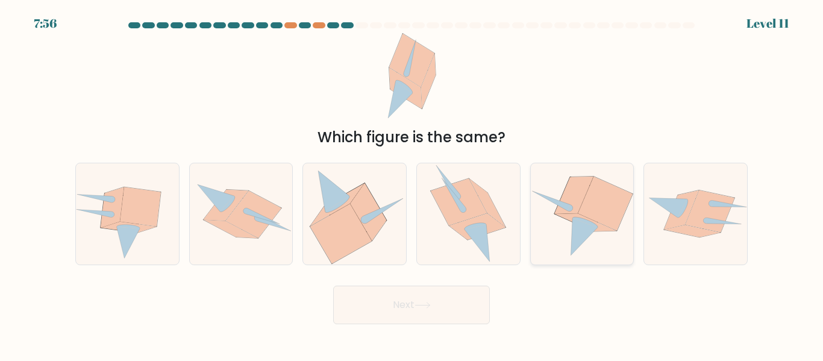
click at [576, 255] on icon at bounding box center [582, 214] width 103 height 93
click at [412, 184] on input "e." at bounding box center [412, 182] width 1 height 3
radio input "true"
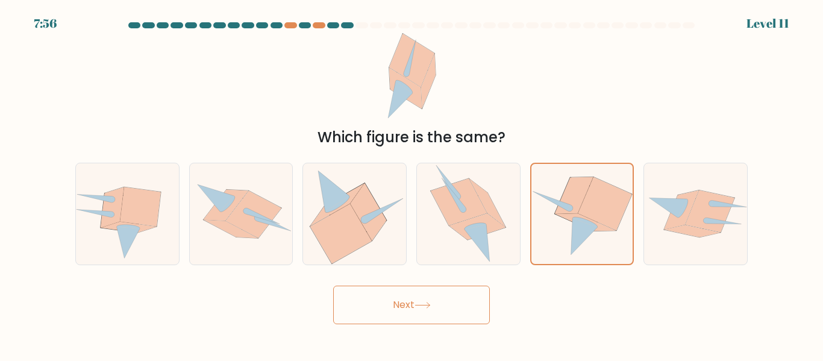
click at [455, 300] on button "Next" at bounding box center [411, 305] width 157 height 39
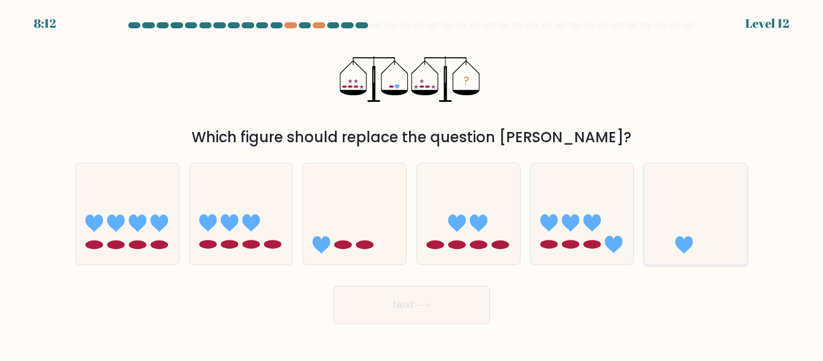
click at [702, 241] on icon at bounding box center [695, 213] width 103 height 85
click at [412, 184] on input "f." at bounding box center [412, 182] width 1 height 3
radio input "true"
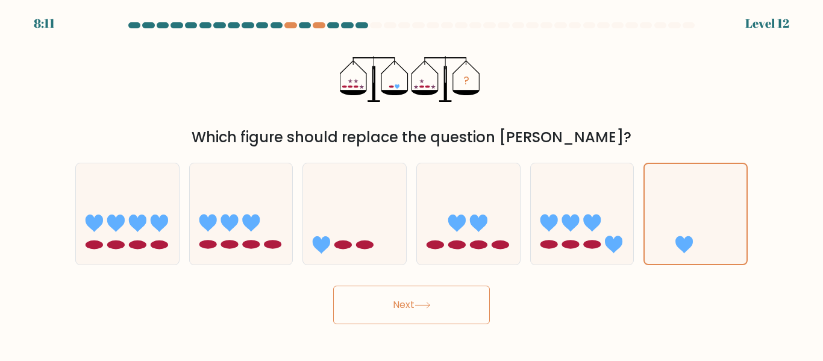
click at [372, 307] on button "Next" at bounding box center [411, 305] width 157 height 39
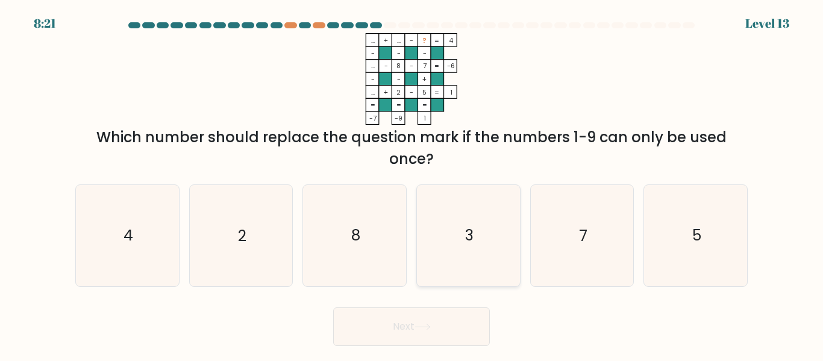
click at [464, 248] on icon "3" at bounding box center [468, 235] width 101 height 101
click at [412, 184] on input "d. 3" at bounding box center [412, 182] width 1 height 3
radio input "true"
click at [415, 313] on button "Next" at bounding box center [411, 326] width 157 height 39
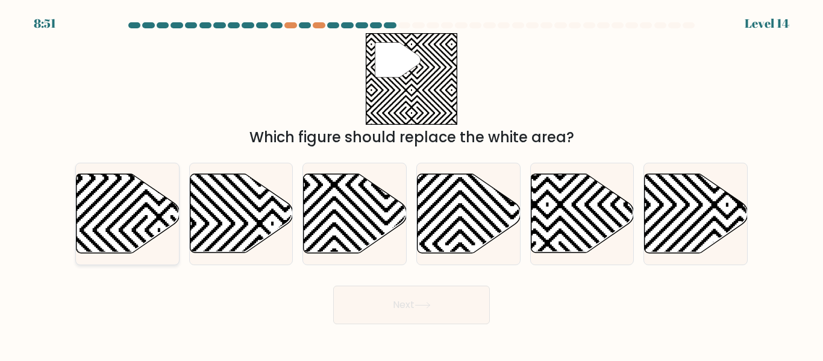
click at [144, 220] on icon at bounding box center [158, 126] width 207 height 207
click at [412, 184] on input "a." at bounding box center [412, 182] width 1 height 3
radio input "true"
click at [394, 308] on button "Next" at bounding box center [411, 305] width 157 height 39
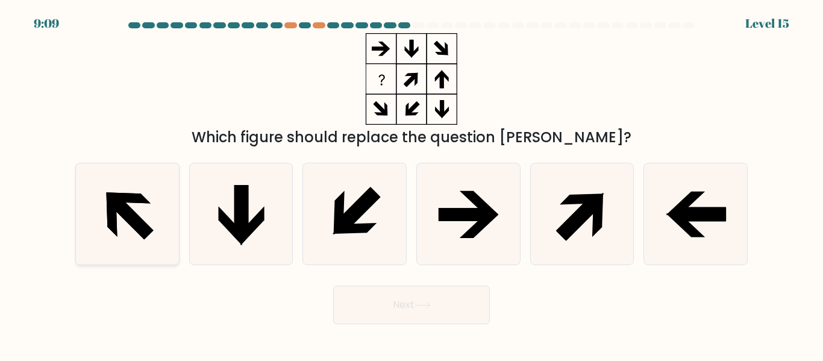
click at [174, 209] on icon at bounding box center [127, 213] width 101 height 101
click at [412, 184] on input "a." at bounding box center [412, 182] width 1 height 3
radio input "true"
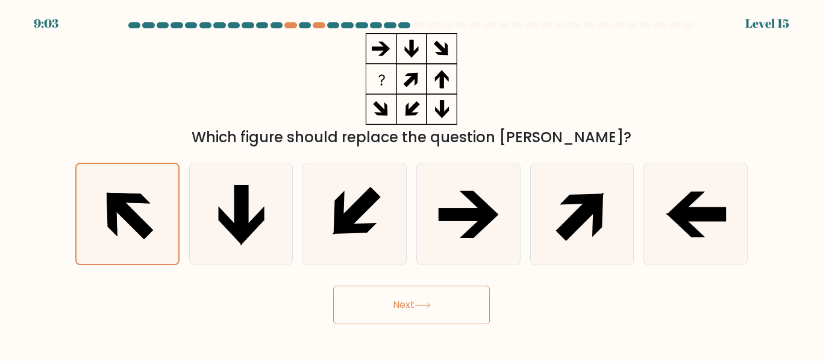
click at [378, 307] on button "Next" at bounding box center [411, 305] width 157 height 39
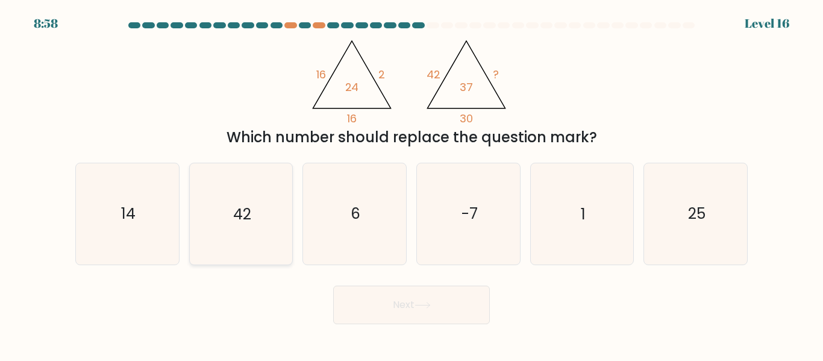
click at [260, 204] on icon "42" at bounding box center [240, 213] width 101 height 101
click at [412, 184] on input "b. 42" at bounding box center [412, 182] width 1 height 3
radio input "true"
click at [178, 207] on div "14" at bounding box center [127, 214] width 104 height 102
click at [412, 184] on input "a. 14" at bounding box center [412, 182] width 1 height 3
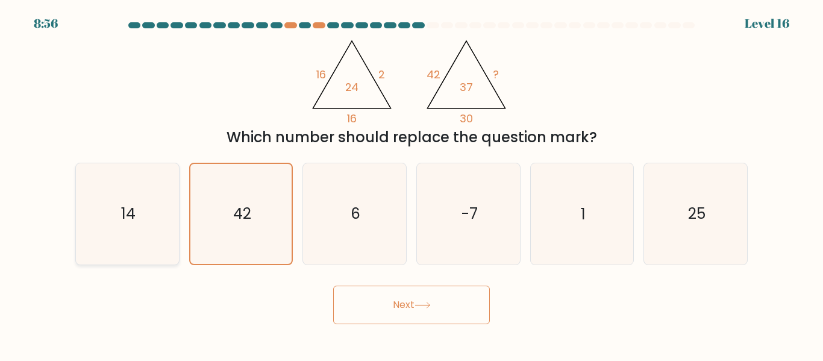
radio input "true"
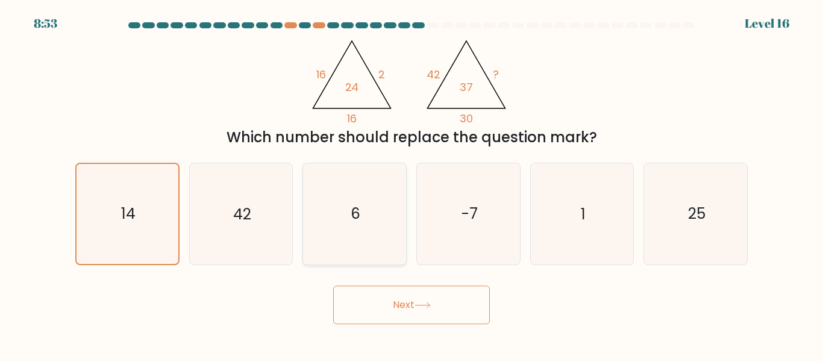
click at [399, 238] on icon "6" at bounding box center [354, 213] width 101 height 101
click at [412, 184] on input "c. 6" at bounding box center [412, 182] width 1 height 3
radio input "true"
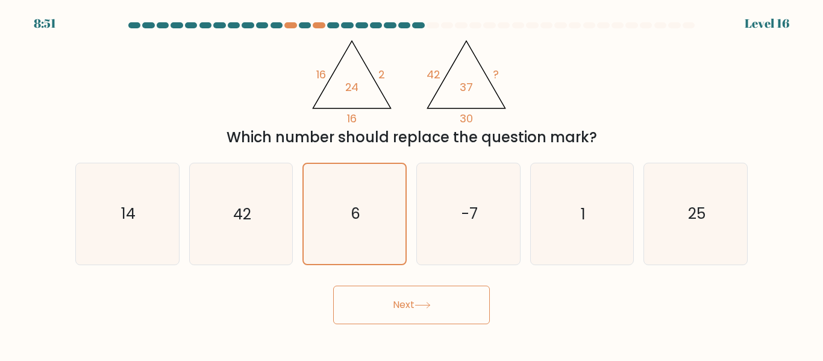
click at [418, 298] on button "Next" at bounding box center [411, 305] width 157 height 39
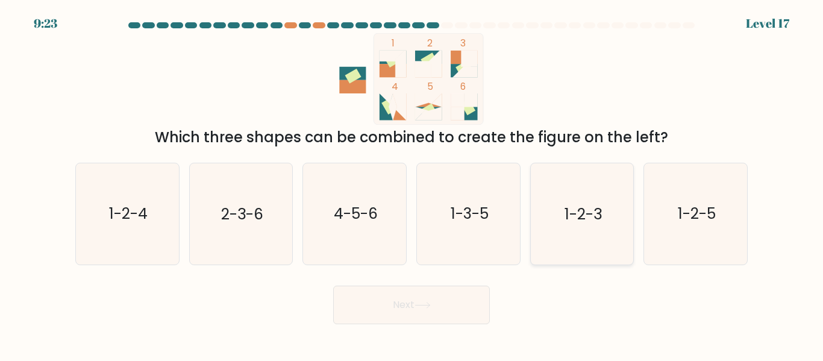
click at [568, 234] on icon "1-2-3" at bounding box center [582, 213] width 101 height 101
click at [412, 184] on input "e. 1-2-3" at bounding box center [412, 182] width 1 height 3
radio input "true"
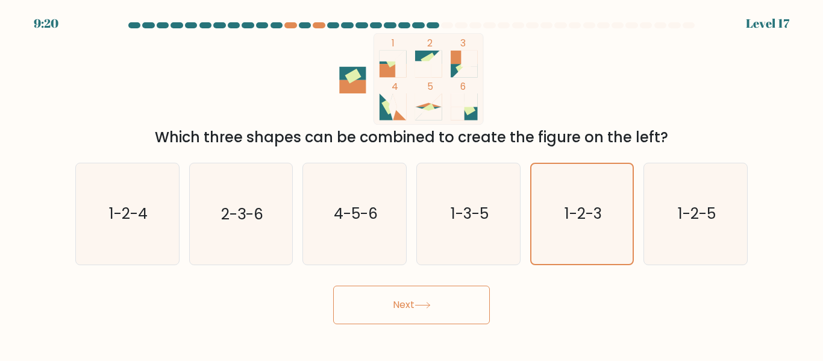
click at [406, 292] on button "Next" at bounding box center [411, 305] width 157 height 39
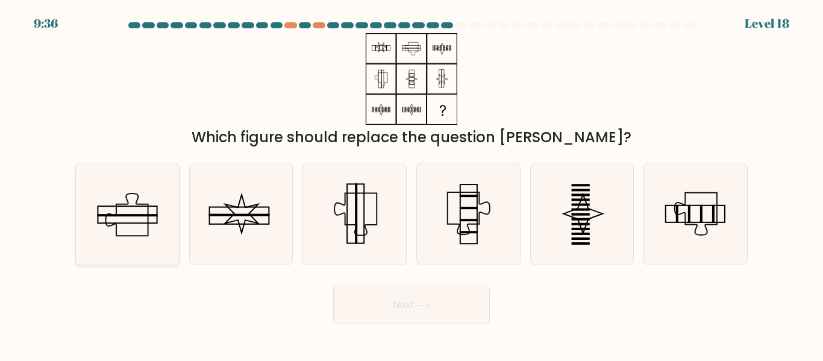
click at [150, 236] on icon at bounding box center [127, 213] width 101 height 101
click at [412, 184] on input "a." at bounding box center [412, 182] width 1 height 3
radio input "true"
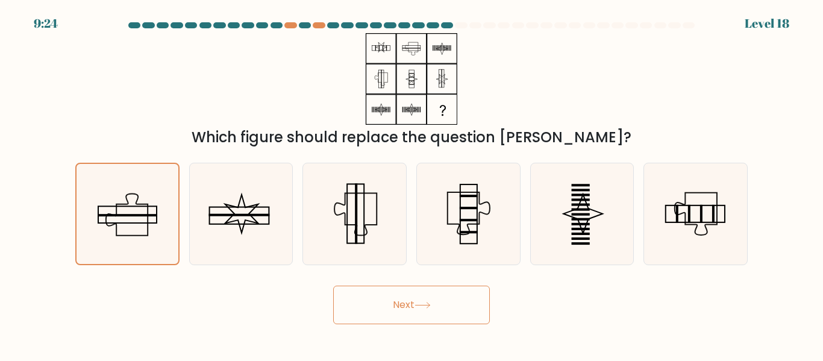
click at [425, 297] on button "Next" at bounding box center [411, 305] width 157 height 39
click at [413, 312] on button "Next" at bounding box center [411, 305] width 157 height 39
click at [404, 313] on button "Next" at bounding box center [411, 305] width 157 height 39
click at [406, 307] on button "Next" at bounding box center [411, 305] width 157 height 39
click at [149, 205] on icon at bounding box center [127, 213] width 99 height 99
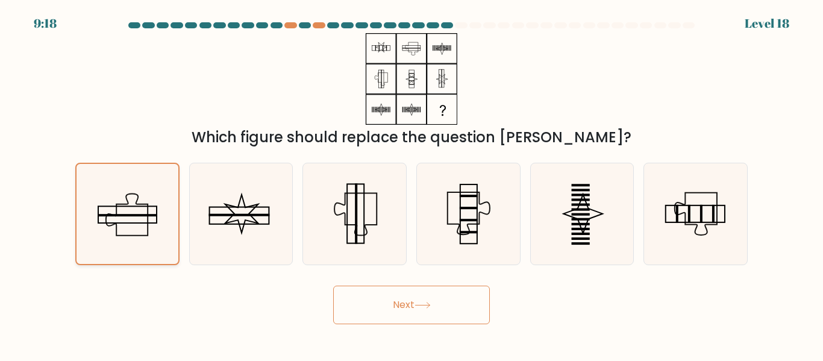
click at [412, 184] on input "a." at bounding box center [412, 182] width 1 height 3
click at [149, 206] on icon at bounding box center [127, 213] width 99 height 99
click at [412, 184] on input "a." at bounding box center [412, 182] width 1 height 3
click at [149, 207] on rect at bounding box center [127, 215] width 58 height 17
click at [412, 184] on input "a." at bounding box center [412, 182] width 1 height 3
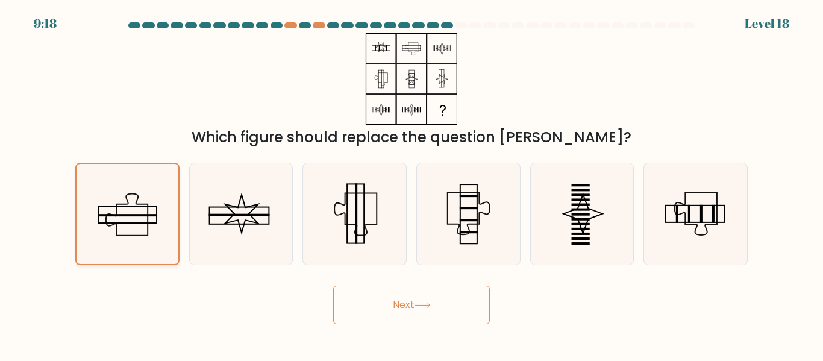
click at [150, 207] on icon at bounding box center [127, 213] width 99 height 99
click at [412, 184] on input "a." at bounding box center [412, 182] width 1 height 3
click at [150, 207] on icon at bounding box center [127, 213] width 99 height 99
click at [412, 184] on input "a." at bounding box center [412, 182] width 1 height 3
click at [151, 208] on icon at bounding box center [127, 213] width 99 height 99
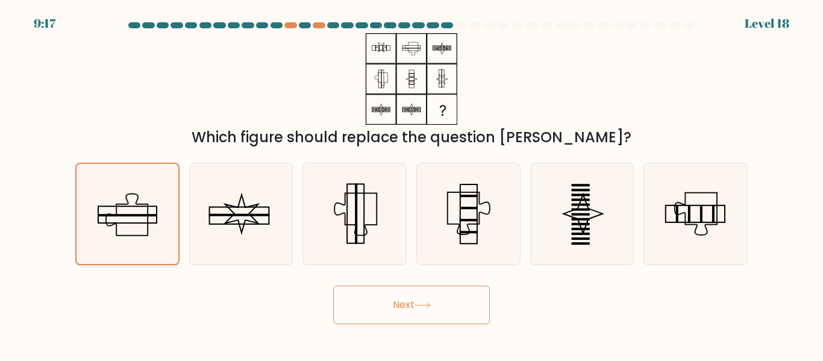
click at [412, 184] on input "a." at bounding box center [412, 182] width 1 height 3
click at [383, 318] on button "Next" at bounding box center [411, 305] width 157 height 39
click at [400, 303] on button "Next" at bounding box center [411, 305] width 157 height 39
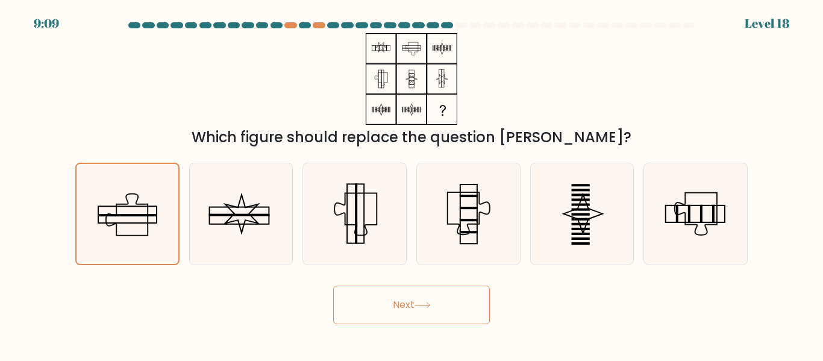
click at [387, 296] on button "Next" at bounding box center [411, 305] width 157 height 39
click at [416, 303] on button "Next" at bounding box center [411, 305] width 157 height 39
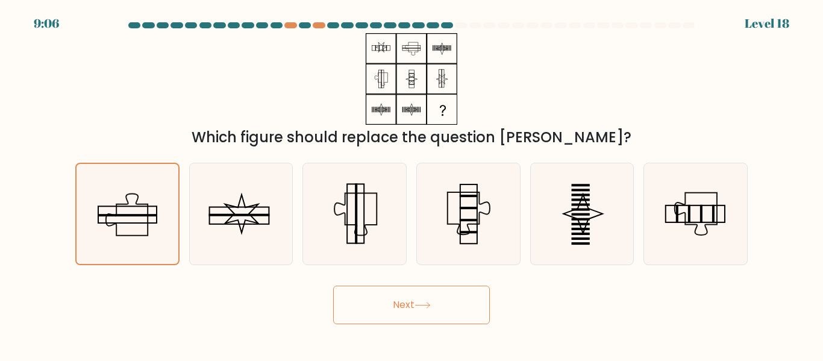
click at [416, 303] on button "Next" at bounding box center [411, 305] width 157 height 39
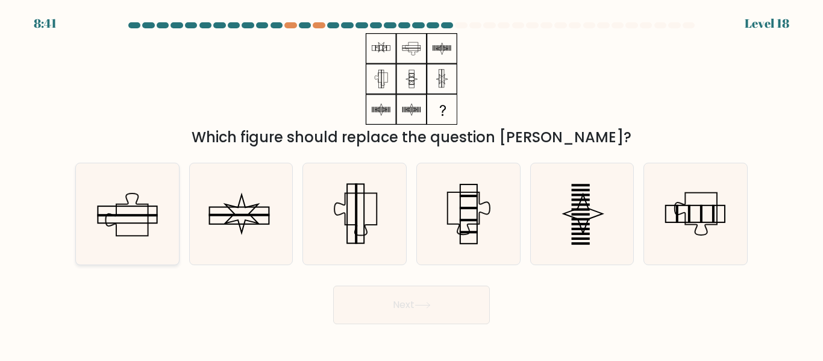
click at [116, 225] on icon at bounding box center [126, 215] width 42 height 42
click at [412, 184] on input "a." at bounding box center [412, 182] width 1 height 3
radio input "true"
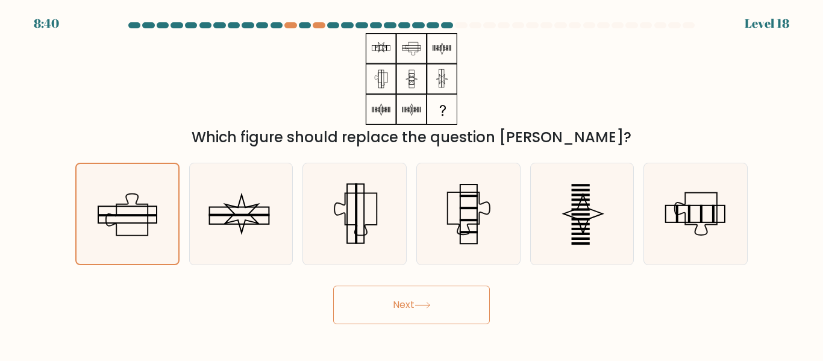
click at [381, 316] on button "Next" at bounding box center [411, 305] width 157 height 39
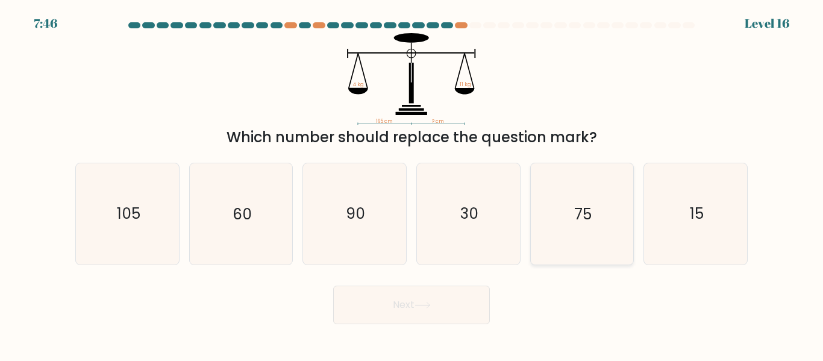
click at [587, 211] on text "75" at bounding box center [582, 214] width 17 height 21
click at [412, 184] on input "e. 75" at bounding box center [412, 182] width 1 height 3
radio input "true"
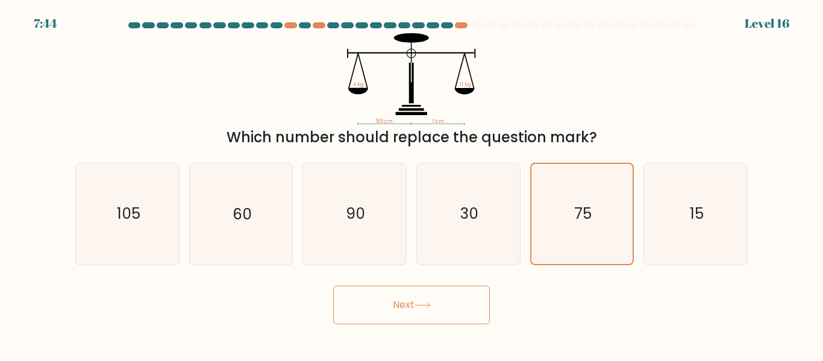
click at [458, 315] on button "Next" at bounding box center [411, 305] width 157 height 39
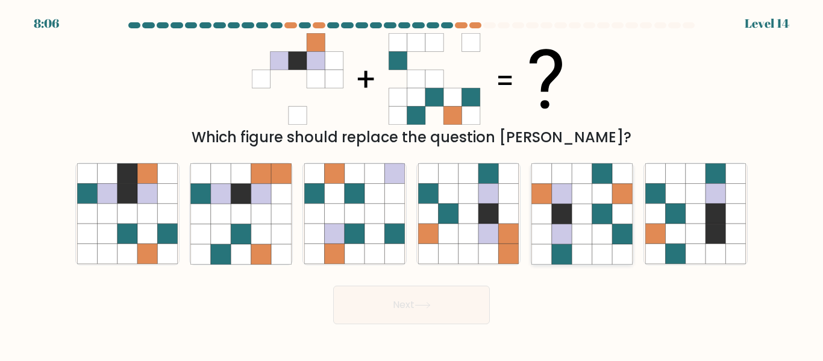
click at [565, 210] on icon at bounding box center [562, 214] width 20 height 20
click at [412, 184] on input "e." at bounding box center [412, 182] width 1 height 3
radio input "true"
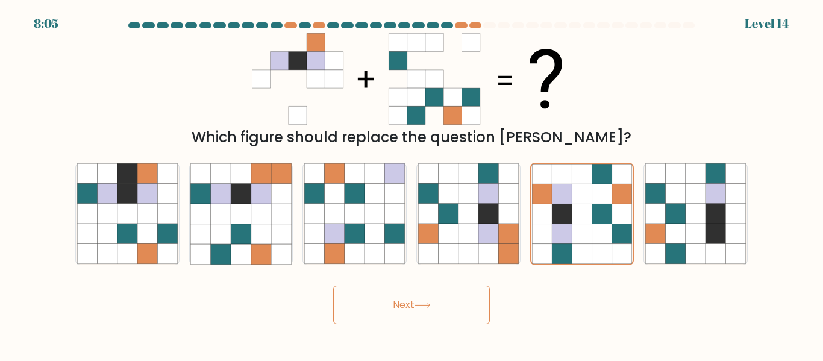
click at [415, 301] on button "Next" at bounding box center [411, 305] width 157 height 39
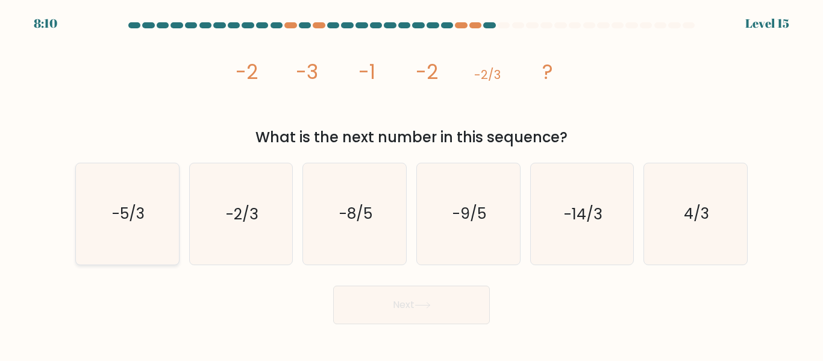
drag, startPoint x: 104, startPoint y: 216, endPoint x: 118, endPoint y: 219, distance: 14.1
click at [105, 216] on icon "-5/3" at bounding box center [127, 213] width 101 height 101
click at [412, 184] on input "a. -5/3" at bounding box center [412, 182] width 1 height 3
radio input "true"
click at [412, 304] on button "Next" at bounding box center [411, 305] width 157 height 39
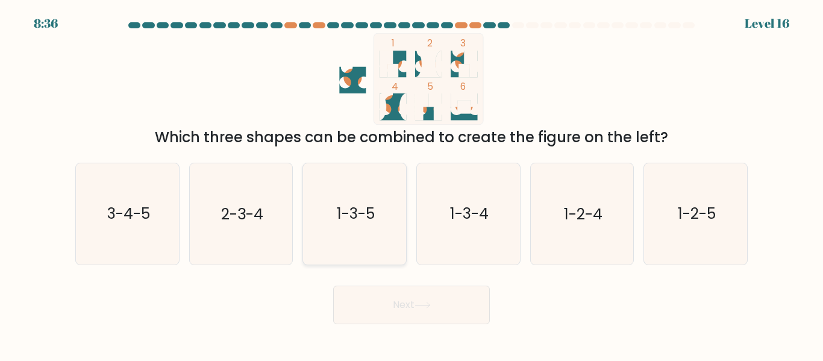
click at [385, 225] on icon "1-3-5" at bounding box center [354, 213] width 101 height 101
click at [412, 184] on input "c. 1-3-5" at bounding box center [412, 182] width 1 height 3
radio input "true"
click at [408, 303] on button "Next" at bounding box center [411, 305] width 157 height 39
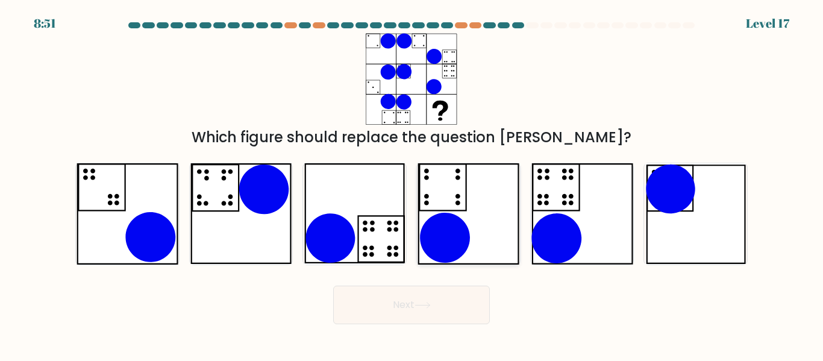
click at [492, 234] on icon at bounding box center [468, 213] width 101 height 101
click at [412, 184] on input "d." at bounding box center [412, 182] width 1 height 3
radio input "true"
click at [442, 310] on button "Next" at bounding box center [411, 305] width 157 height 39
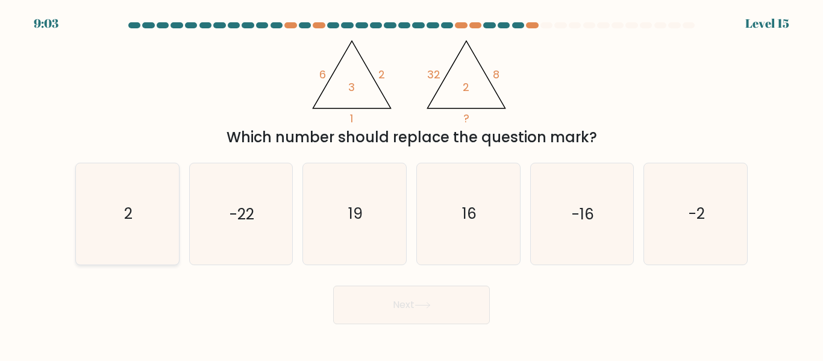
click at [137, 230] on icon "2" at bounding box center [127, 213] width 101 height 101
click at [412, 184] on input "a. 2" at bounding box center [412, 182] width 1 height 3
radio input "true"
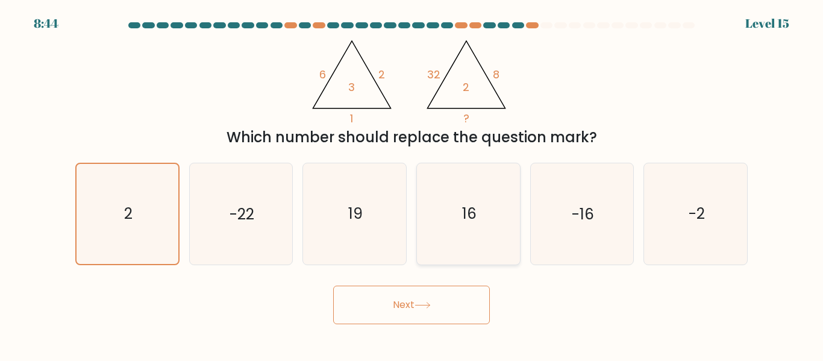
click at [475, 253] on icon "16" at bounding box center [468, 213] width 101 height 101
click at [412, 184] on input "d. 16" at bounding box center [412, 182] width 1 height 3
radio input "true"
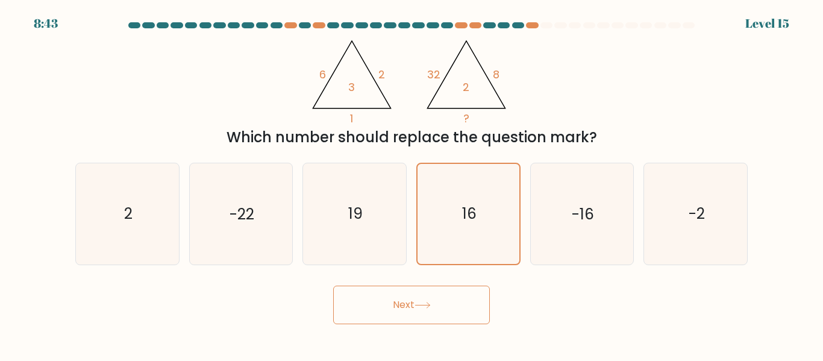
click at [463, 307] on button "Next" at bounding box center [411, 305] width 157 height 39
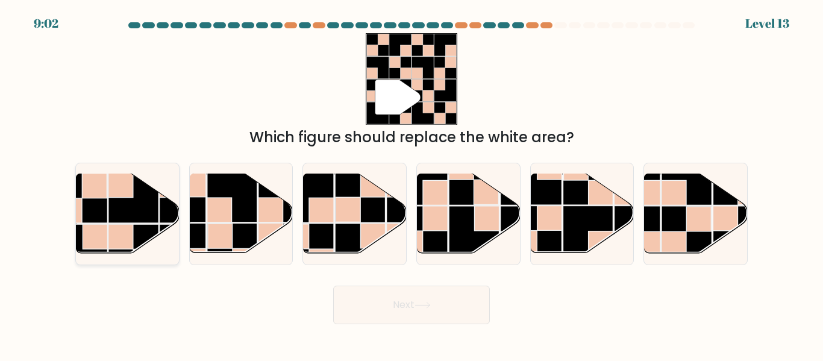
click at [119, 198] on g at bounding box center [159, 172] width 206 height 206
click at [412, 184] on input "a." at bounding box center [412, 182] width 1 height 3
radio input "true"
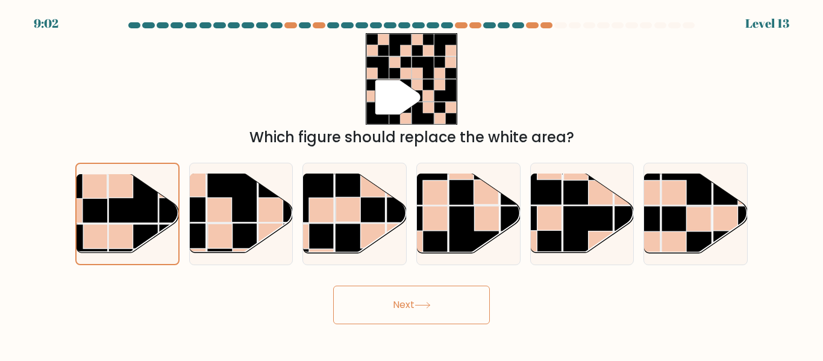
click at [378, 309] on button "Next" at bounding box center [411, 305] width 157 height 39
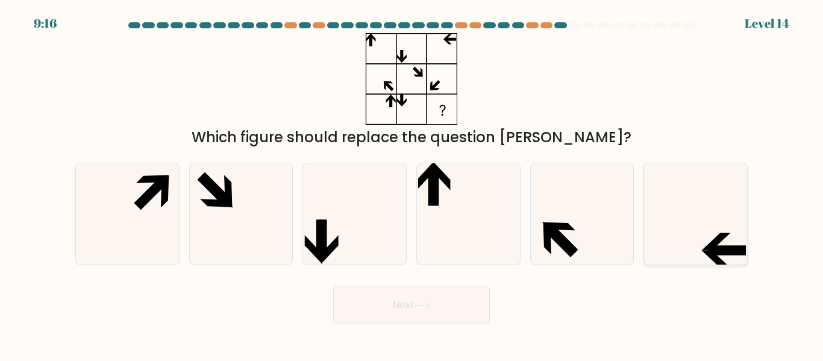
click at [682, 255] on icon at bounding box center [695, 213] width 101 height 101
click at [412, 184] on input "f." at bounding box center [412, 182] width 1 height 3
radio input "true"
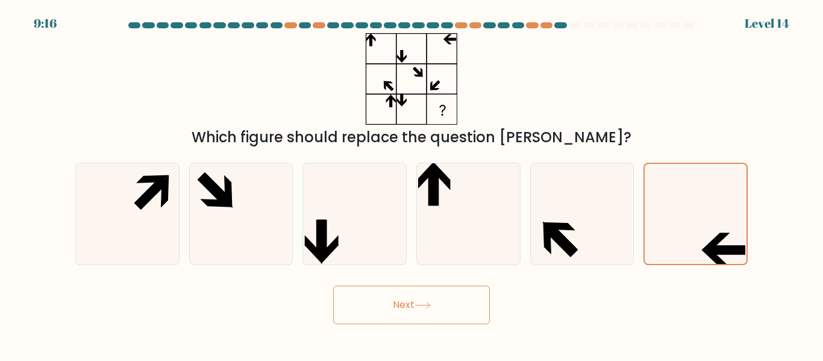
click at [435, 300] on button "Next" at bounding box center [411, 305] width 157 height 39
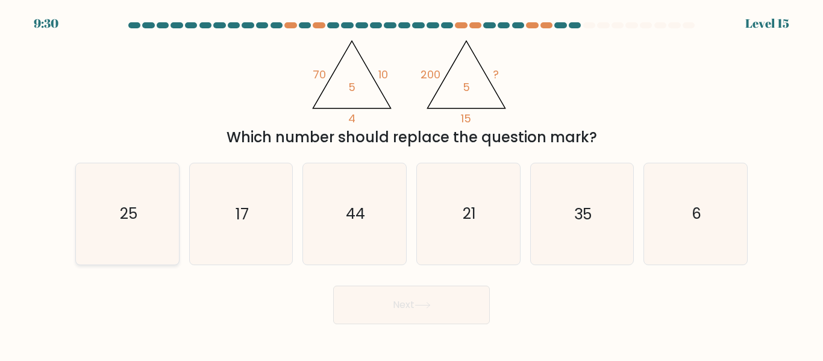
click at [163, 221] on icon "25" at bounding box center [127, 213] width 101 height 101
click at [412, 184] on input "a. 25" at bounding box center [412, 182] width 1 height 3
radio input "true"
click at [425, 306] on icon at bounding box center [423, 305] width 16 height 7
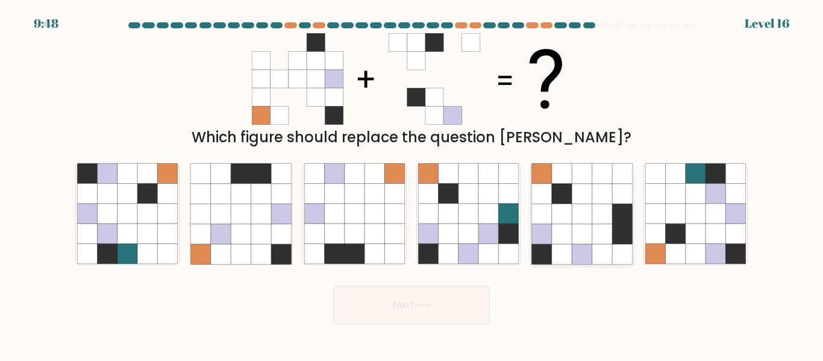
click at [591, 250] on icon at bounding box center [582, 254] width 20 height 20
click at [412, 184] on input "e." at bounding box center [412, 182] width 1 height 3
radio input "true"
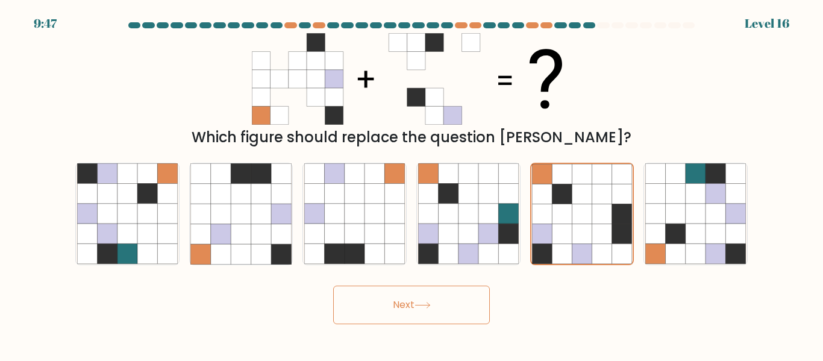
click at [444, 304] on button "Next" at bounding box center [411, 305] width 157 height 39
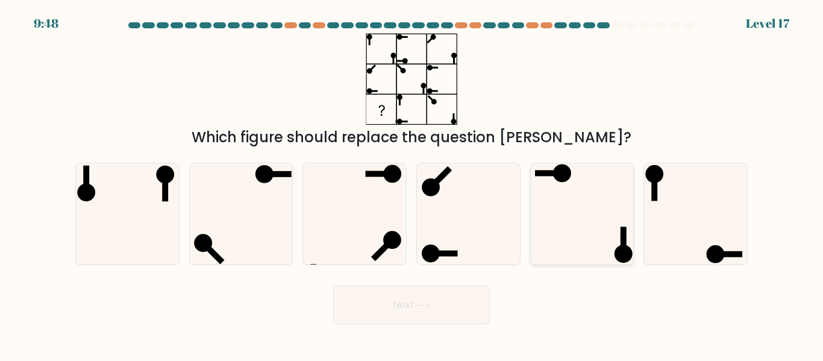
click at [573, 187] on icon at bounding box center [582, 213] width 101 height 101
click at [412, 184] on input "e." at bounding box center [412, 182] width 1 height 3
radio input "true"
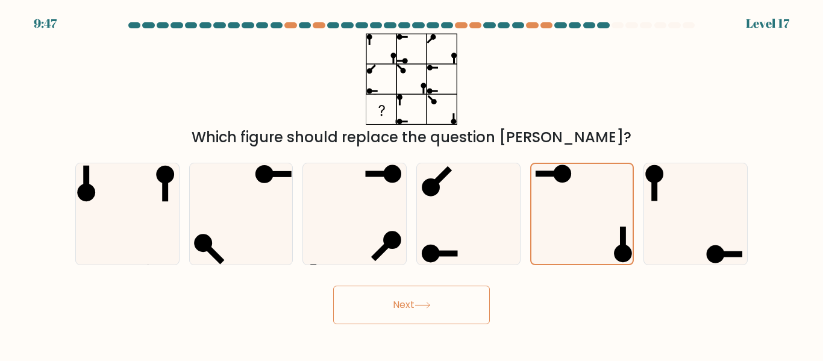
click at [366, 303] on button "Next" at bounding box center [411, 305] width 157 height 39
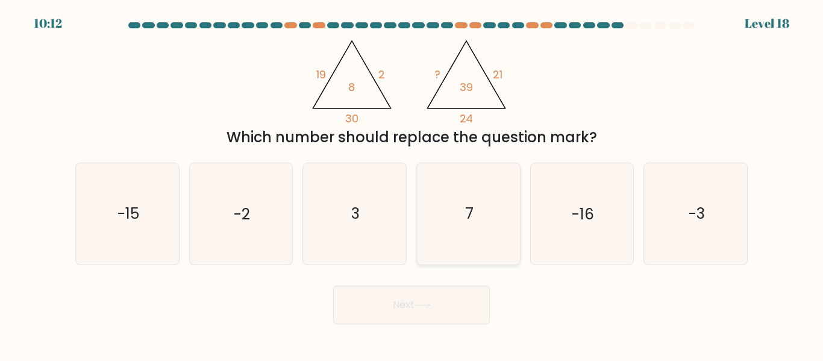
click at [466, 229] on icon "7" at bounding box center [468, 213] width 101 height 101
click at [412, 184] on input "d. 7" at bounding box center [412, 182] width 1 height 3
radio input "true"
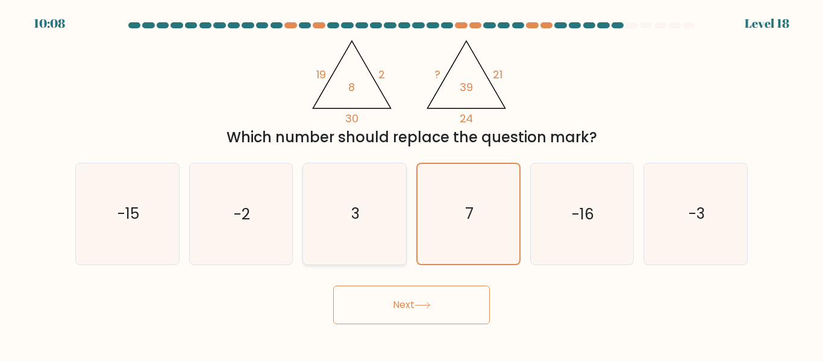
click at [331, 198] on icon "3" at bounding box center [354, 213] width 101 height 101
click at [412, 184] on input "c. 3" at bounding box center [412, 182] width 1 height 3
radio input "true"
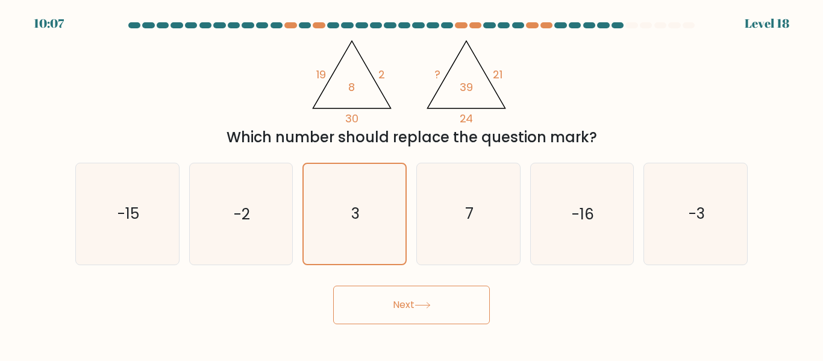
click at [406, 301] on button "Next" at bounding box center [411, 305] width 157 height 39
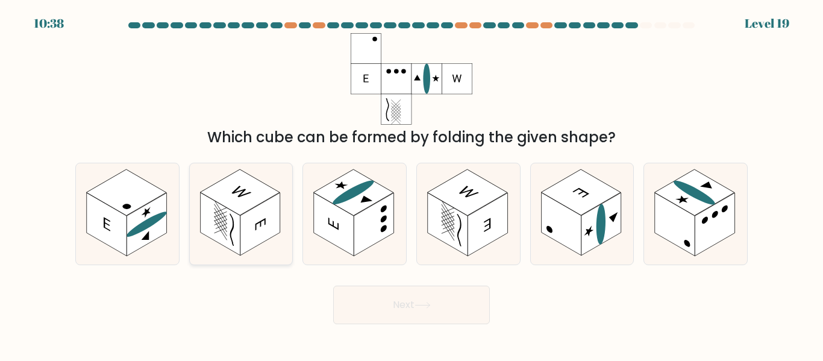
click at [242, 227] on rect at bounding box center [260, 224] width 40 height 63
click at [412, 184] on input "b." at bounding box center [412, 182] width 1 height 3
radio input "true"
click at [416, 312] on button "Next" at bounding box center [411, 305] width 157 height 39
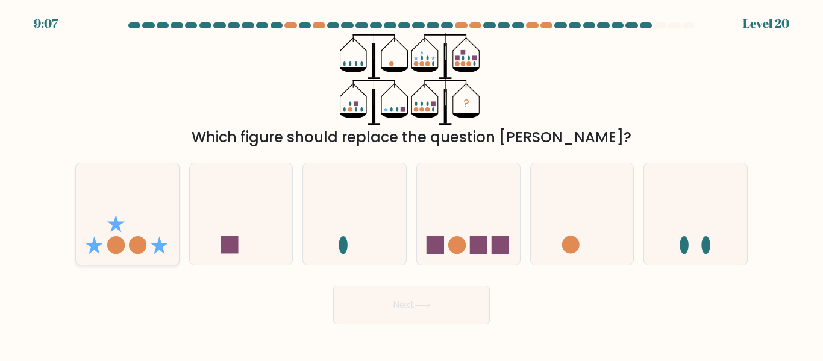
drag, startPoint x: 107, startPoint y: 251, endPoint x: 119, endPoint y: 256, distance: 12.4
click at [108, 251] on icon at bounding box center [127, 213] width 103 height 85
click at [412, 184] on input "a." at bounding box center [412, 182] width 1 height 3
radio input "true"
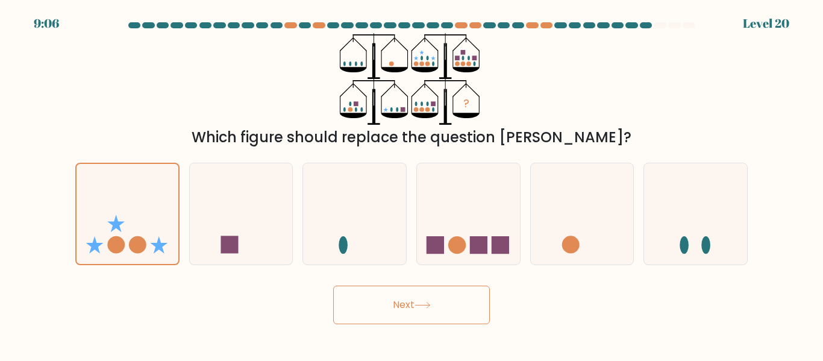
click at [414, 307] on button "Next" at bounding box center [411, 305] width 157 height 39
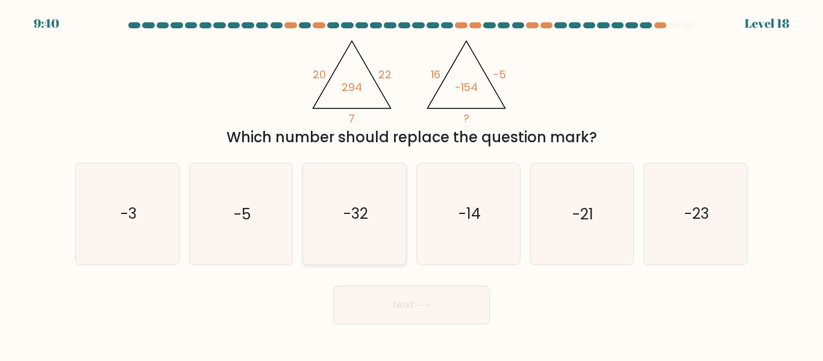
click at [348, 236] on icon "-32" at bounding box center [354, 213] width 101 height 101
click at [412, 184] on input "c. -32" at bounding box center [412, 182] width 1 height 3
radio input "true"
click at [439, 303] on button "Next" at bounding box center [411, 305] width 157 height 39
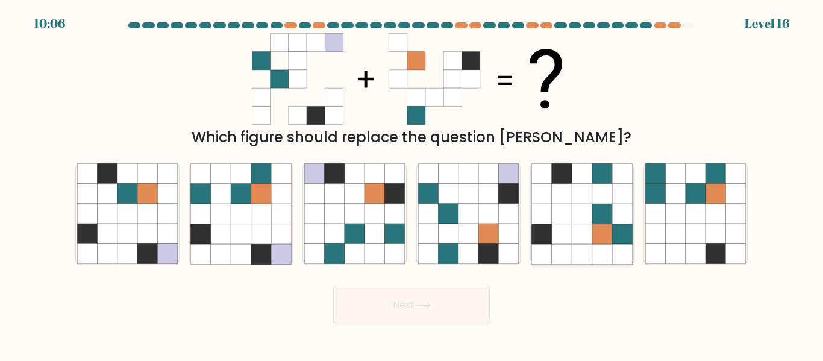
click at [598, 226] on icon at bounding box center [602, 234] width 20 height 20
click at [412, 184] on input "e." at bounding box center [412, 182] width 1 height 3
radio input "true"
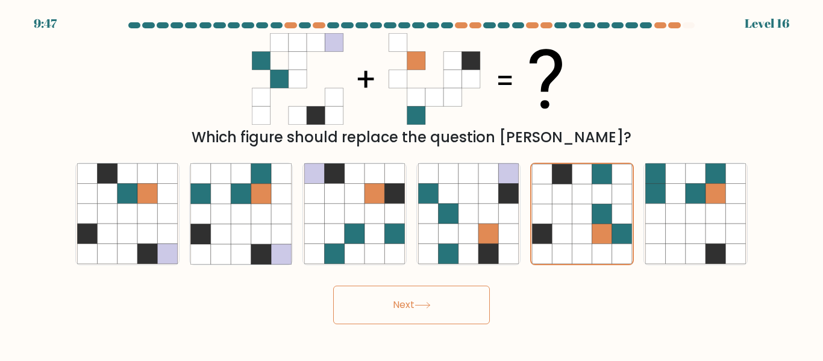
click at [447, 303] on button "Next" at bounding box center [411, 305] width 157 height 39
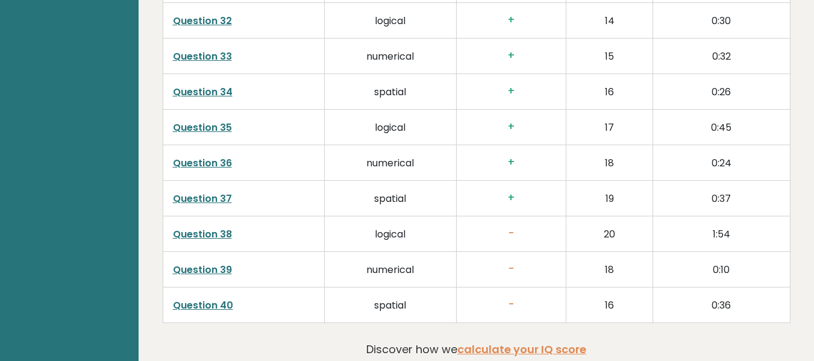
scroll to position [3134, 0]
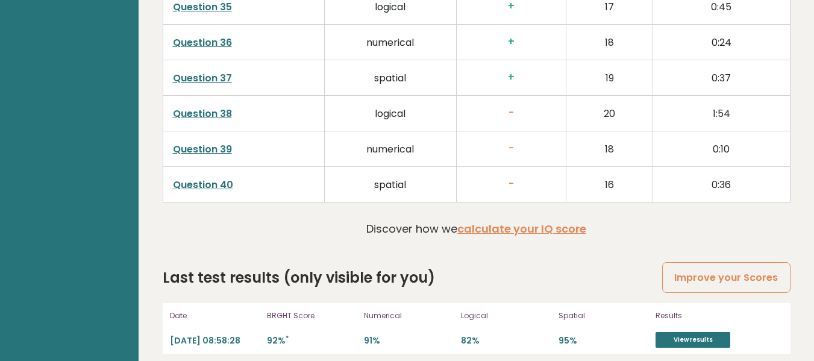
click at [224, 107] on link "Question 38" at bounding box center [202, 114] width 59 height 14
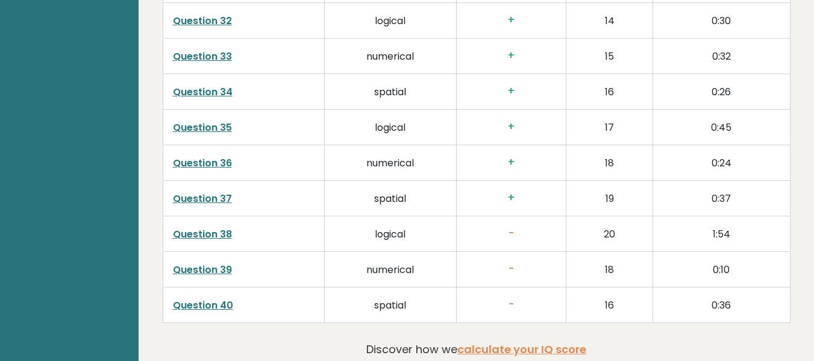
scroll to position [3205, 0]
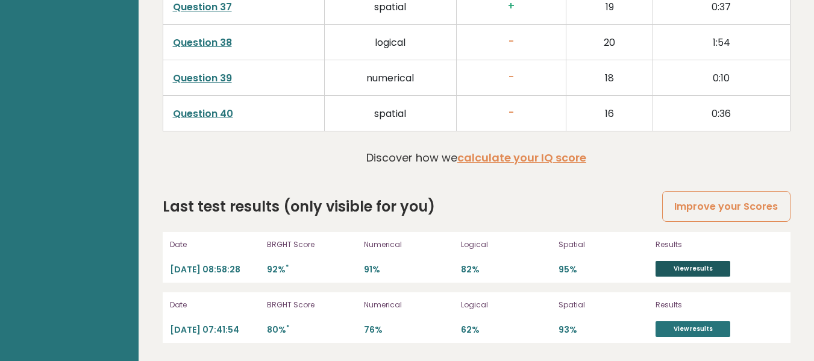
click at [686, 268] on link "View results" at bounding box center [693, 269] width 75 height 16
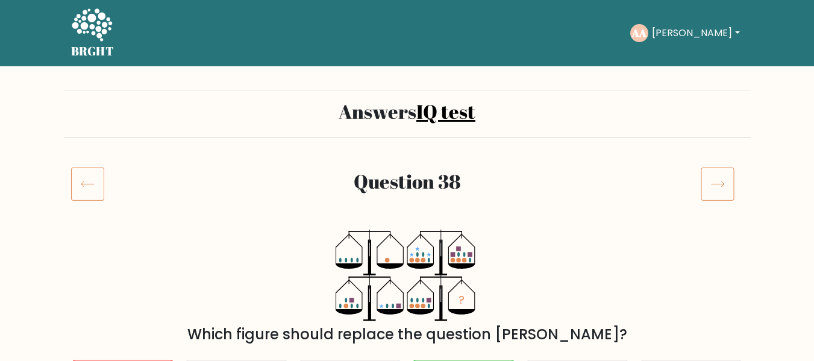
click at [83, 173] on icon at bounding box center [87, 184] width 33 height 34
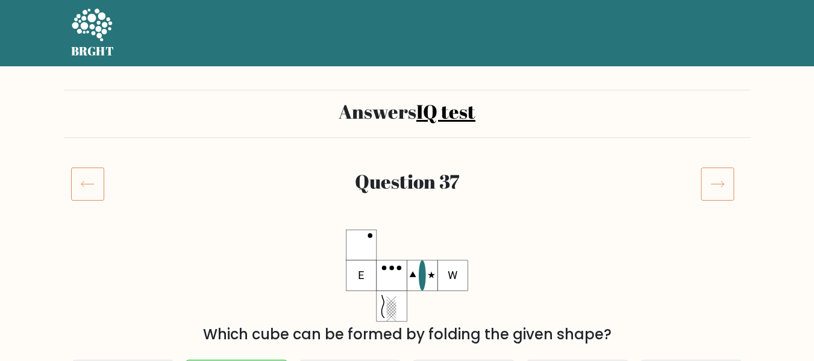
click at [86, 180] on icon at bounding box center [87, 184] width 33 height 34
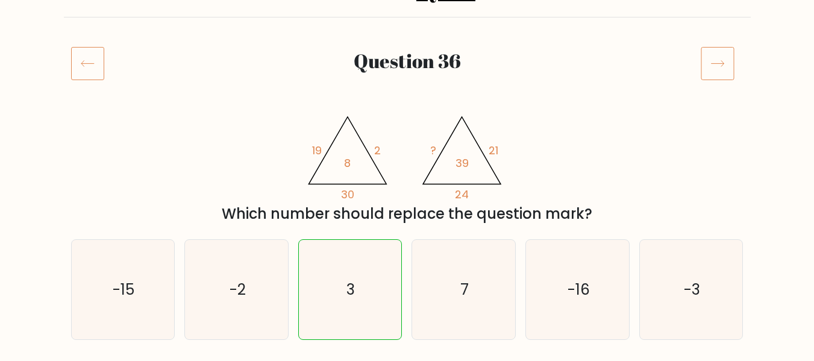
scroll to position [181, 0]
